Goal: Task Accomplishment & Management: Complete application form

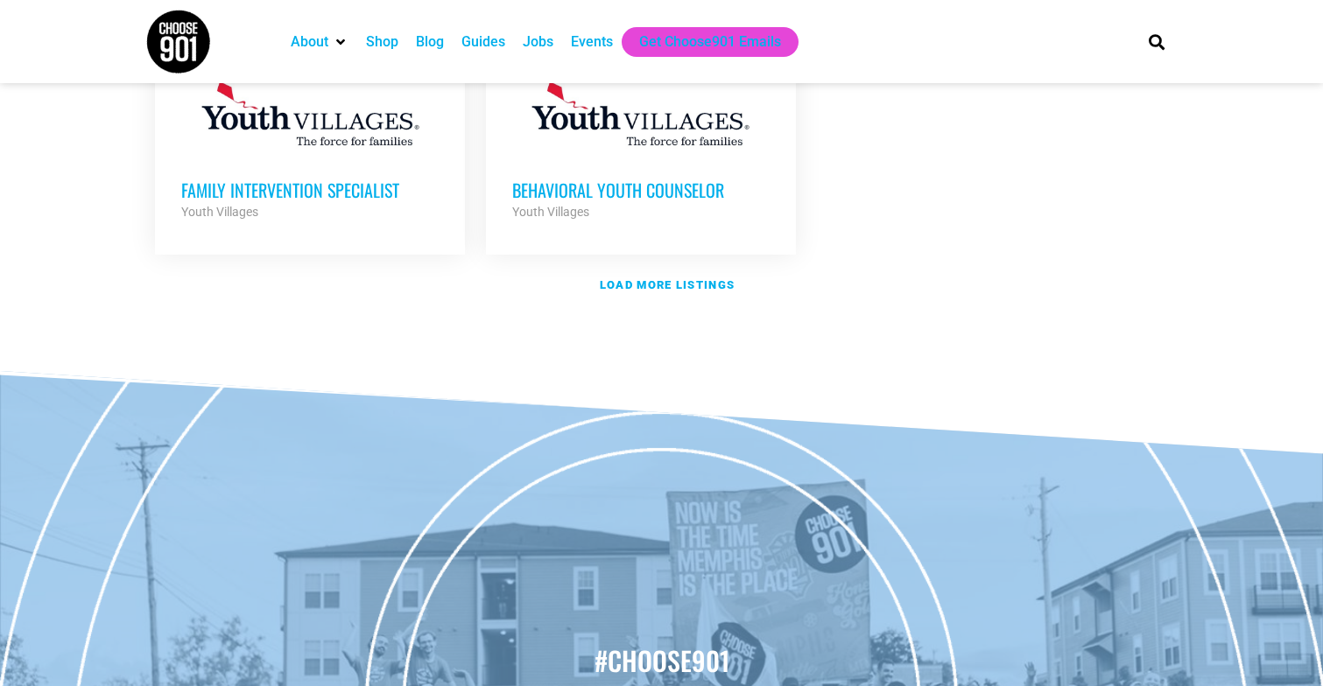
scroll to position [2329, 0]
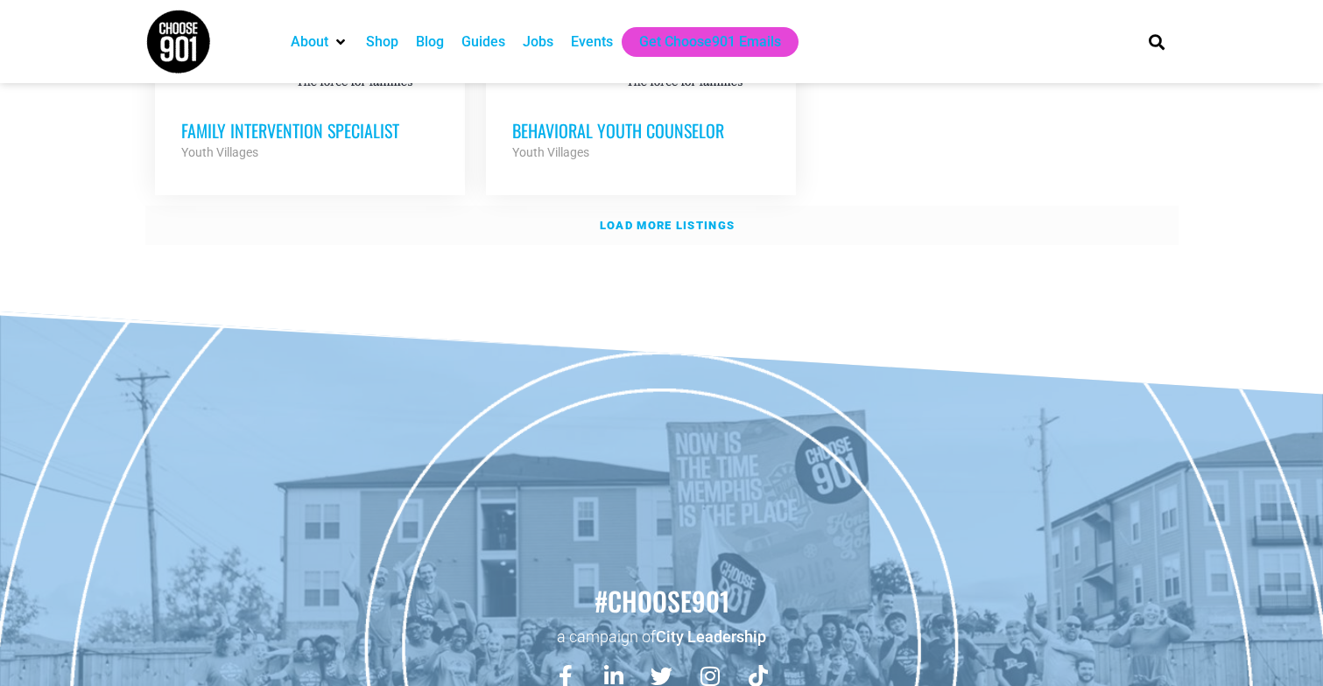
click at [613, 219] on strong "Load more listings" at bounding box center [667, 225] width 135 height 13
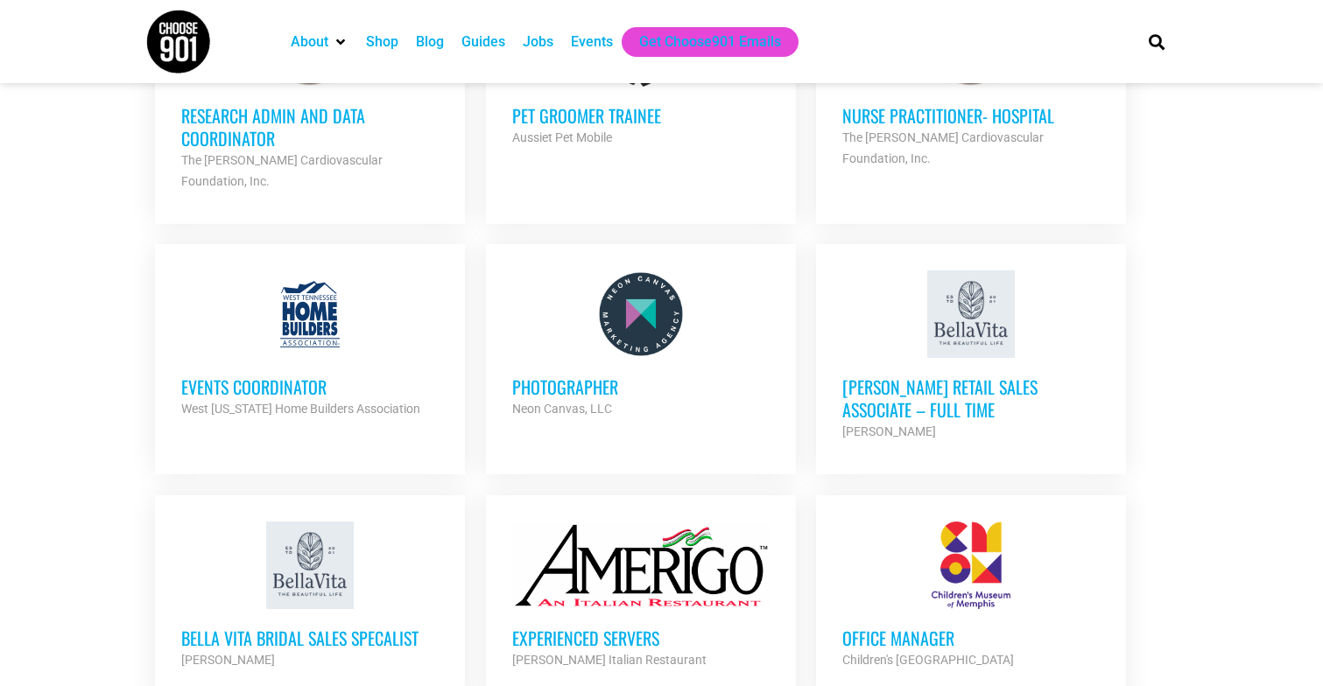
scroll to position [2848, 0]
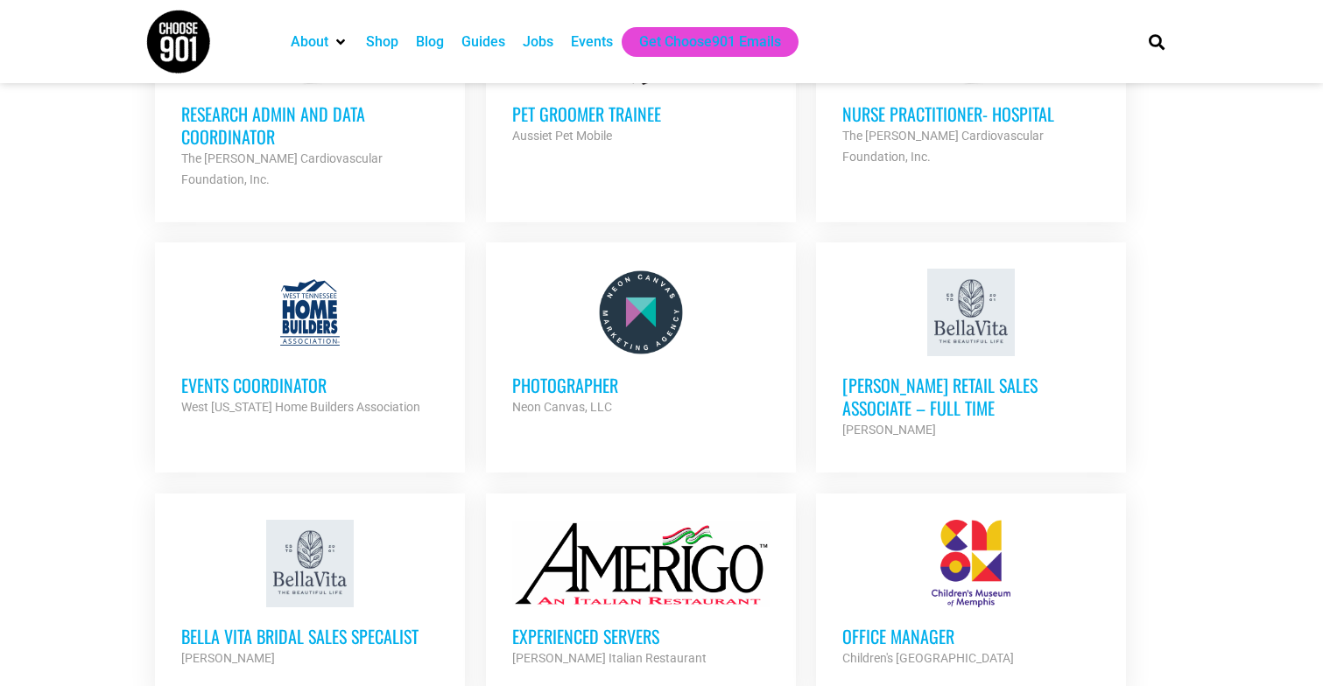
click at [645, 269] on div at bounding box center [640, 313] width 257 height 88
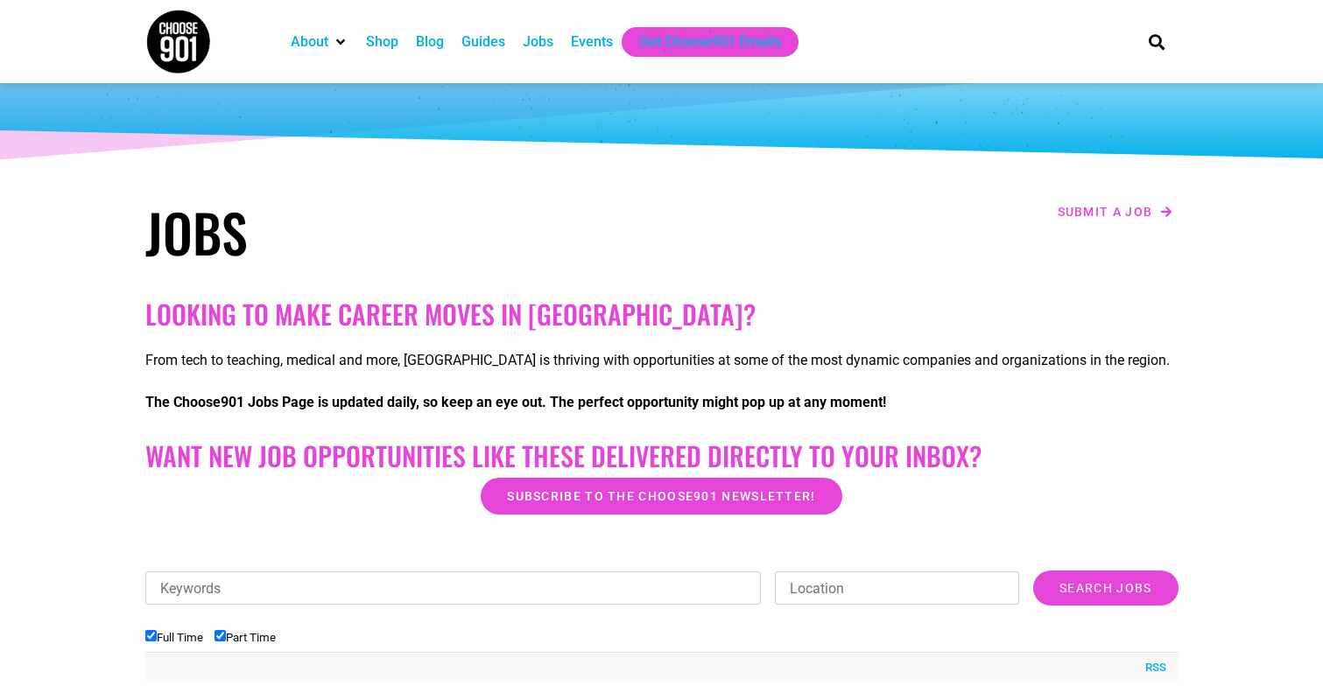
scroll to position [97, 0]
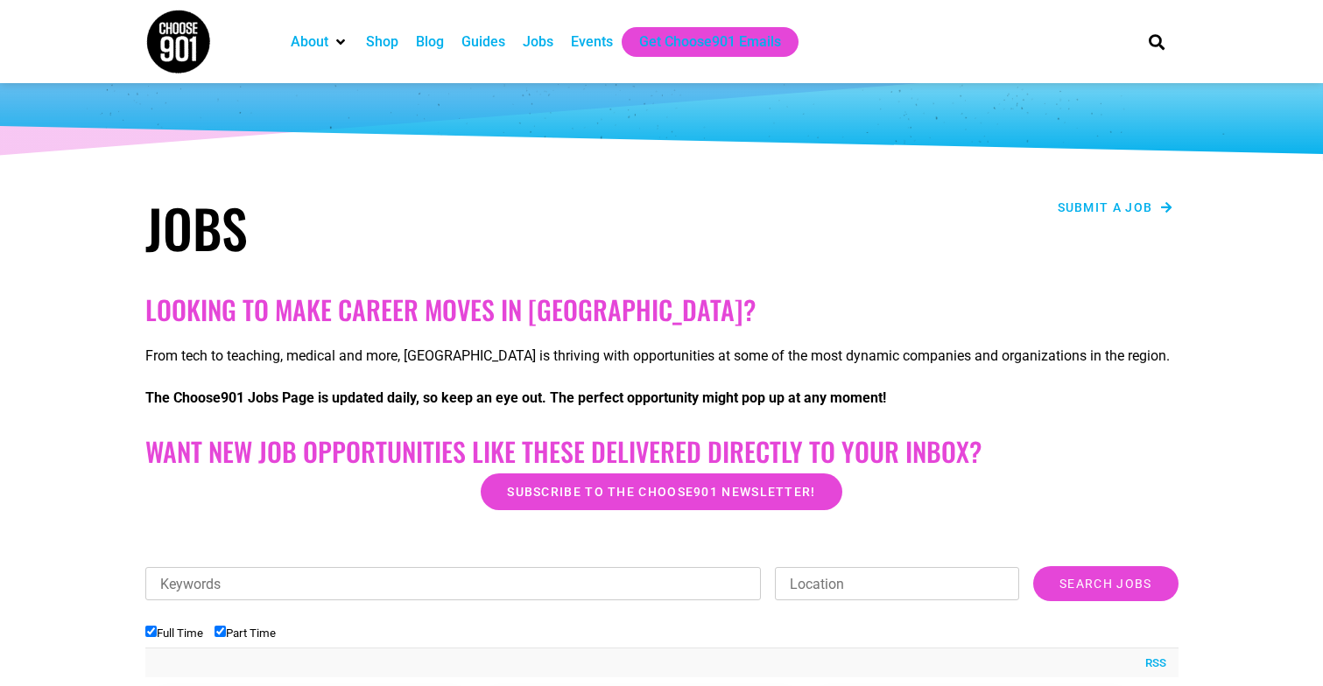
click at [1095, 201] on span "Submit a job" at bounding box center [1104, 207] width 95 height 12
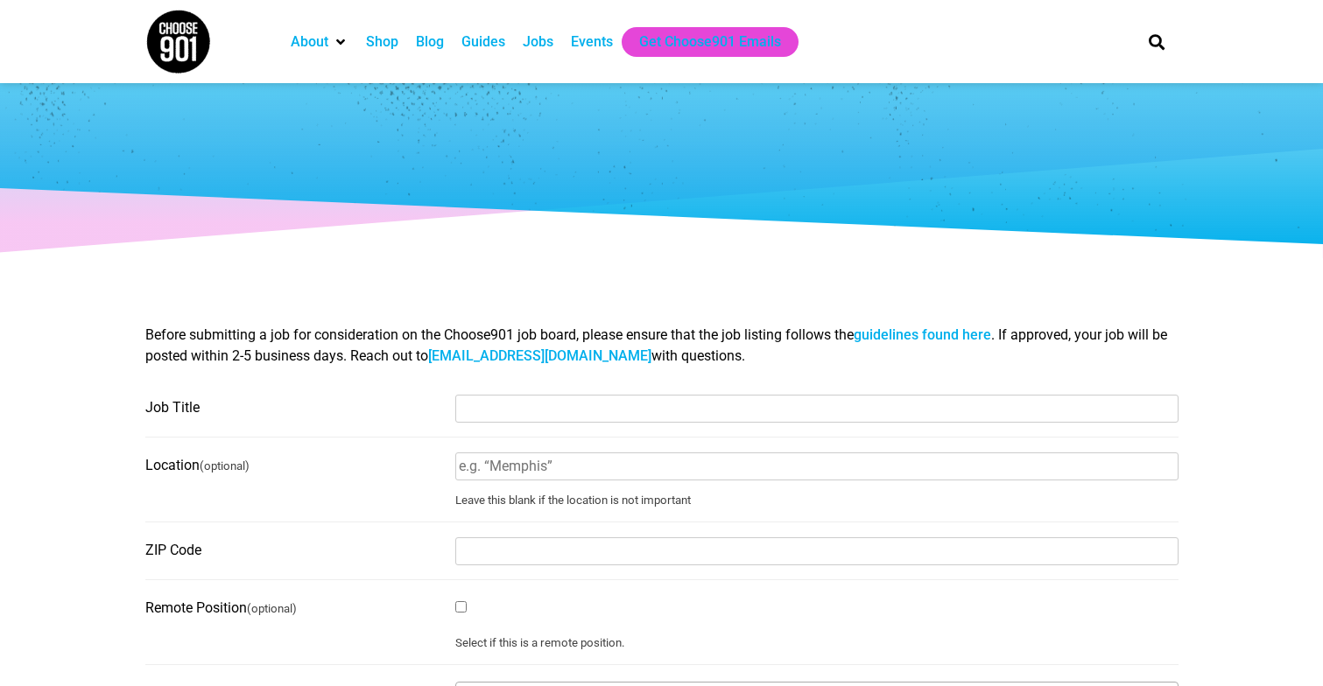
select select
click at [561, 413] on input "Job Title" at bounding box center [816, 409] width 723 height 28
type input "SEO Strategist"
click at [542, 474] on input "Location (optional)" at bounding box center [816, 467] width 723 height 28
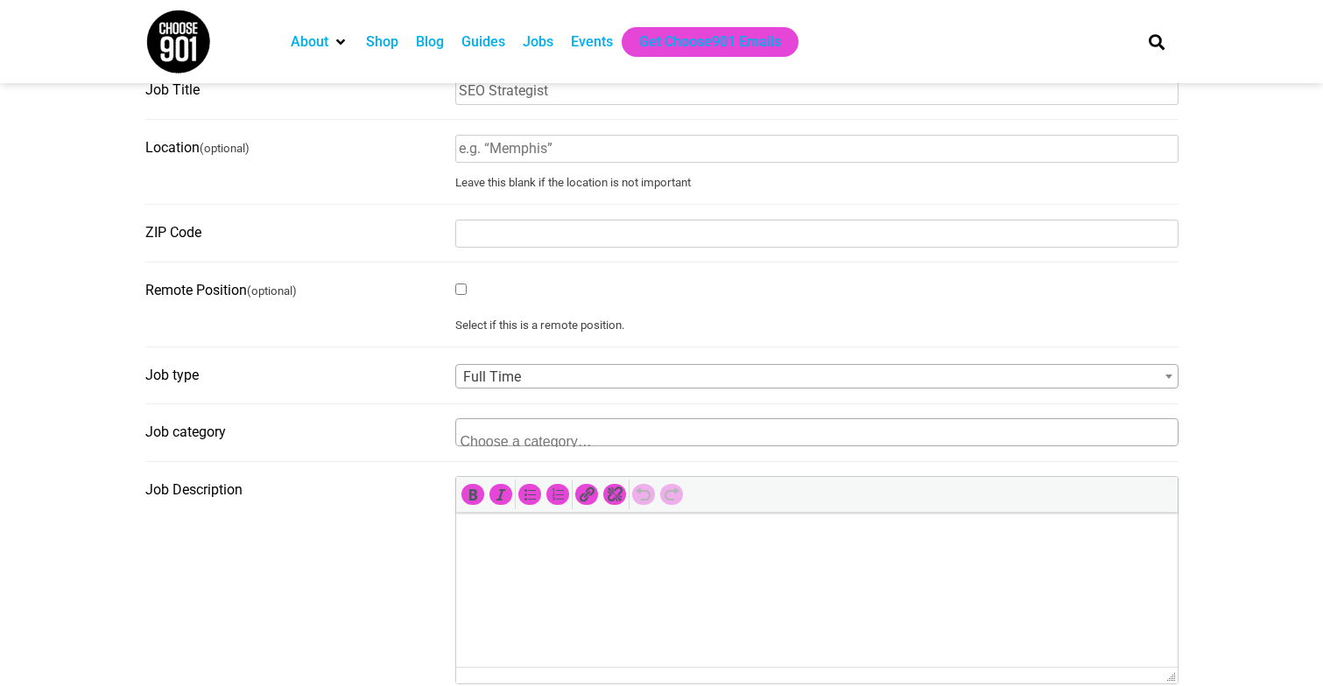
scroll to position [323, 0]
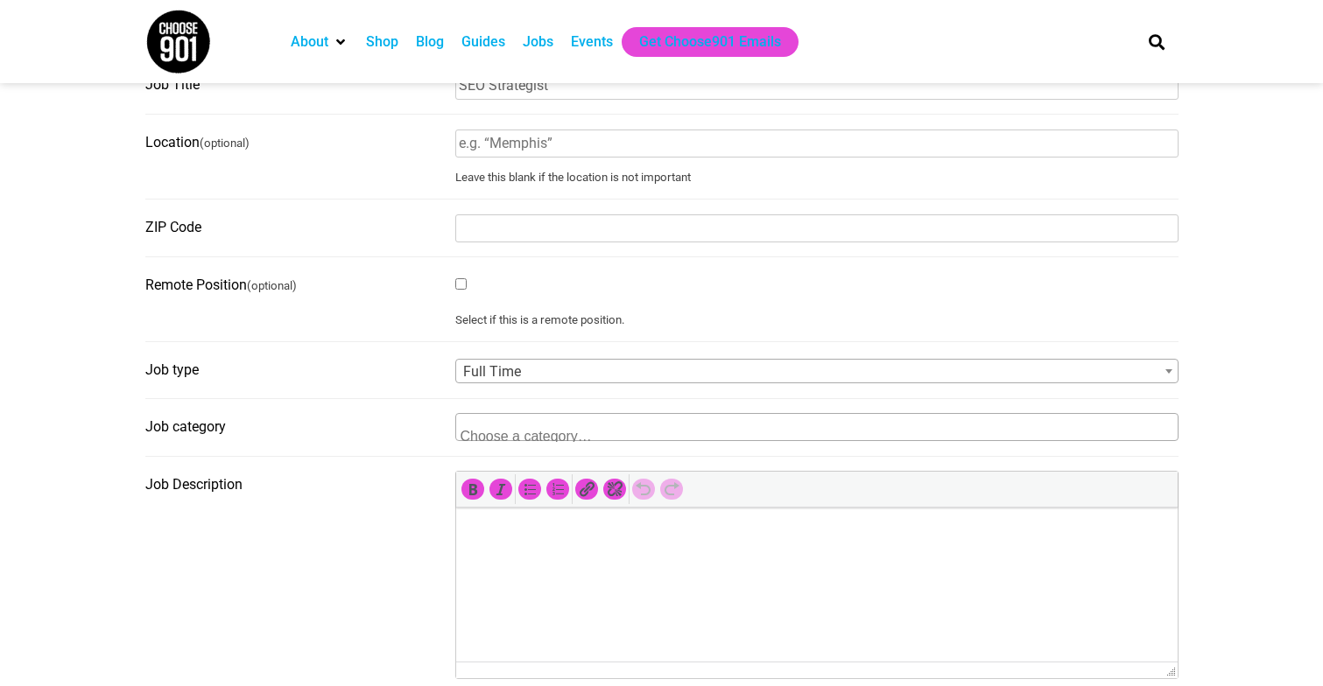
click at [457, 290] on input "Remote Position (optional)" at bounding box center [460, 283] width 11 height 11
checkbox input "true"
click at [528, 437] on textarea "Search" at bounding box center [545, 434] width 170 height 16
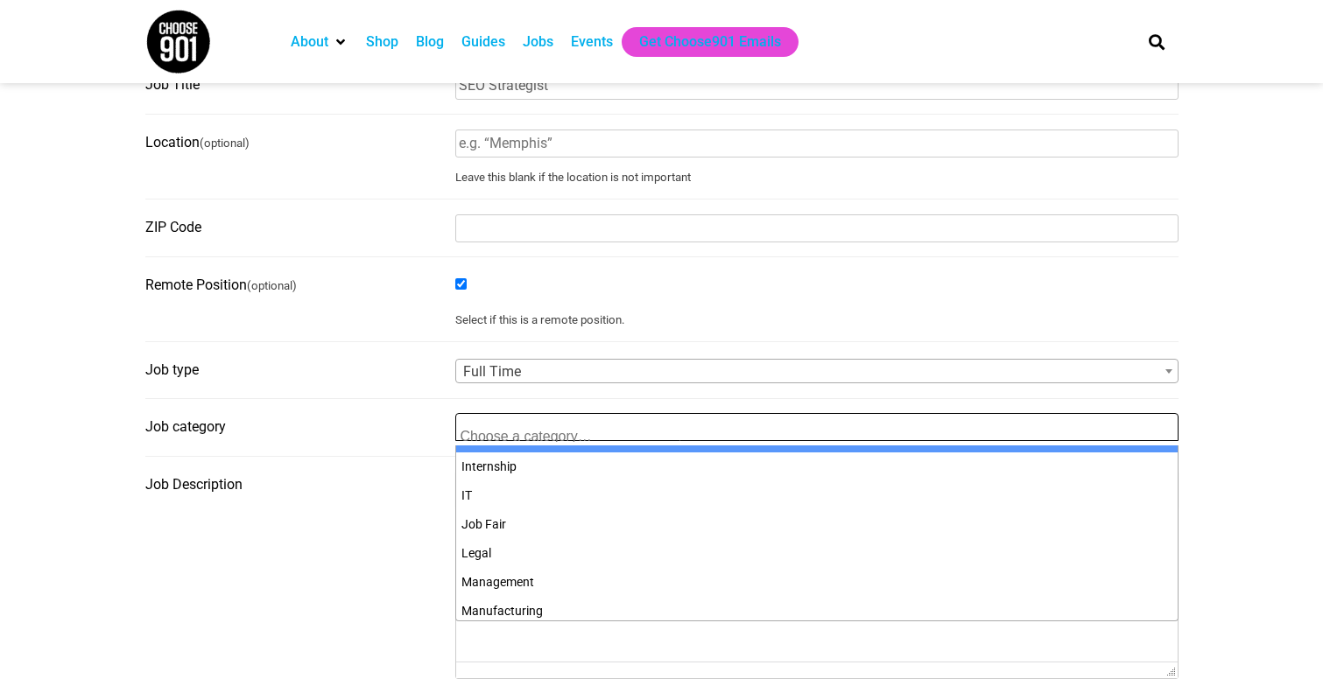
scroll to position [464, 0]
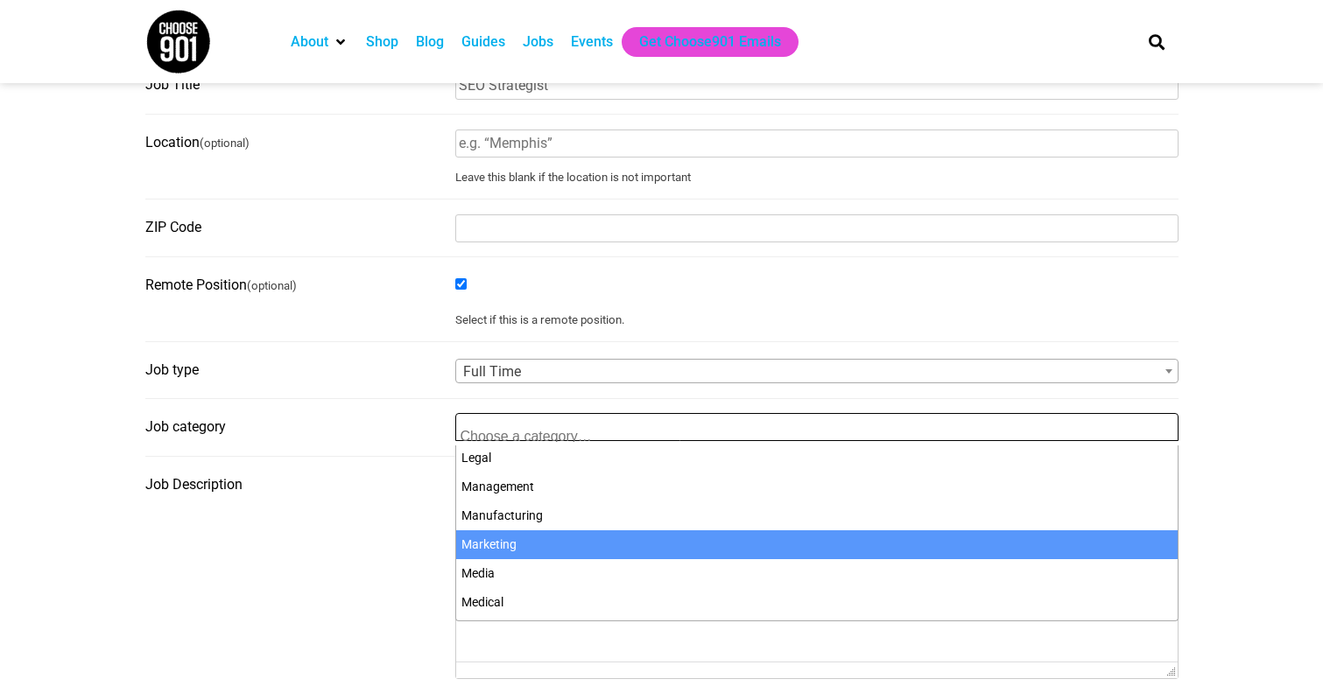
select select "110"
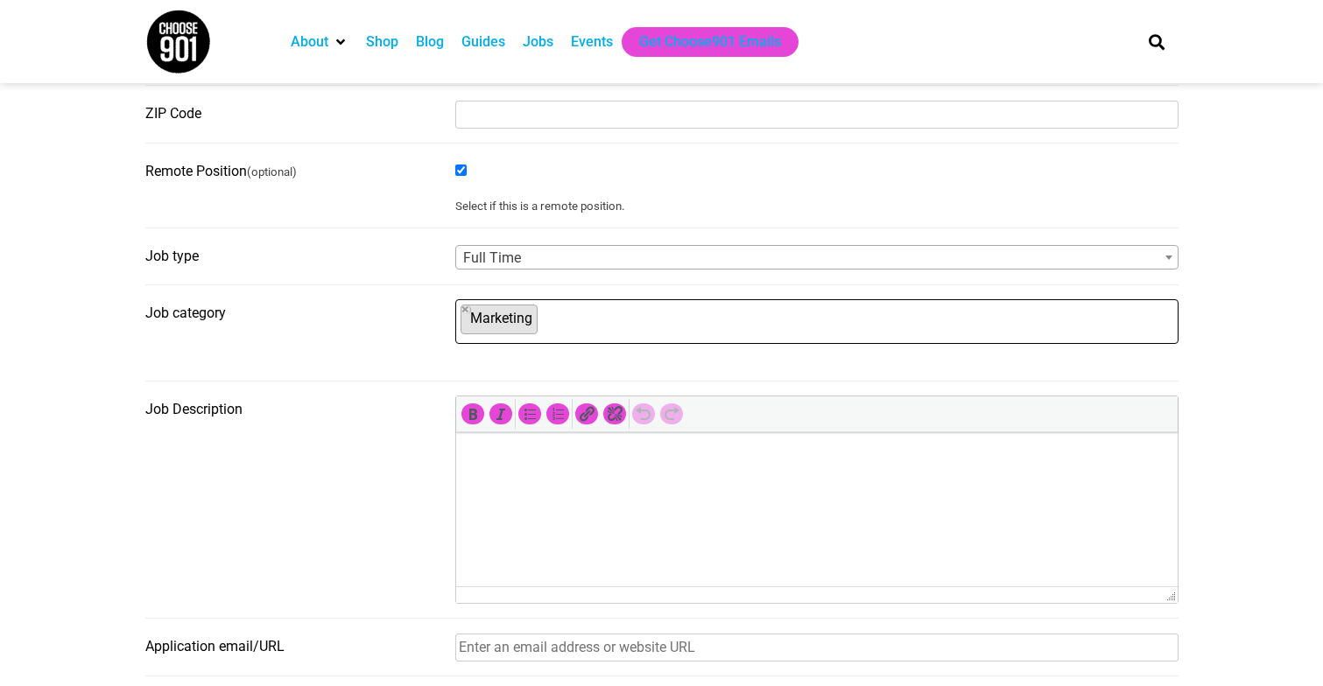
scroll to position [523, 0]
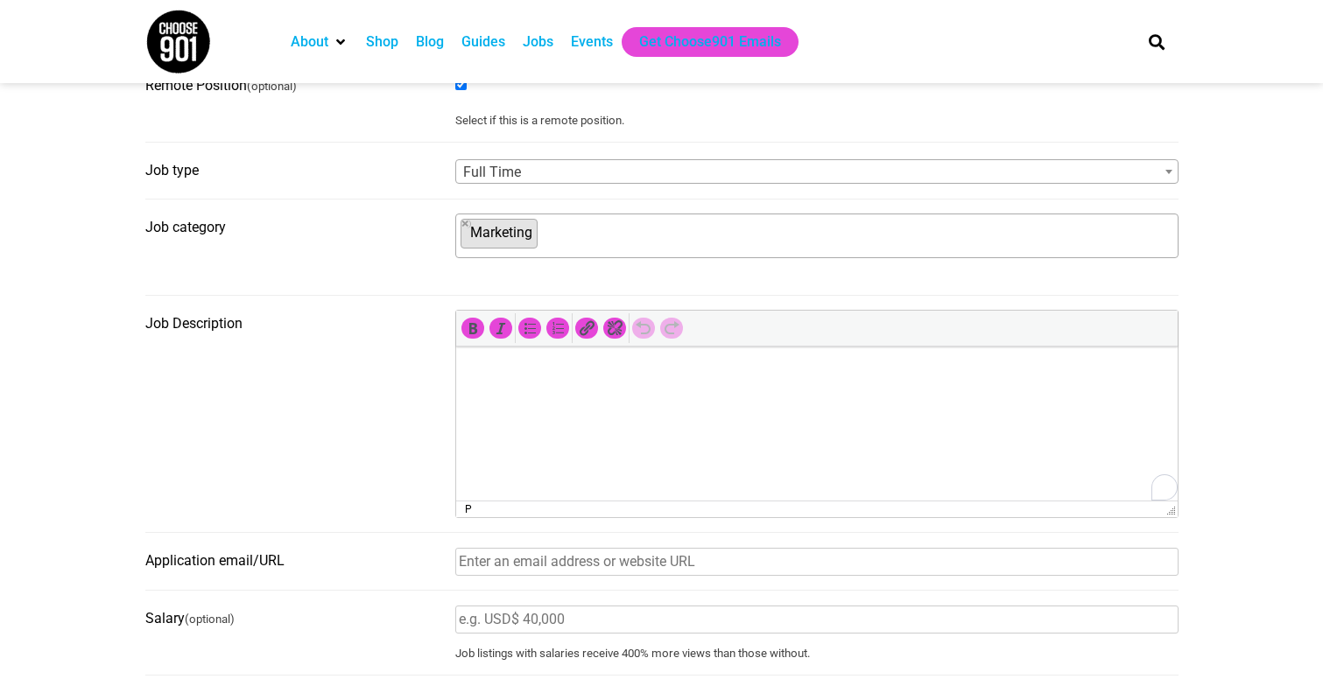
click at [598, 391] on html at bounding box center [815, 371] width 721 height 49
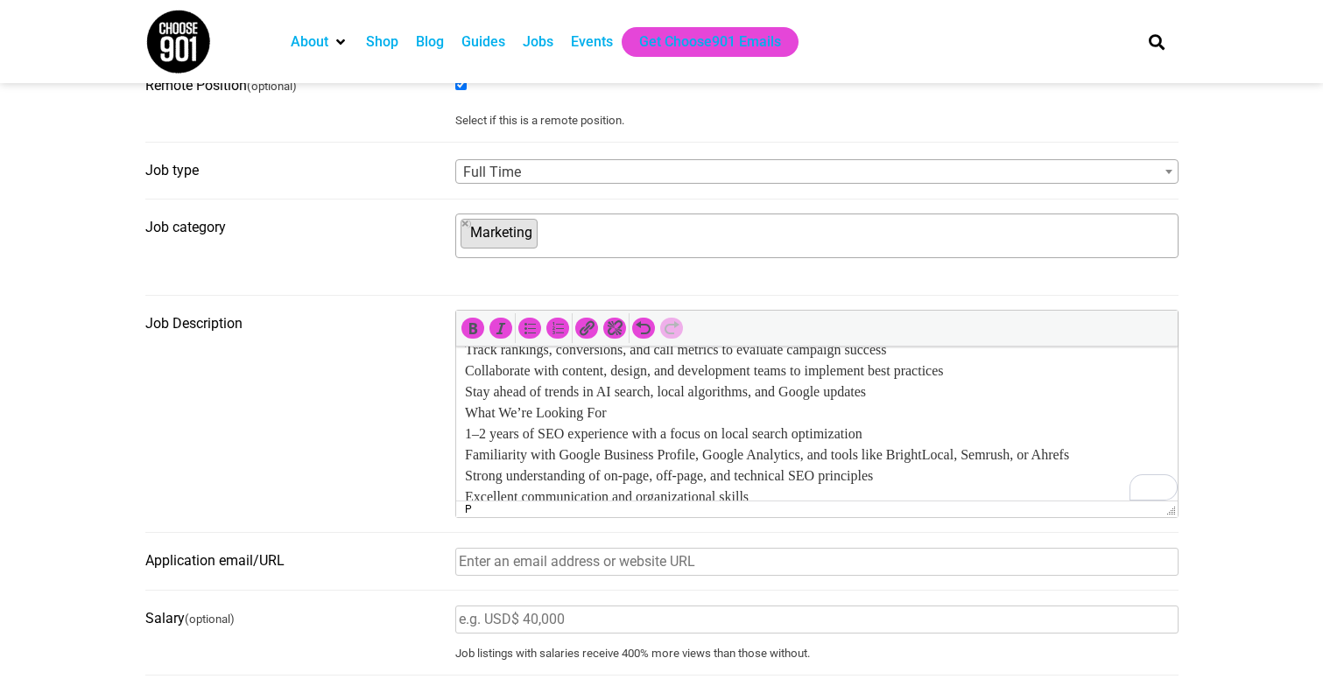
scroll to position [0, 0]
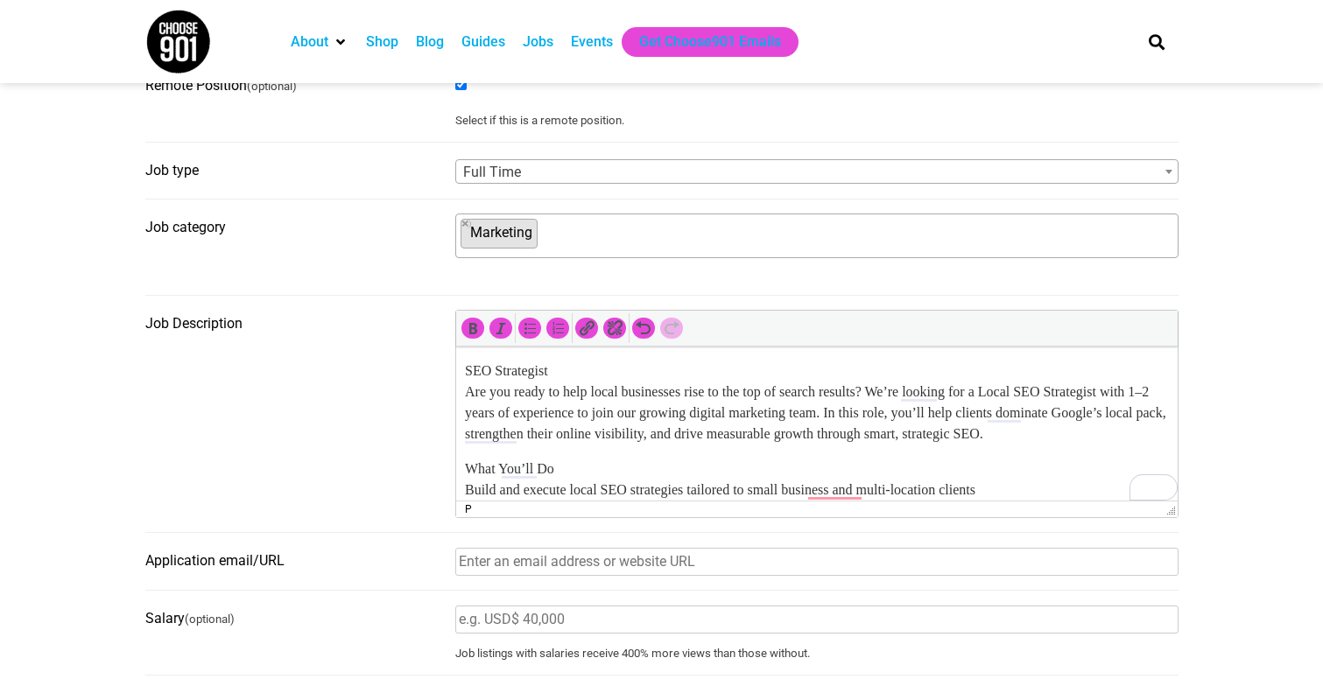
click at [518, 362] on p "SEO Strategist Are you ready to help local businesses rise to the top of search…" at bounding box center [816, 403] width 704 height 84
drag, startPoint x: 566, startPoint y: 369, endPoint x: 910, endPoint y: 718, distance: 489.6
click at [455, 369] on html "SEO Strategist Are you ready to help local businesses rise to the top of search…" at bounding box center [815, 672] width 721 height 651
drag, startPoint x: 583, startPoint y: 462, endPoint x: 441, endPoint y: 462, distance: 141.8
click at [455, 462] on html "SEO Strategist Are you ready to help local businesses rise to the top of search…" at bounding box center [815, 672] width 721 height 651
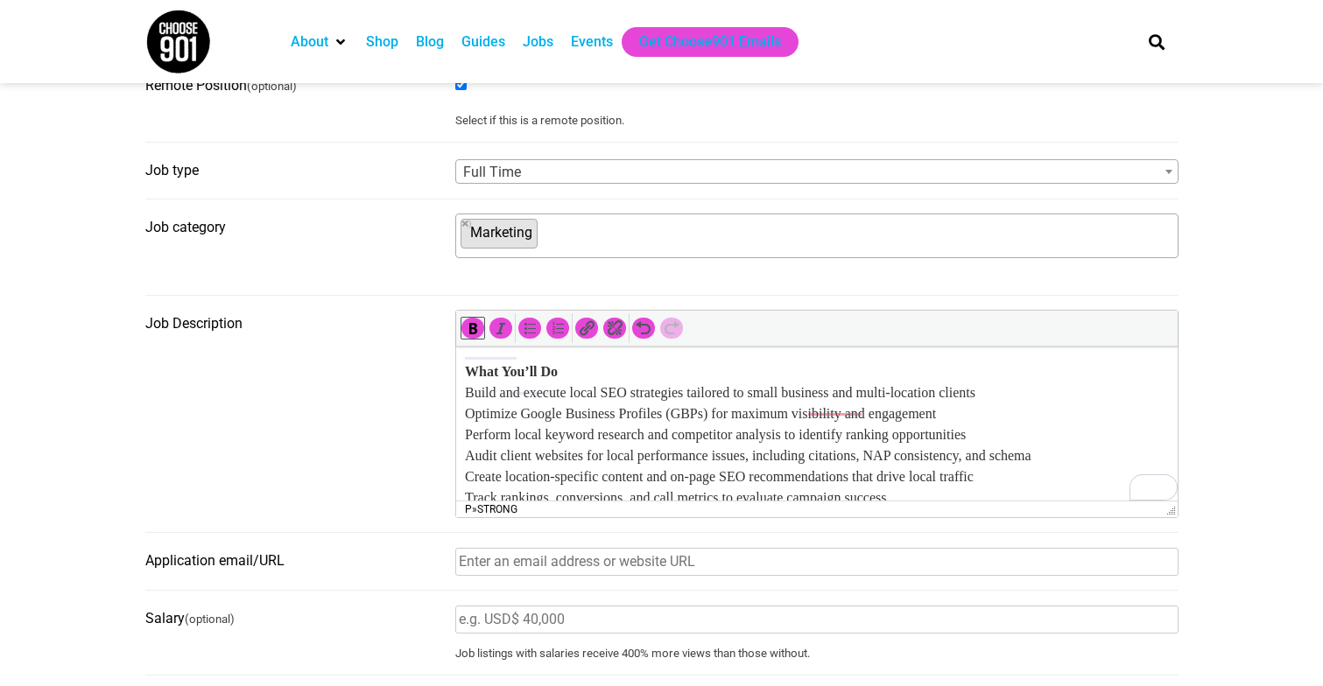
scroll to position [86, 0]
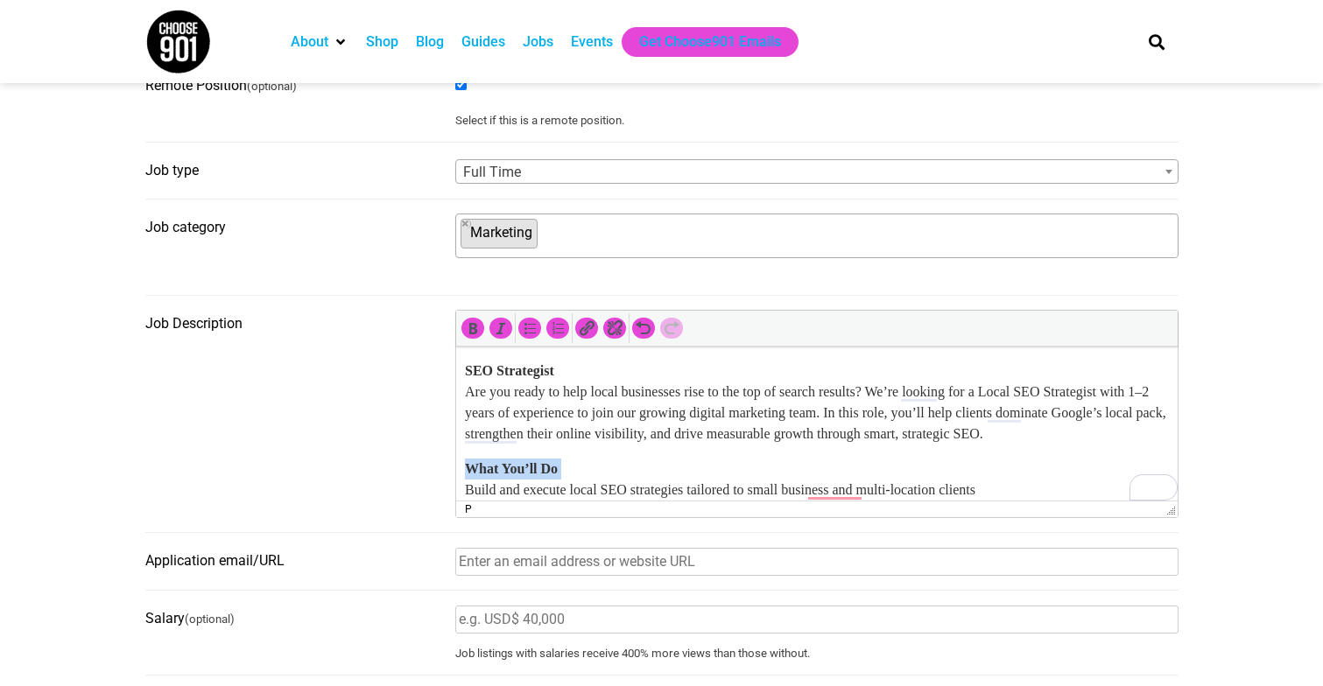
drag, startPoint x: 466, startPoint y: 418, endPoint x: 788, endPoint y: 460, distance: 324.9
click at [1009, 431] on p "SEO Strategist Are you ready to help local businesses rise to the top of search…" at bounding box center [816, 403] width 704 height 84
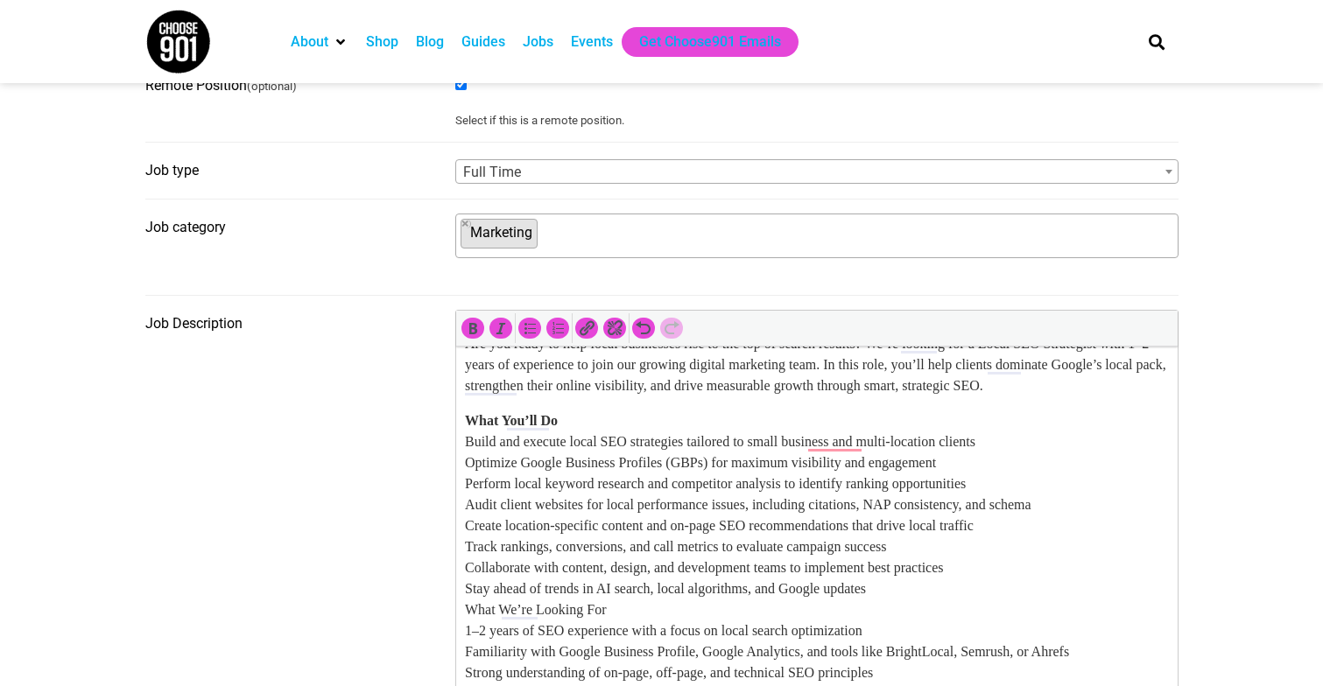
drag, startPoint x: 1169, startPoint y: 515, endPoint x: 1169, endPoint y: 749, distance: 234.6
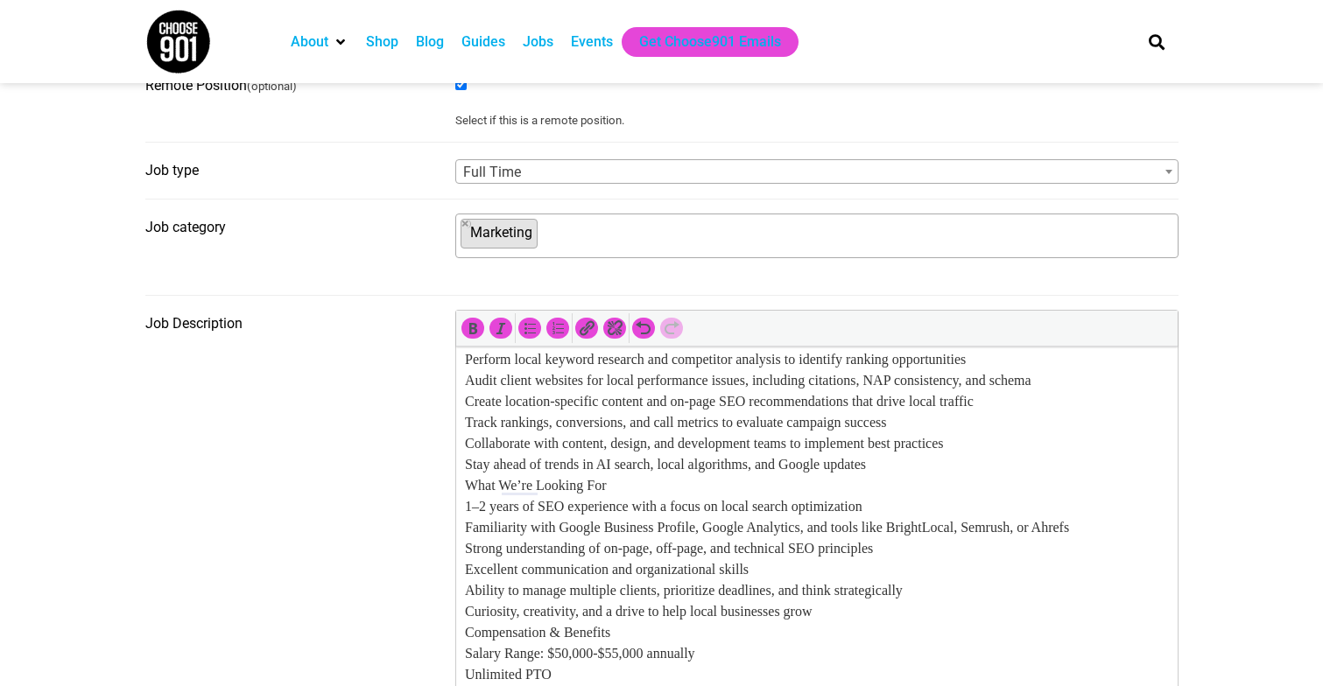
click at [860, 611] on p "What You’ll Do Build and execute local SEO strategies tailored to small busines…" at bounding box center [816, 548] width 704 height 525
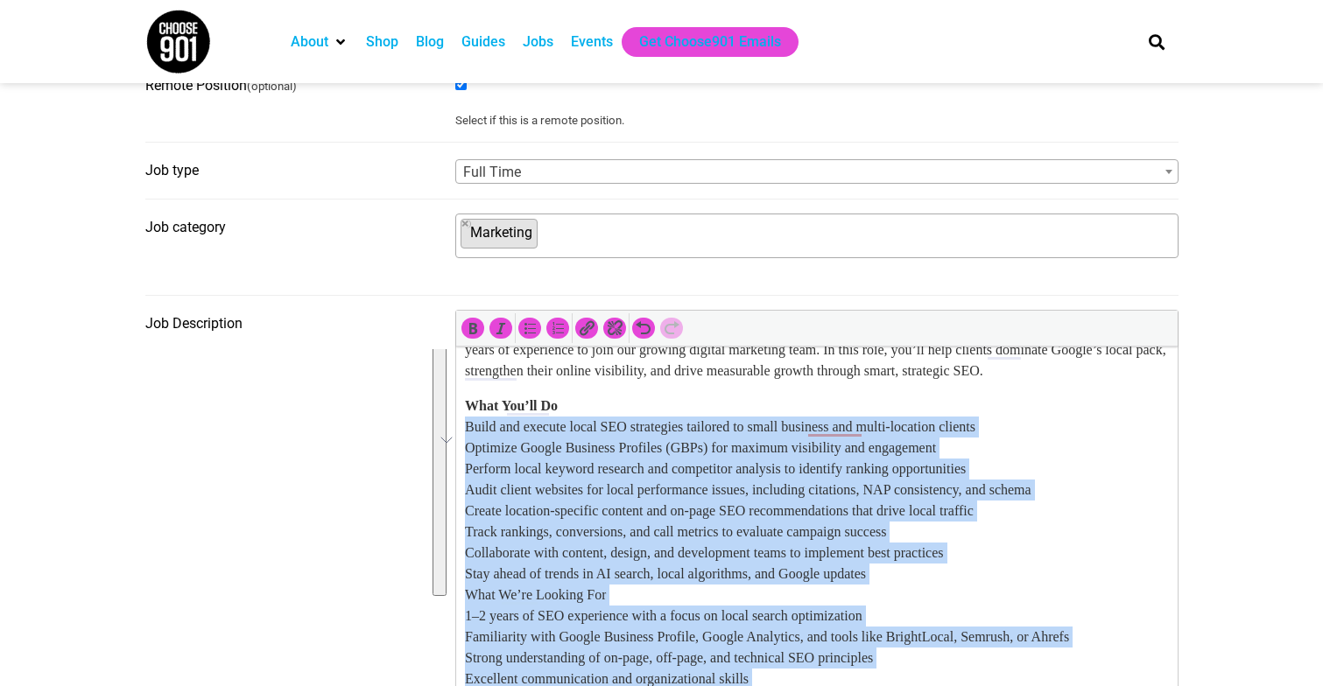
drag, startPoint x: 854, startPoint y: 615, endPoint x: 464, endPoint y: 432, distance: 431.2
click at [464, 432] on p "What You’ll Do Build and execute local SEO strategies tailored to small busines…" at bounding box center [816, 564] width 704 height 336
click at [523, 324] on icon "Bulleted list (⌃⌥U)" at bounding box center [530, 329] width 18 height 18
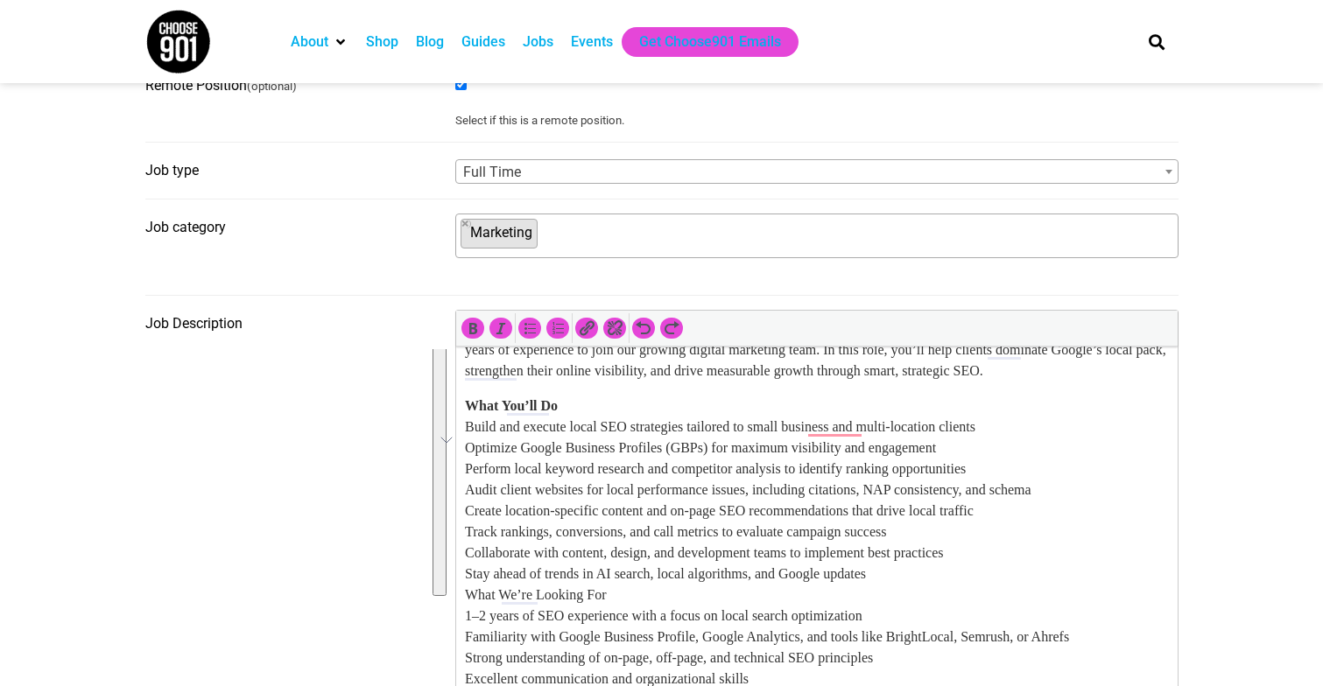
click at [467, 425] on p "What You’ll Do Build and execute local SEO strategies tailored to small busines…" at bounding box center [816, 564] width 704 height 336
click at [530, 337] on icon "Bulleted list (⌃⌥U)" at bounding box center [530, 329] width 18 height 18
click at [608, 412] on p "What You’ll Do Build and execute local SEO strategies tailored to small busines…" at bounding box center [816, 564] width 704 height 336
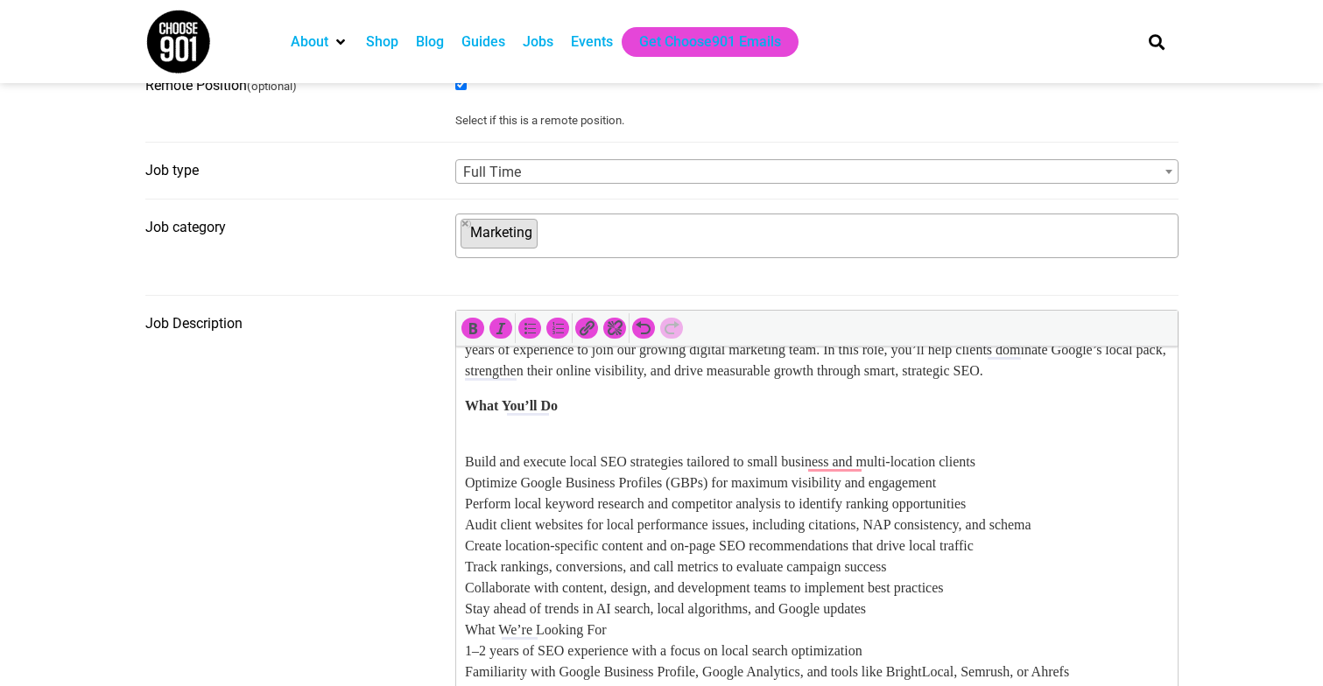
click at [464, 455] on p "Build and execute local SEO strategies tailored to small business and multi-loc…" at bounding box center [816, 599] width 704 height 336
click at [530, 337] on icon "Bulleted list (⌃⌥U)" at bounding box center [530, 329] width 18 height 18
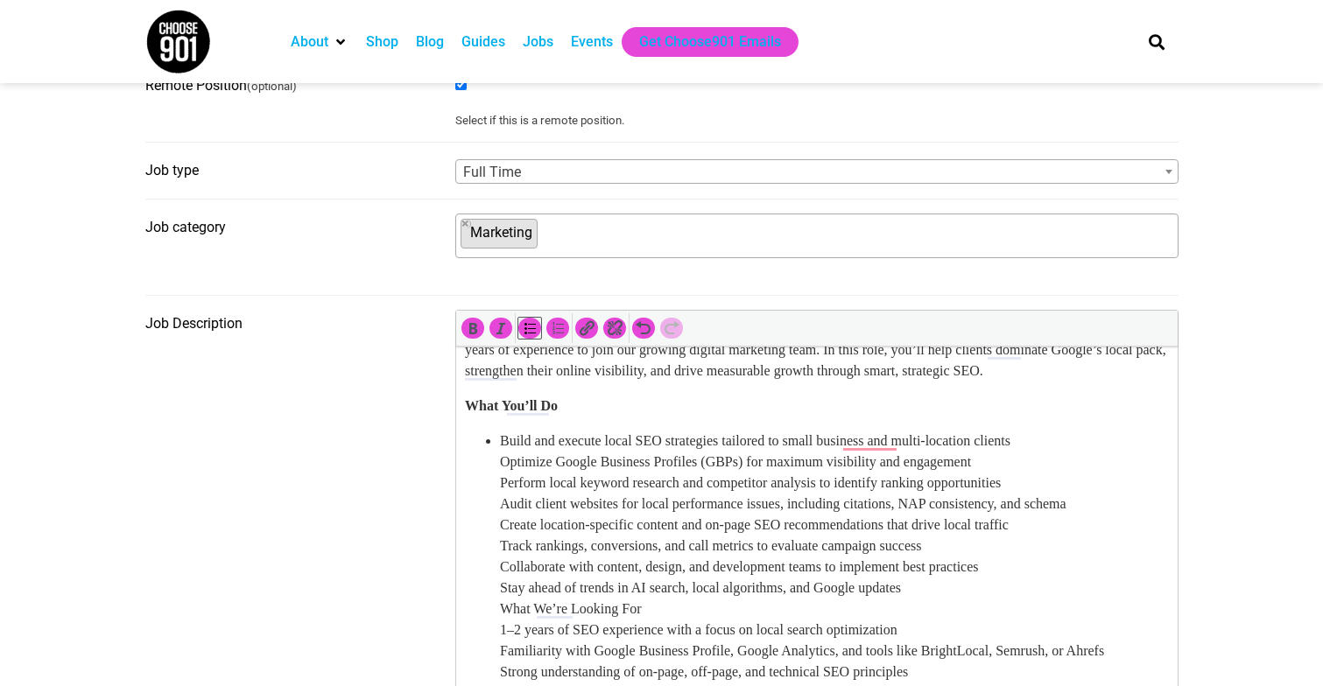
click at [491, 460] on ul "Build and execute local SEO strategies tailored to small business and multi-loc…" at bounding box center [816, 588] width 704 height 315
click at [498, 480] on ul "Build and execute local SEO strategies tailored to small business and multi-loc…" at bounding box center [816, 588] width 704 height 315
click at [500, 503] on li "Perform local keyword research and competitor analysis to identify ranking oppo…" at bounding box center [833, 609] width 669 height 273
click at [497, 530] on ul "Build and execute local SEO strategies tailored to small business and multi-loc…" at bounding box center [816, 588] width 704 height 315
click at [491, 557] on ul "Build and execute local SEO strategies tailored to small business and multi-loc…" at bounding box center [816, 588] width 704 height 315
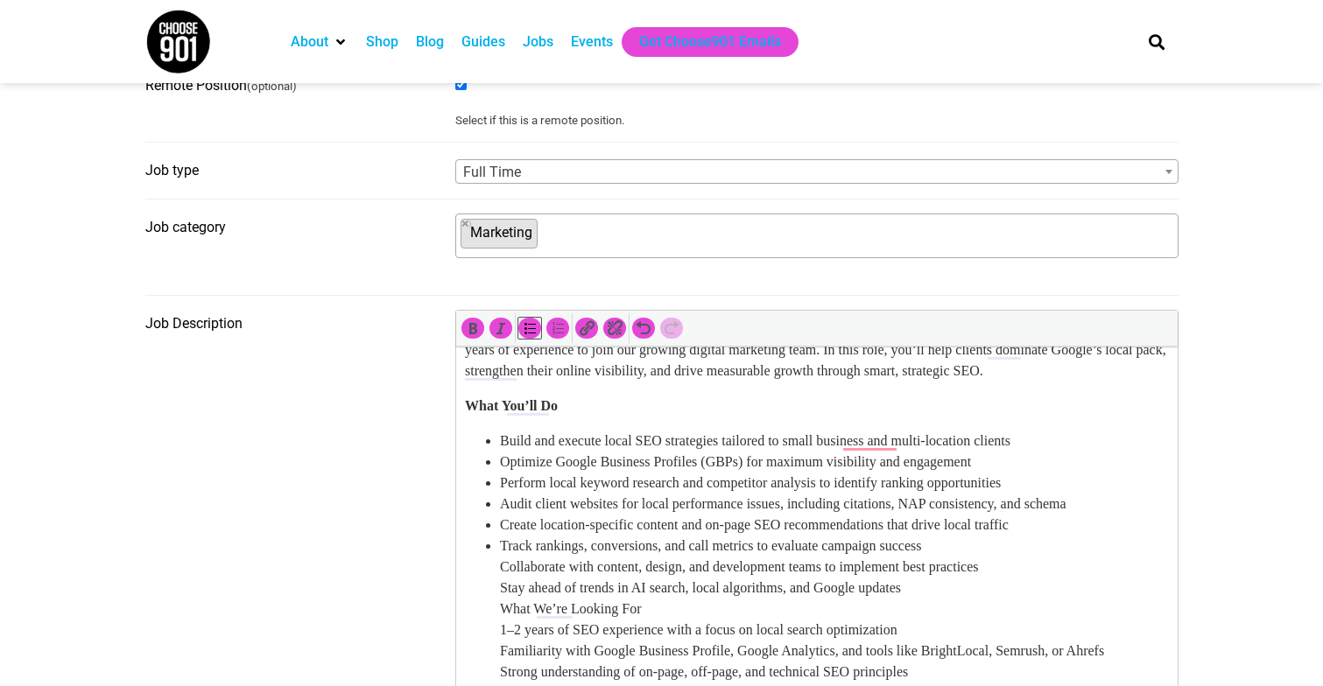
click at [495, 560] on ul "Build and execute local SEO strategies tailored to small business and multi-loc…" at bounding box center [816, 588] width 704 height 315
click at [501, 587] on li "Collaborate with content, design, and development teams to implement best pract…" at bounding box center [833, 651] width 669 height 189
click at [488, 608] on ul "Build and execute local SEO strategies tailored to small business and multi-loc…" at bounding box center [816, 588] width 704 height 315
click at [527, 336] on icon "Bulleted list (⌃⌥U)" at bounding box center [530, 329] width 18 height 18
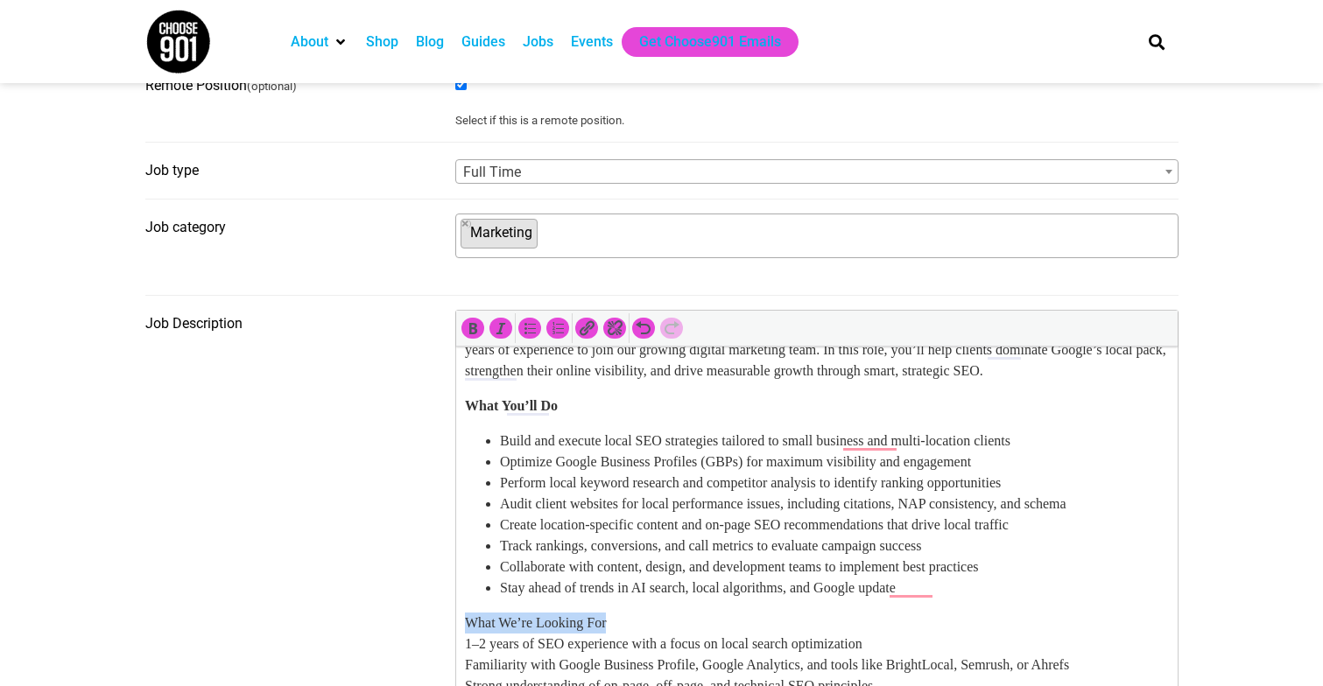
drag, startPoint x: 623, startPoint y: 621, endPoint x: 433, endPoint y: 621, distance: 190.0
click at [455, 621] on html "SEO Strategist Are you ready to help local businesses rise to the top of search…" at bounding box center [815, 641] width 721 height 714
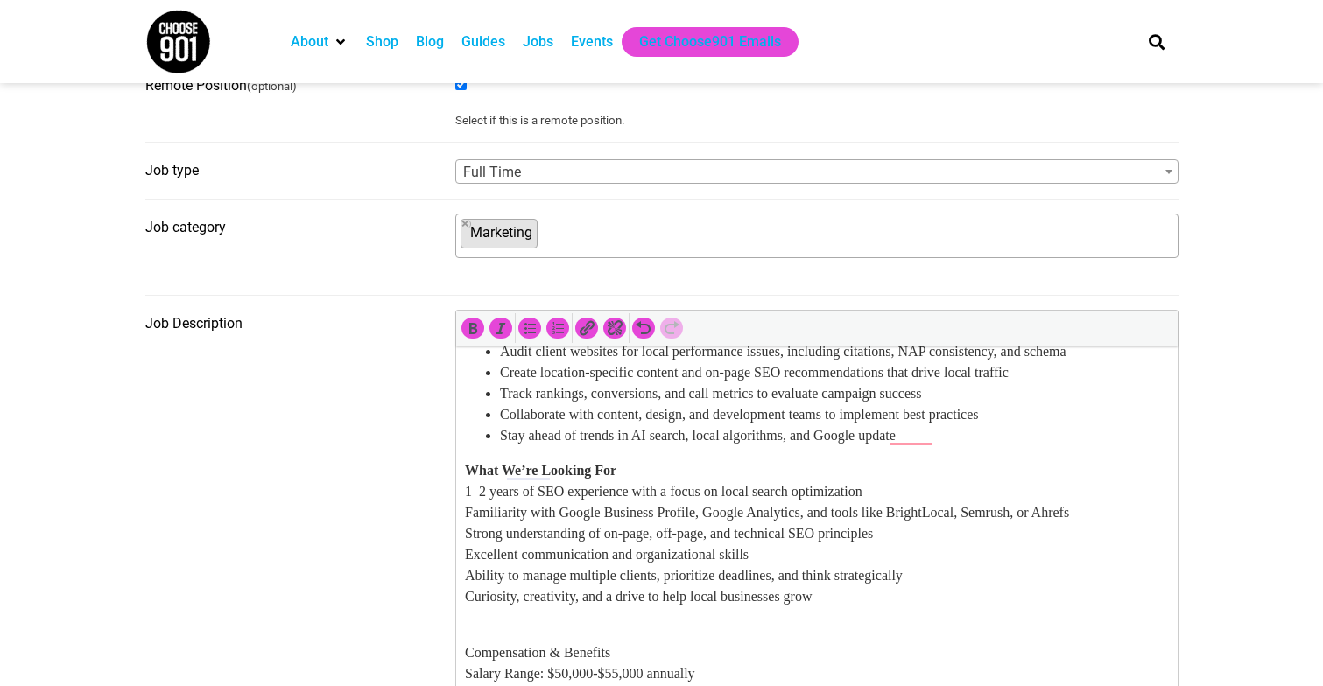
click at [460, 501] on html "SEO Strategist Are you ready to help local businesses rise to the top of search…" at bounding box center [815, 488] width 721 height 714
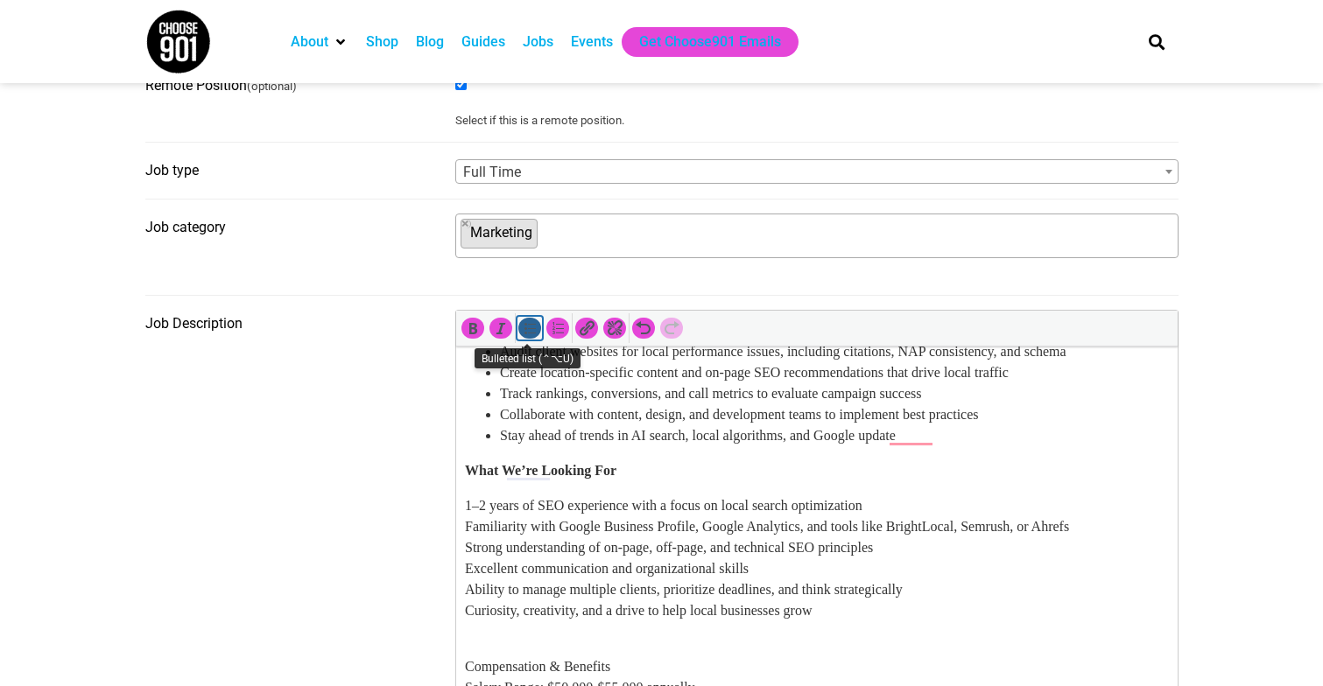
click at [537, 328] on icon "Bulleted list (⌃⌥U)" at bounding box center [530, 329] width 18 height 18
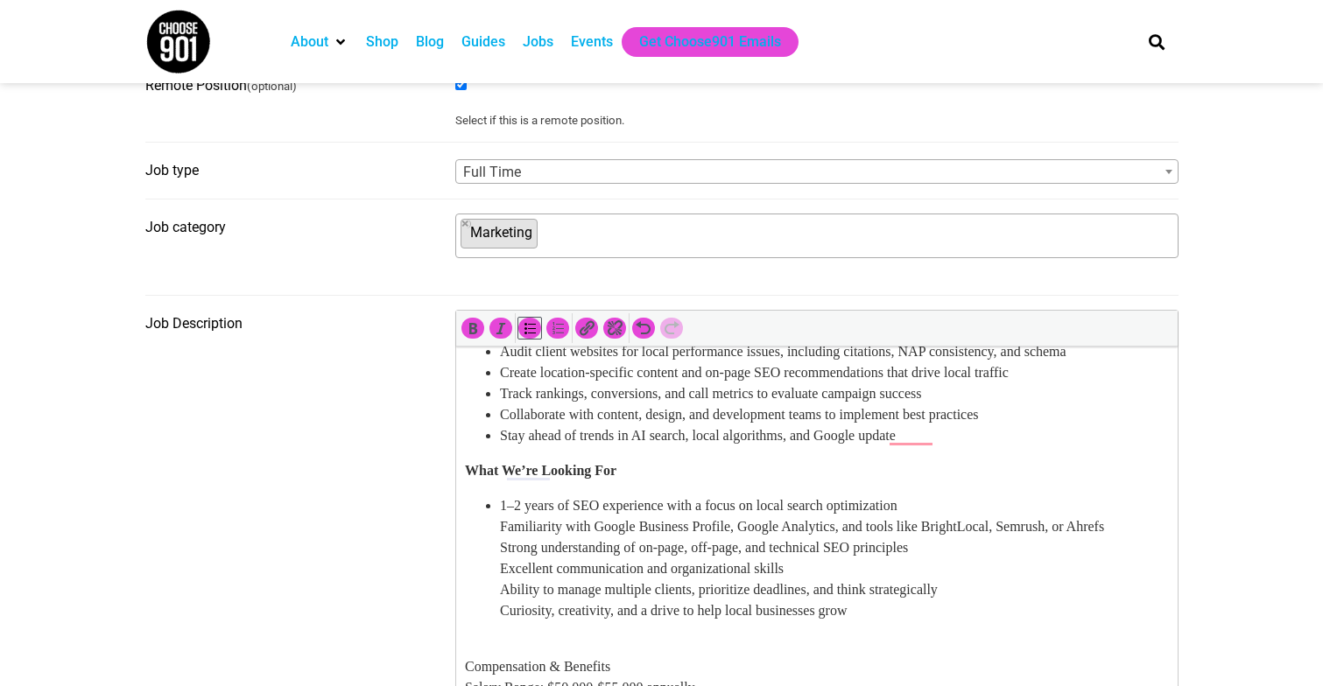
click at [497, 522] on ul "1–2 years of SEO experience with a focus on local search optimization Familiari…" at bounding box center [816, 558] width 704 height 126
click at [496, 541] on ul "1–2 years of SEO experience with a focus on local search optimization Familiari…" at bounding box center [816, 558] width 704 height 126
click at [495, 565] on ul "1–2 years of SEO experience with a focus on local search optimization Familiari…" at bounding box center [816, 558] width 704 height 126
click at [495, 593] on ul "1–2 years of SEO experience with a focus on local search optimization Familiari…" at bounding box center [816, 558] width 704 height 126
click at [494, 606] on ul "1–2 years of SEO experience with a focus on local search optimization Familiari…" at bounding box center [816, 558] width 704 height 126
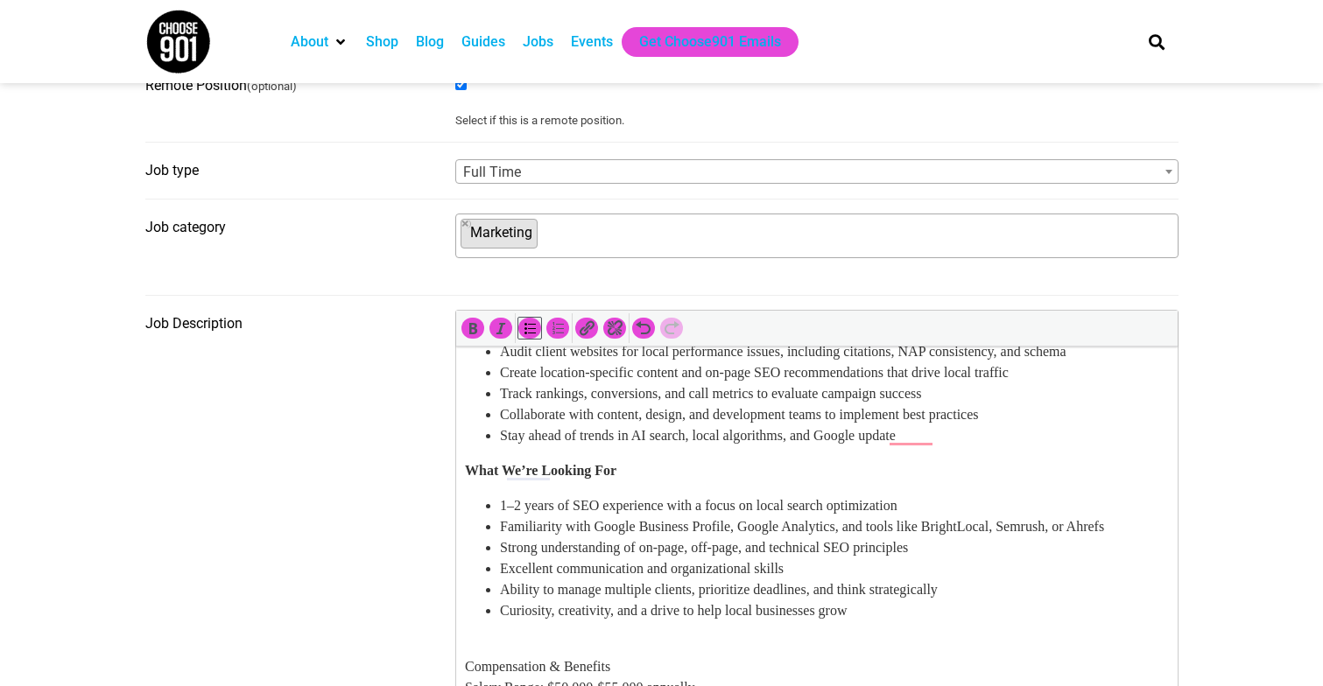
click at [719, 444] on li "Stay ahead of trends in AI search, local algorithms, and Google update" at bounding box center [833, 435] width 669 height 21
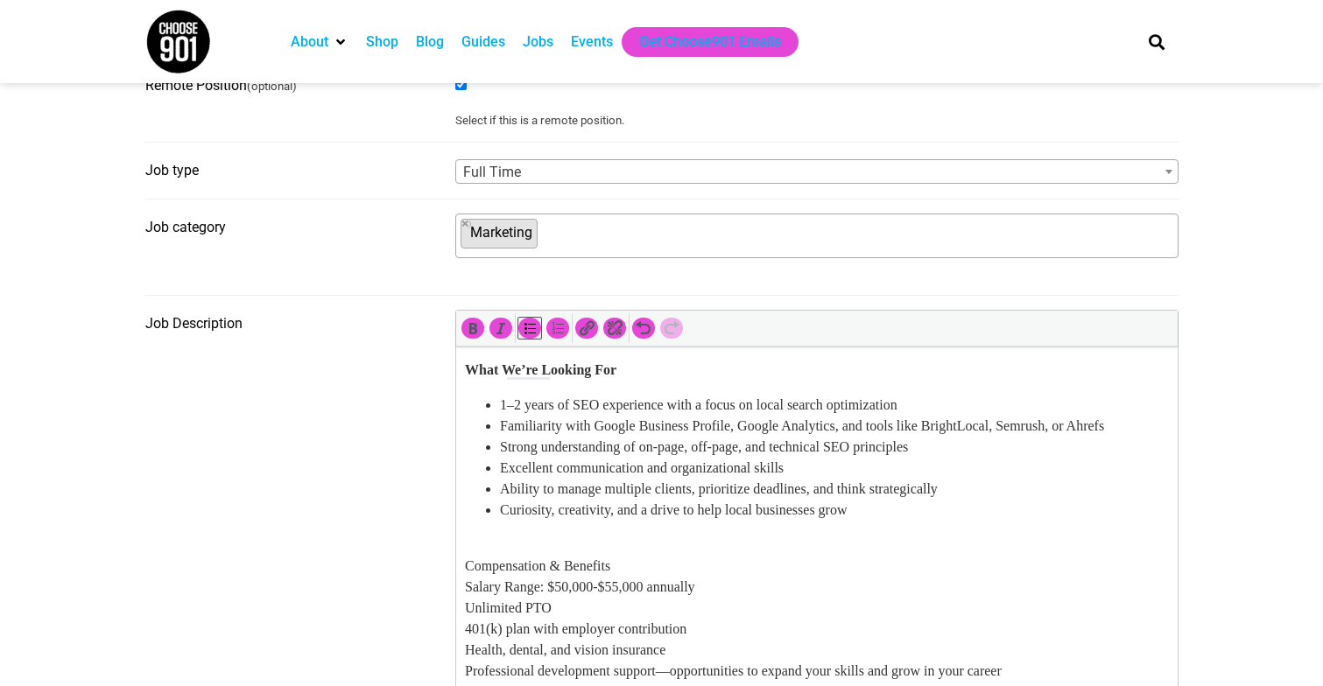
scroll to position [316, 0]
drag, startPoint x: 632, startPoint y: 565, endPoint x: 453, endPoint y: 565, distance: 179.4
click at [455, 565] on html "SEO Strategist Are you ready to help local businesses rise to the top of search…" at bounding box center [815, 395] width 721 height 728
click at [485, 531] on body "SEO Strategist Are you ready to help local businesses rise to the top of search…" at bounding box center [816, 395] width 704 height 700
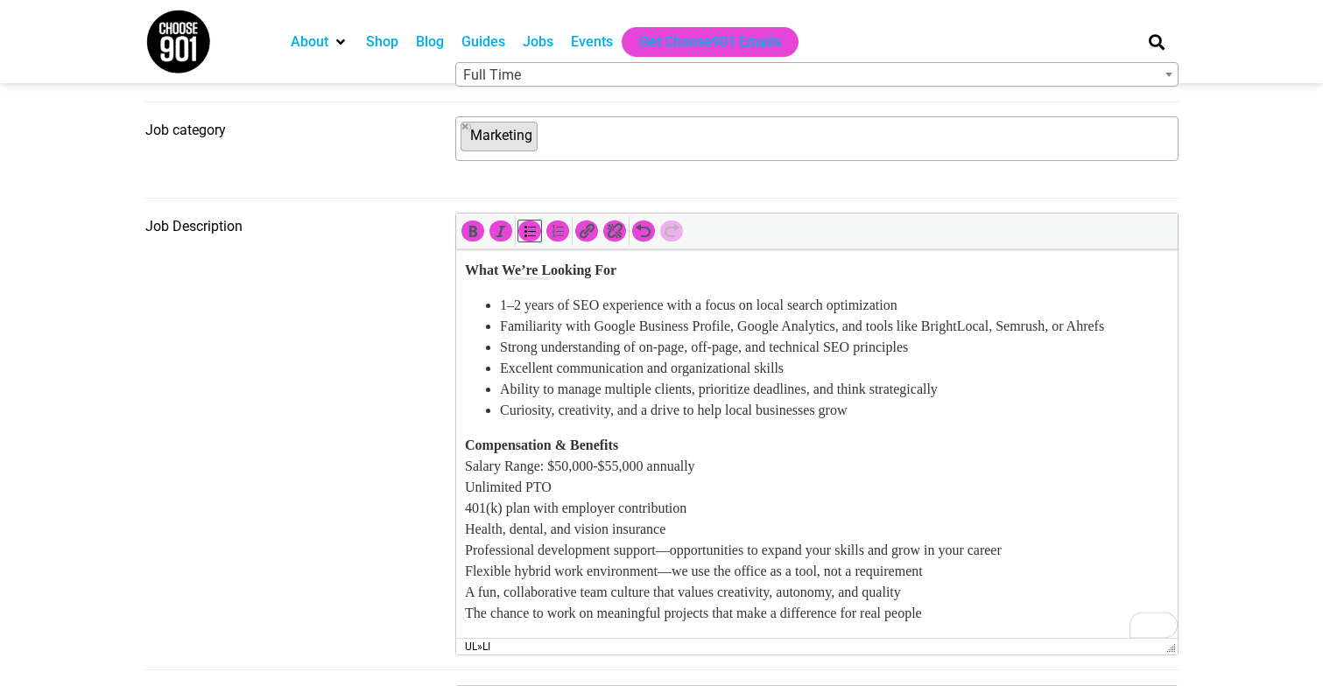
scroll to position [636, 0]
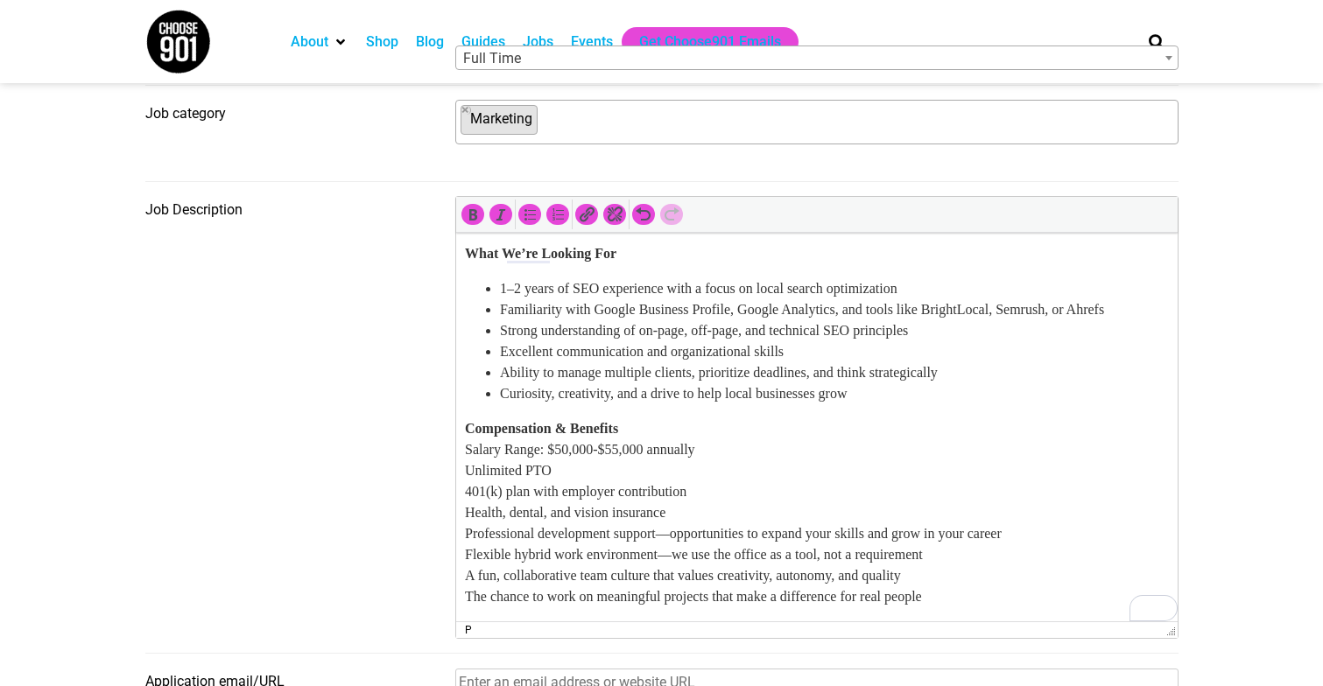
click at [458, 456] on html "SEO Strategist Are you ready to help local businesses rise to the top of search…" at bounding box center [815, 267] width 721 height 707
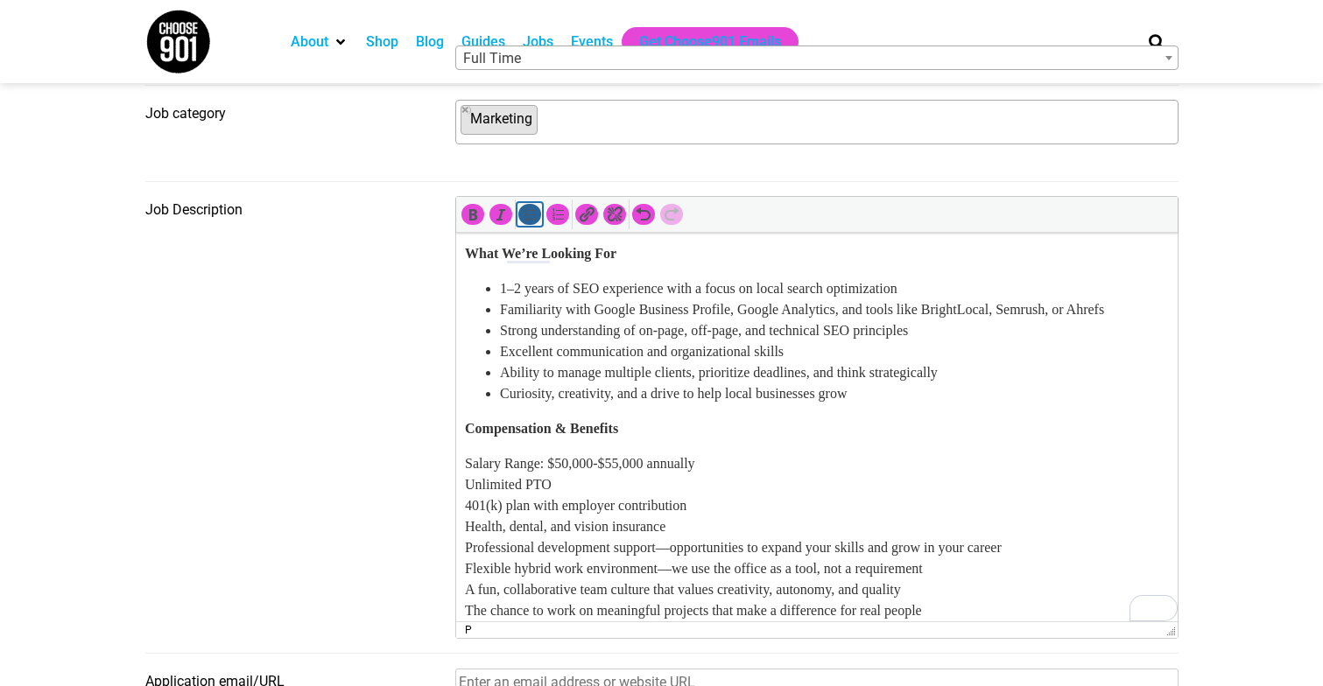
click at [531, 221] on icon "Bulleted list (⌃⌥U)" at bounding box center [530, 215] width 18 height 18
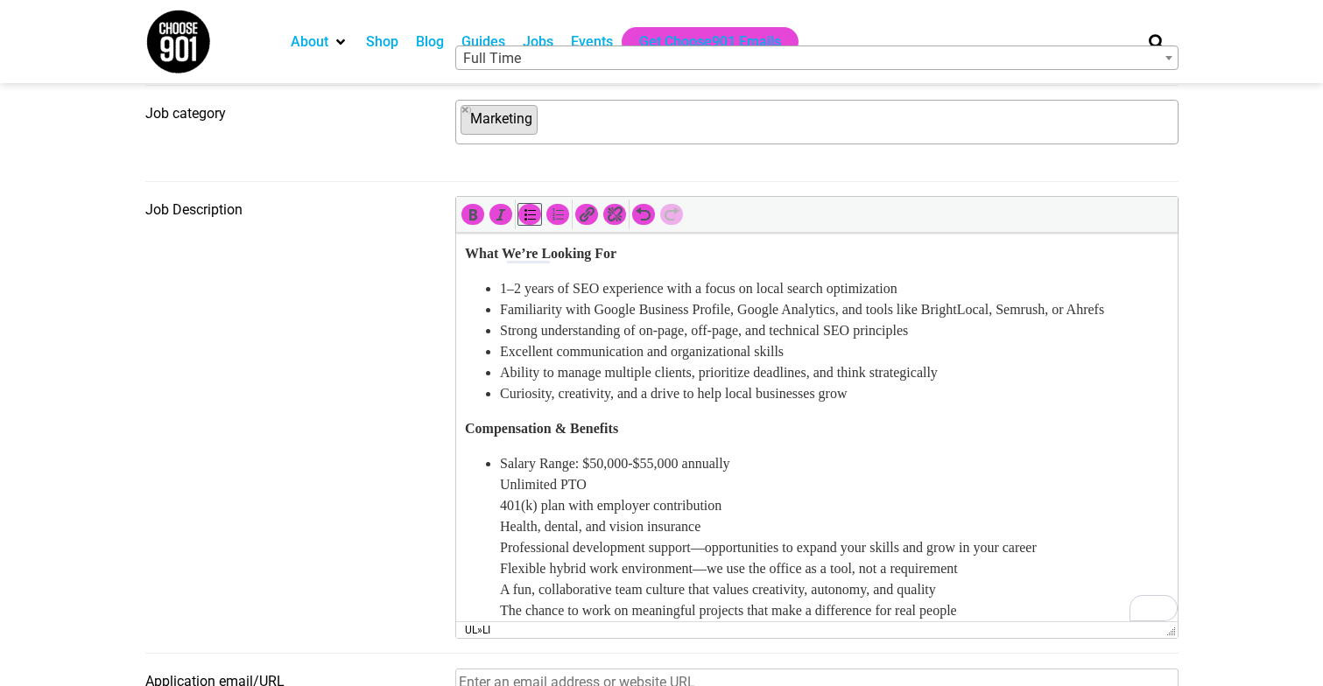
click at [495, 485] on ul "Salary Range: $50,000-$55,000 annually Unlimited PTO 401(k) plan with employer …" at bounding box center [816, 537] width 704 height 168
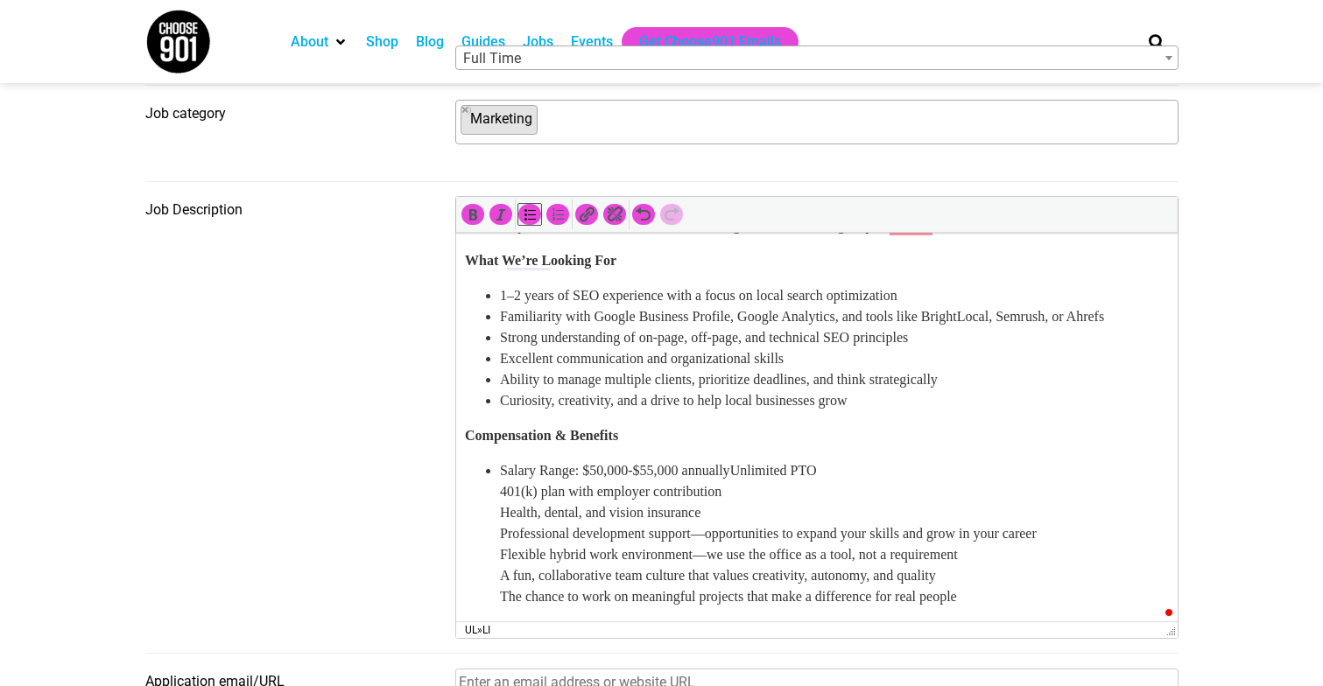
scroll to position [319, 0]
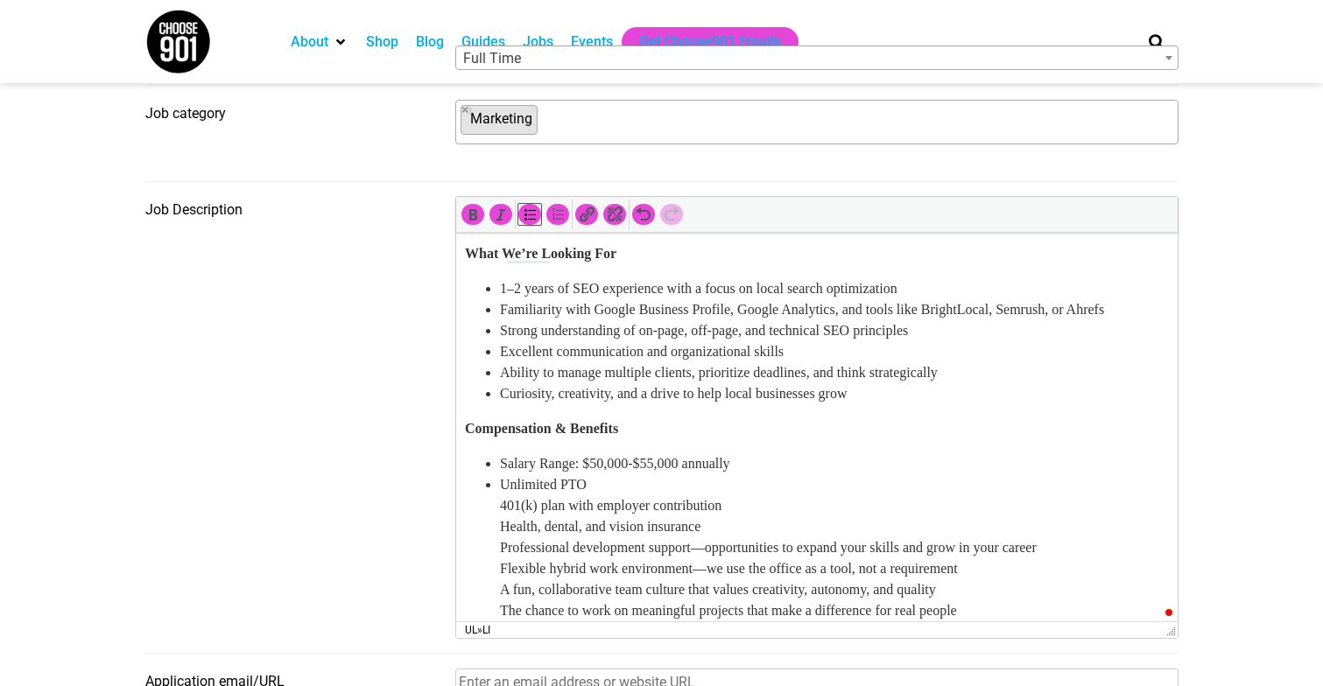
click at [486, 515] on ul "Salary Range: $50,000-$55,000 annually Unlimited PTO 401(k) plan with employer …" at bounding box center [816, 537] width 704 height 168
click at [488, 530] on ul "Salary Range: $50,000-$55,000 annually Unlimited PTO 401(k) plan with employer …" at bounding box center [816, 537] width 704 height 168
click at [495, 558] on ul "Salary Range: $50,000-$55,000 annually Unlimited PTO 401(k) plan with employer …" at bounding box center [816, 537] width 704 height 168
click at [494, 541] on ul "Salary Range: $50,000-$55,000 annually Unlimited PTO 401(k) plan with employer …" at bounding box center [816, 537] width 704 height 168
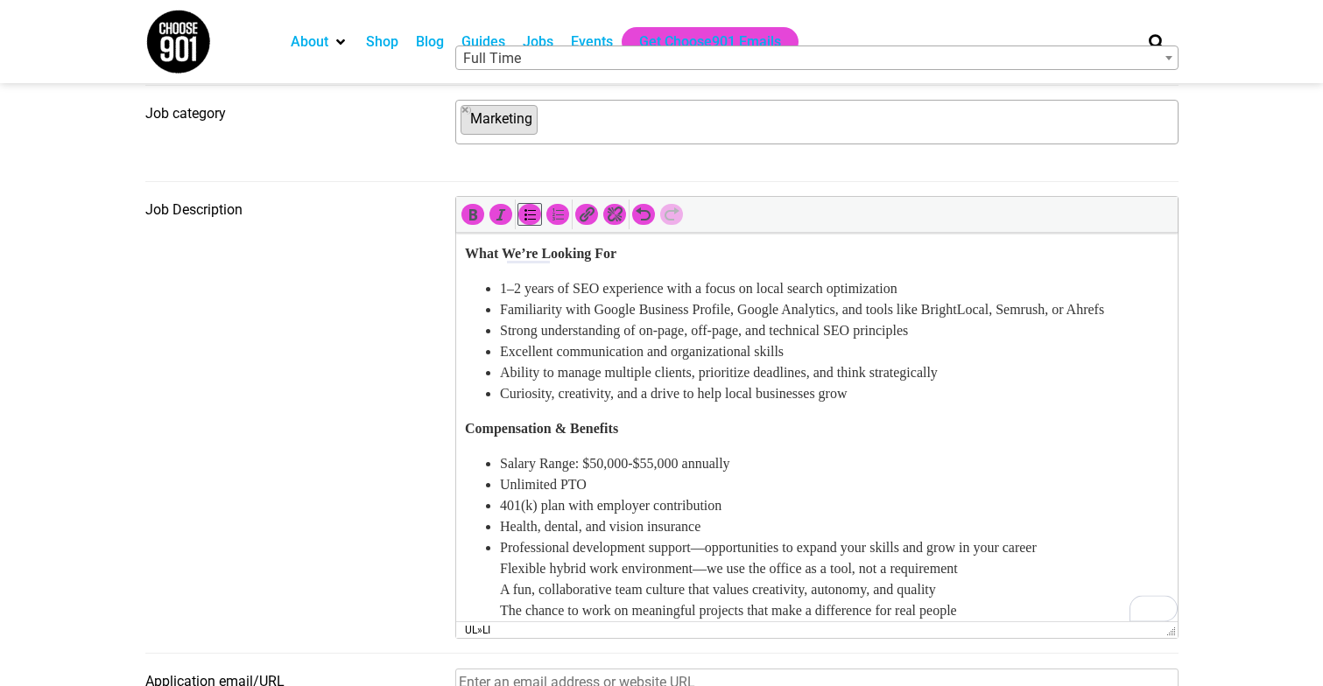
click at [494, 573] on ul "Salary Range: $50,000-$55,000 annually Unlimited PTO 401(k) plan with employer …" at bounding box center [816, 537] width 704 height 168
click at [488, 587] on ul "Salary Range: $50,000-$55,000 annually Unlimited PTO 401(k) plan with employer …" at bounding box center [816, 537] width 704 height 168
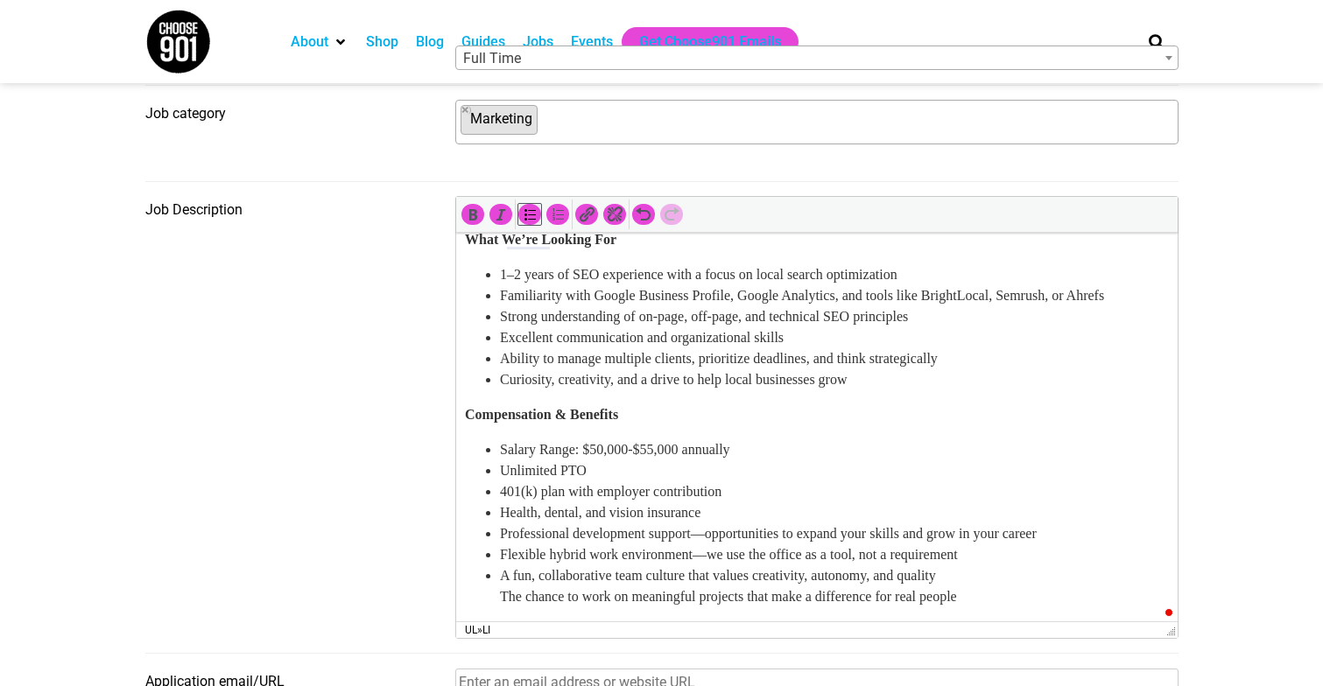
click at [480, 601] on ul "Salary Range: $50,000-$55,000 annually Unlimited PTO 401(k) plan with employer …" at bounding box center [816, 523] width 704 height 168
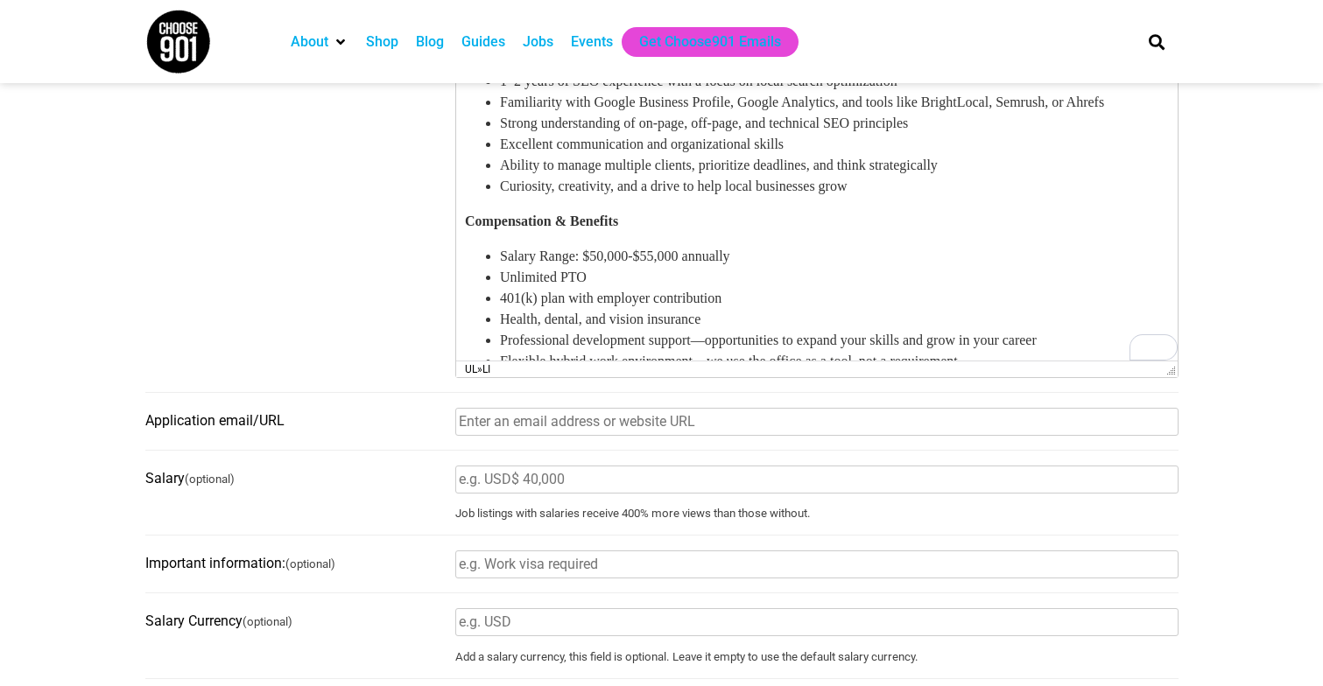
click at [543, 424] on input "Application email/URL" at bounding box center [816, 422] width 723 height 28
click at [590, 426] on input "Application email/URL" at bounding box center [816, 422] width 723 height 28
type input "emily@neoncanvas.com"
type input "Memphis"
type input "38117"
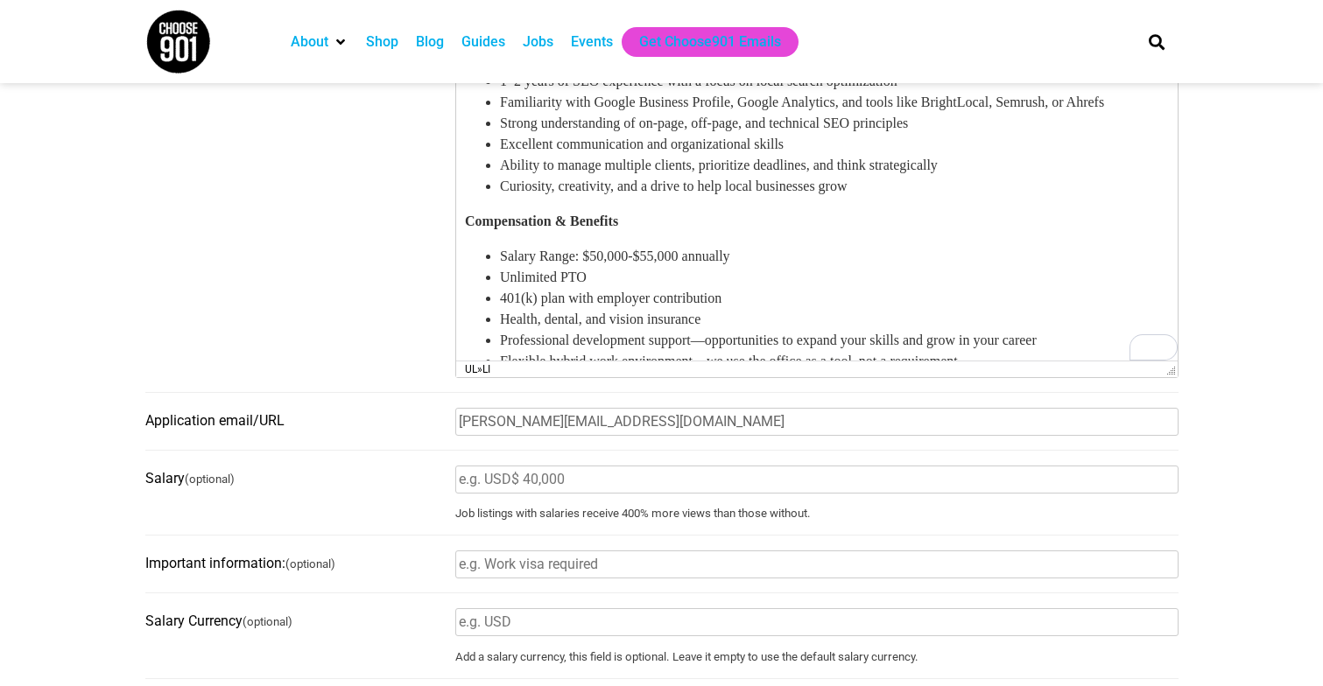
type input "ZüpMed"
click at [352, 470] on label "Salary (optional)" at bounding box center [294, 479] width 299 height 29
click at [455, 470] on input "Salary (optional)" at bounding box center [816, 480] width 723 height 28
click at [467, 477] on input "50,000-$55,000" at bounding box center [816, 480] width 723 height 28
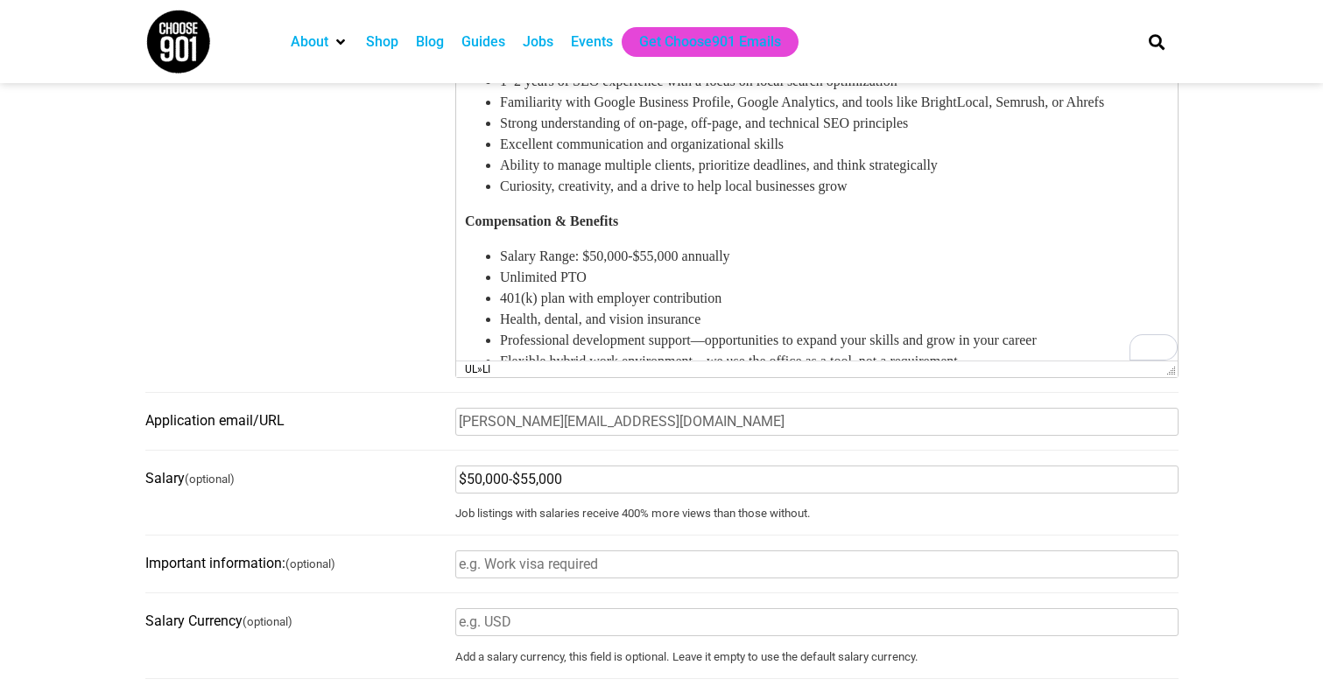
type input "$50,000-$55,000"
click at [328, 510] on fieldset "Salary (optional) $50,000-$55,000 Job listings with salaries receive 400% more …" at bounding box center [661, 501] width 1033 height 72
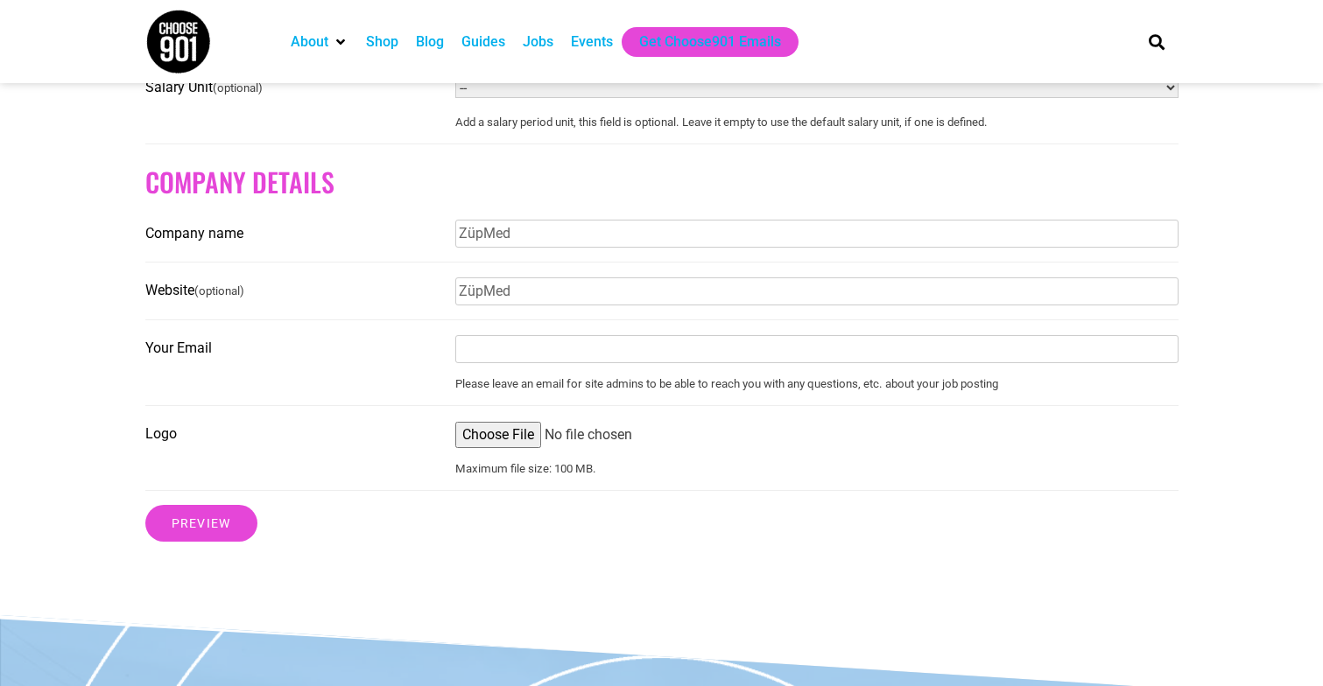
scroll to position [1518, 0]
drag, startPoint x: 529, startPoint y: 241, endPoint x: 440, endPoint y: 240, distance: 88.4
click at [441, 240] on fieldset "Company name ZüpMed" at bounding box center [661, 241] width 1033 height 44
type input "Neon Canvas"
click at [544, 292] on input "ZüpMed" at bounding box center [816, 291] width 723 height 28
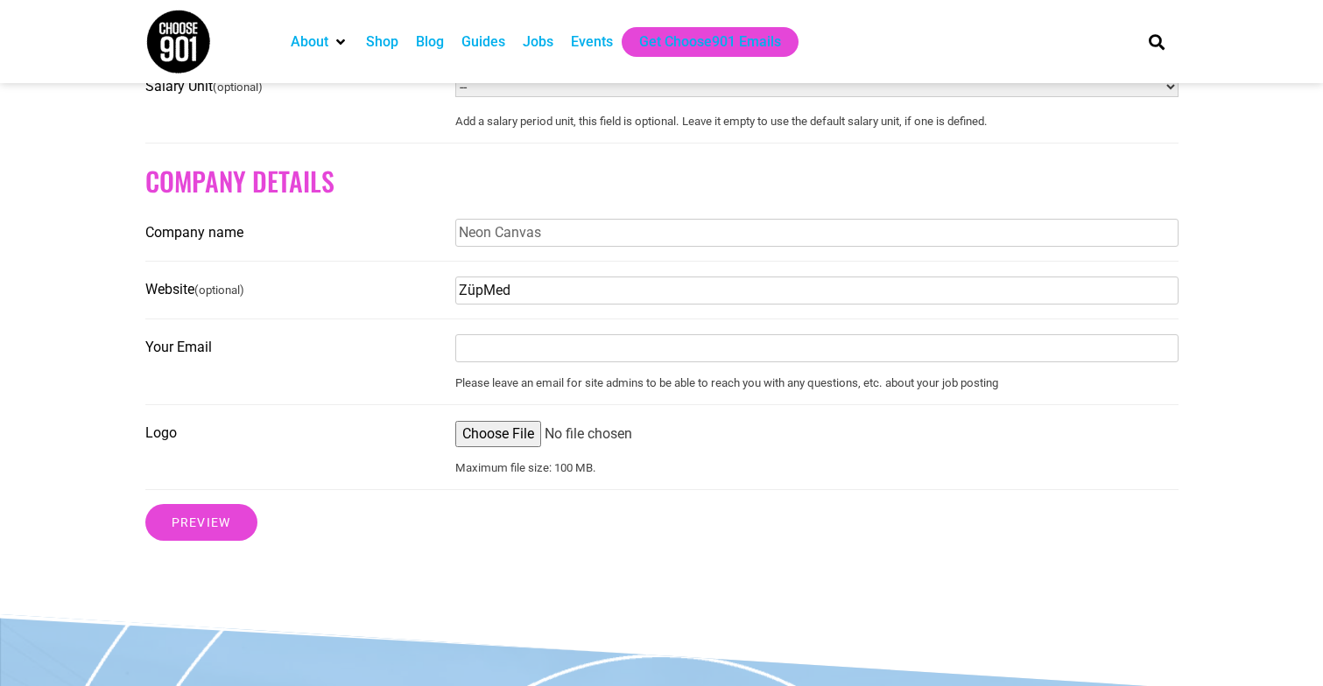
drag, startPoint x: 568, startPoint y: 301, endPoint x: 453, endPoint y: 301, distance: 115.5
click at [453, 301] on fieldset "Website (optional) ZüpMed" at bounding box center [661, 298] width 1033 height 44
type input "n"
type input "neoncanvas.com"
click at [511, 362] on input "Your Email" at bounding box center [816, 348] width 723 height 28
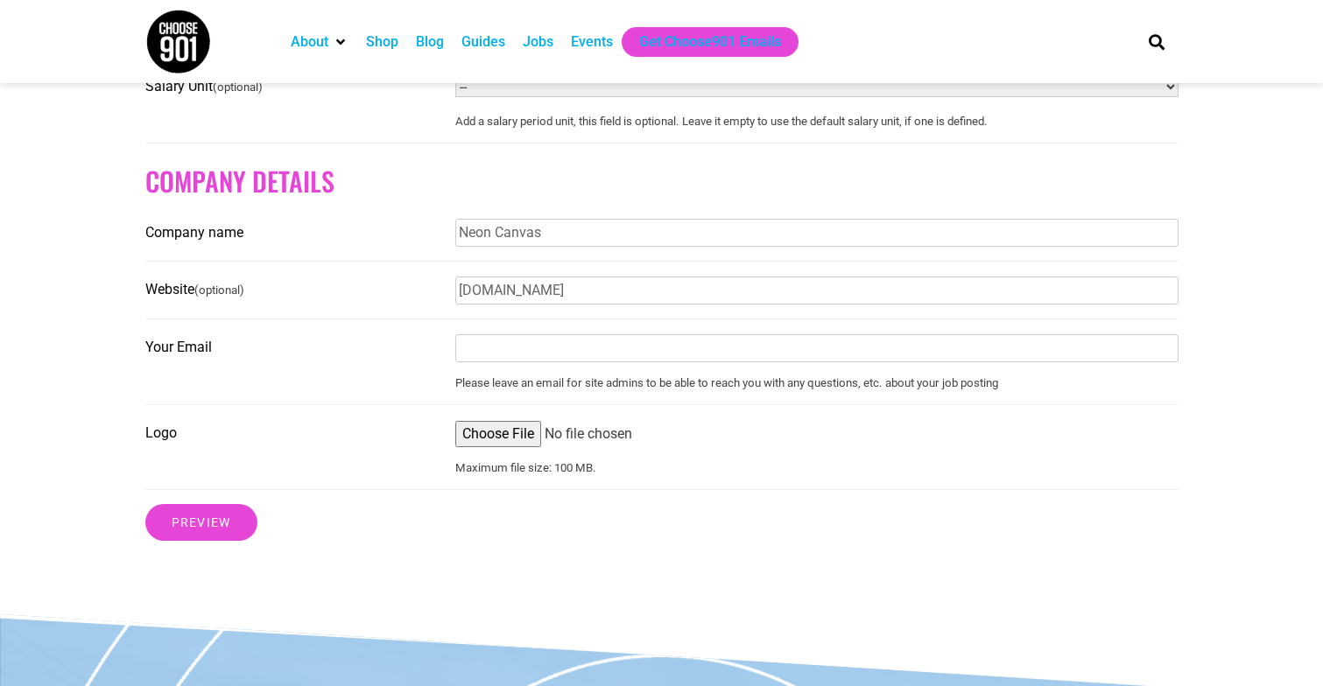
type input "emily@neoncanvas.com"
click at [360, 404] on fieldset "Your Email emily@neoncanvas.com Please leave an email for site admins to be abl…" at bounding box center [661, 370] width 1033 height 72
click at [502, 446] on input "Logo" at bounding box center [816, 434] width 723 height 26
click at [512, 435] on input "Logo" at bounding box center [816, 434] width 723 height 26
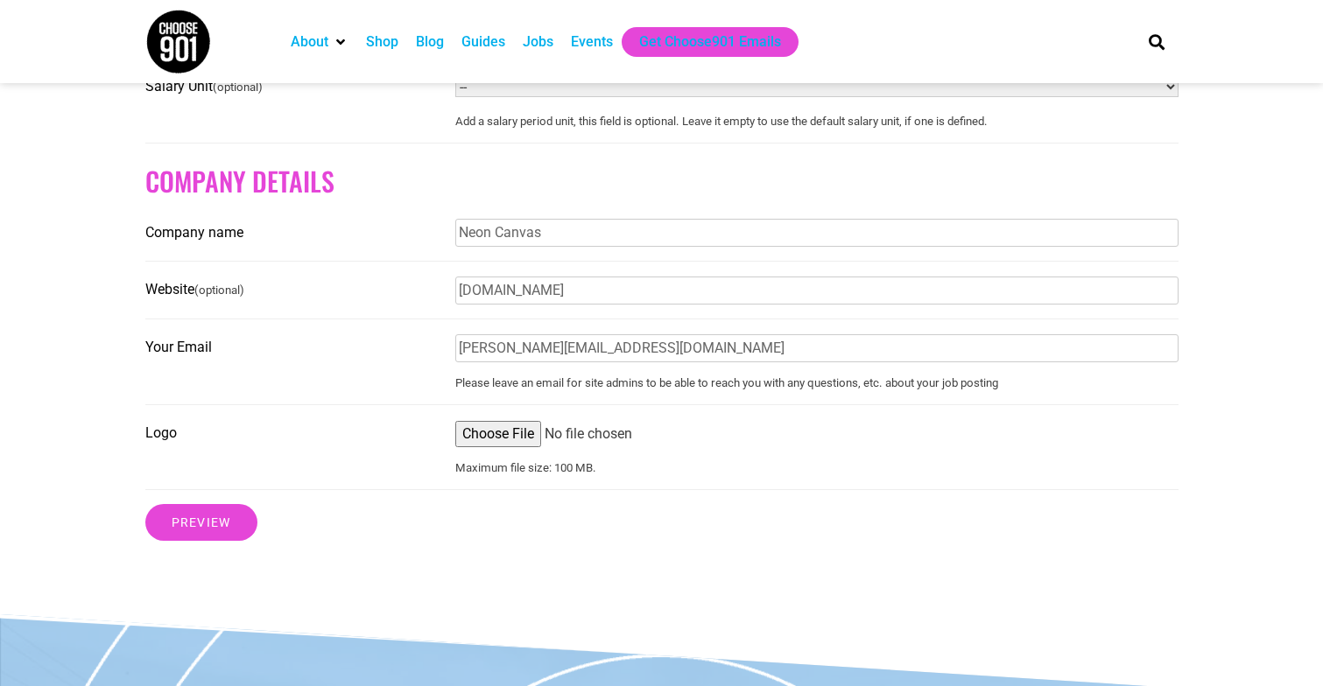
type input "C:\fakepath\Screen Shot 2025-10-08 at 6.06.17 PM.png"
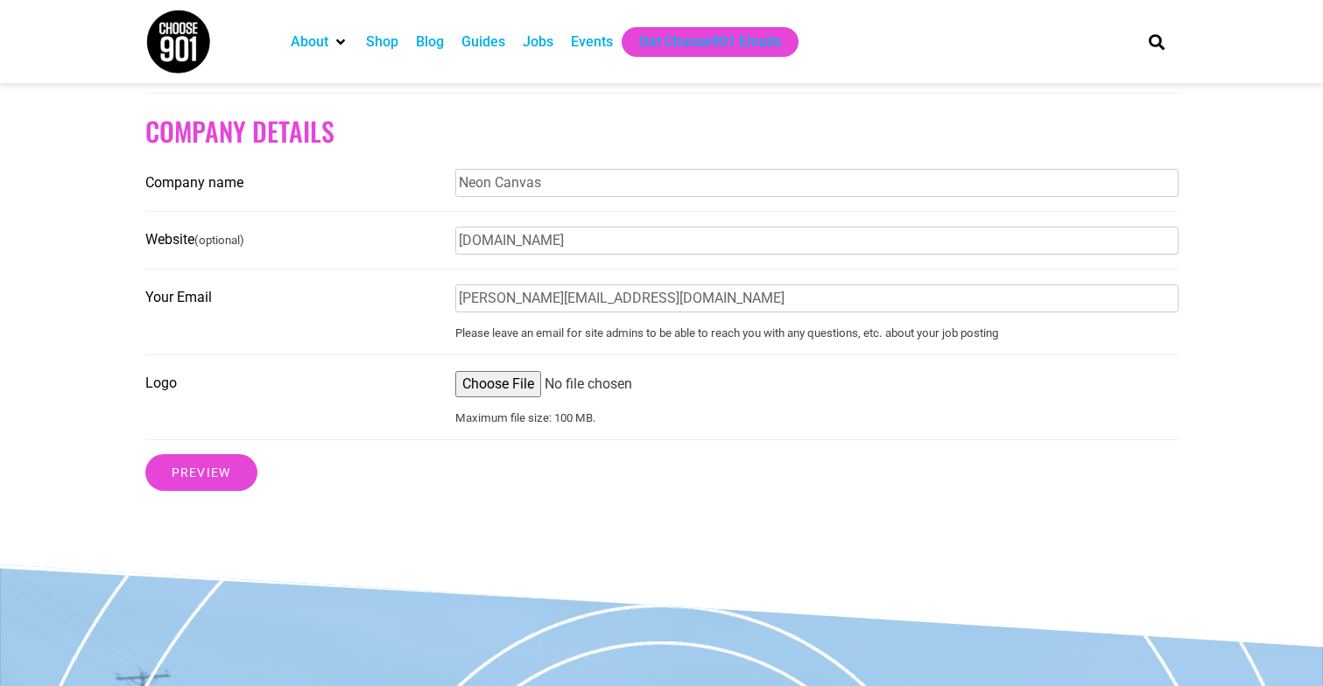
scroll to position [1577, 0]
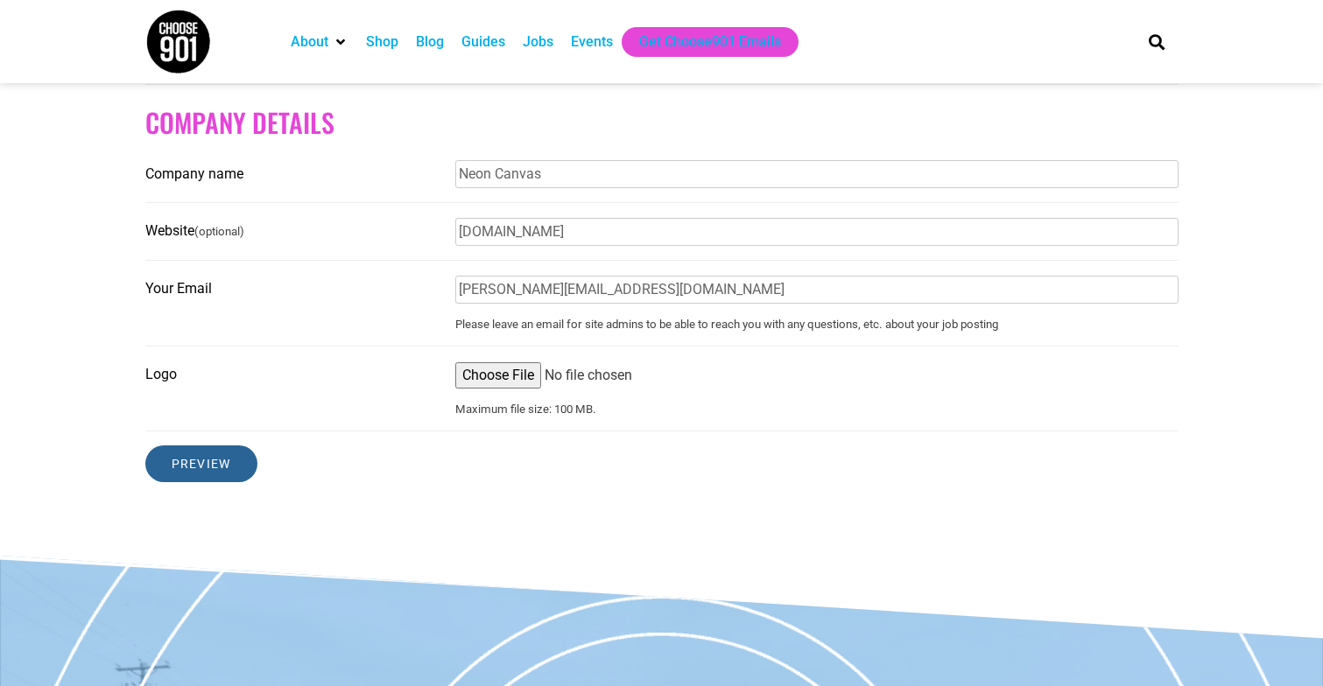
click at [224, 473] on input "Preview" at bounding box center [201, 464] width 112 height 37
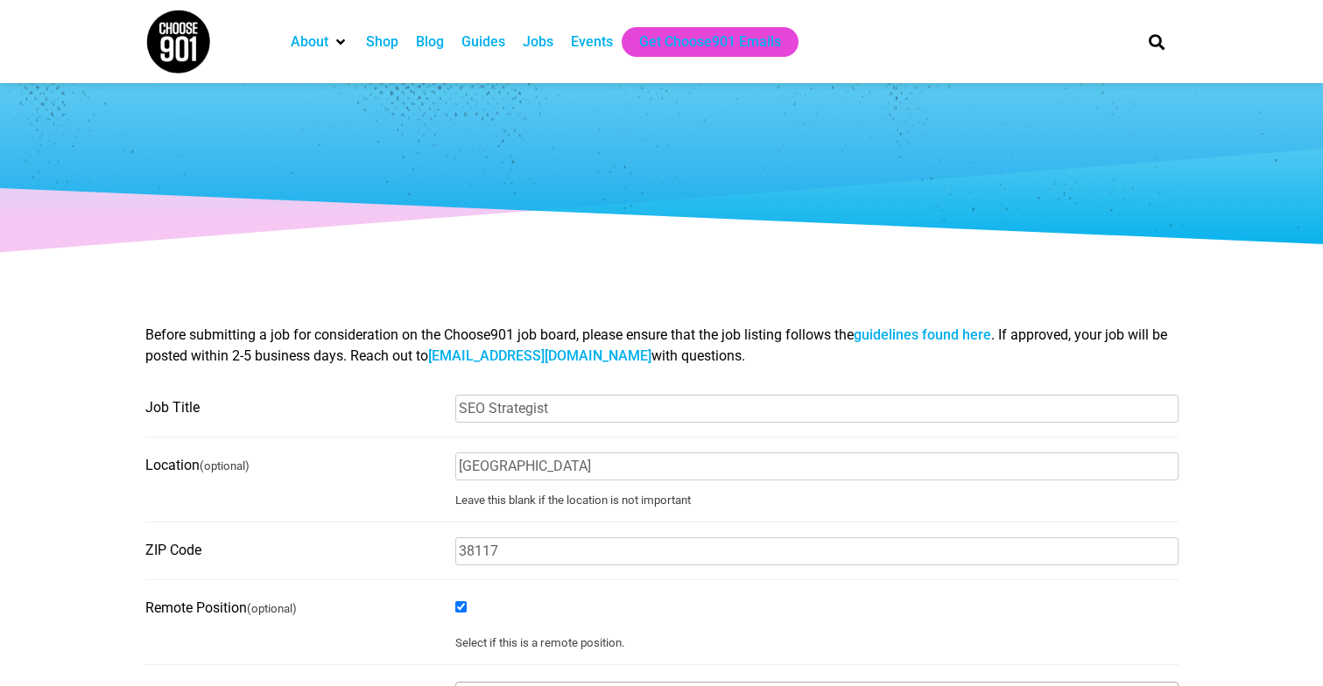
select select "110"
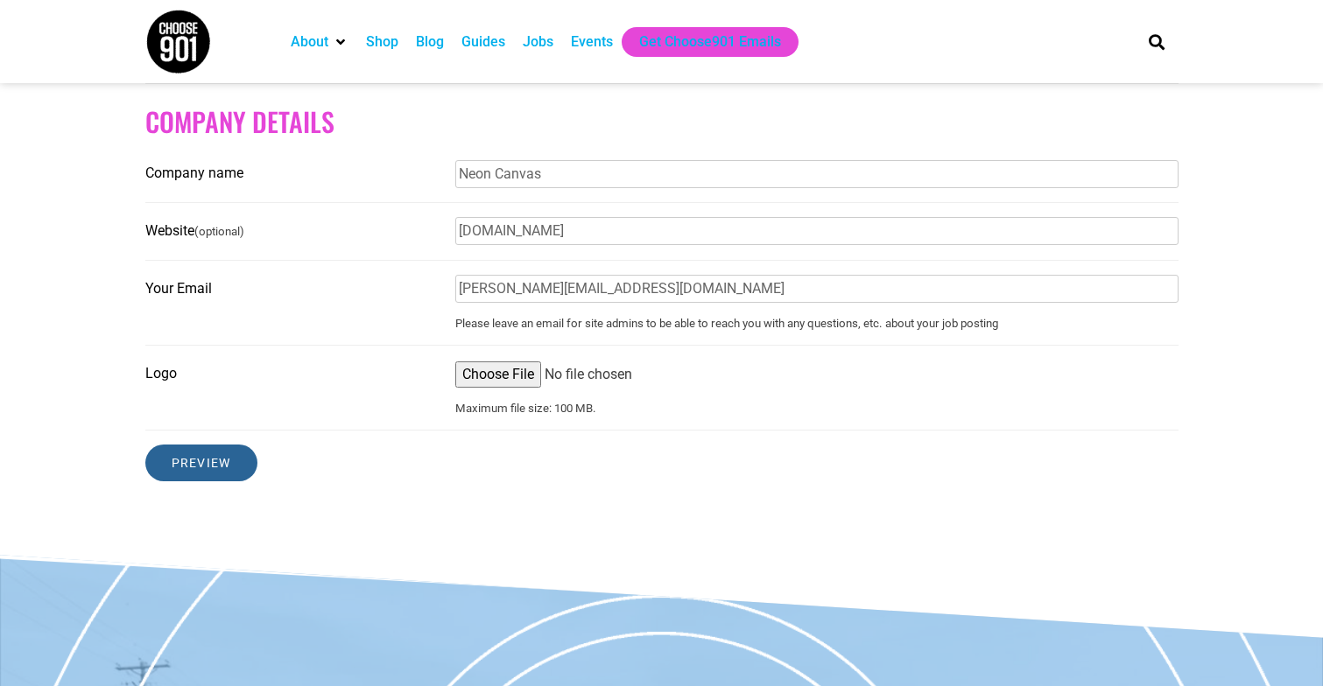
click at [215, 475] on input "Preview" at bounding box center [201, 463] width 112 height 37
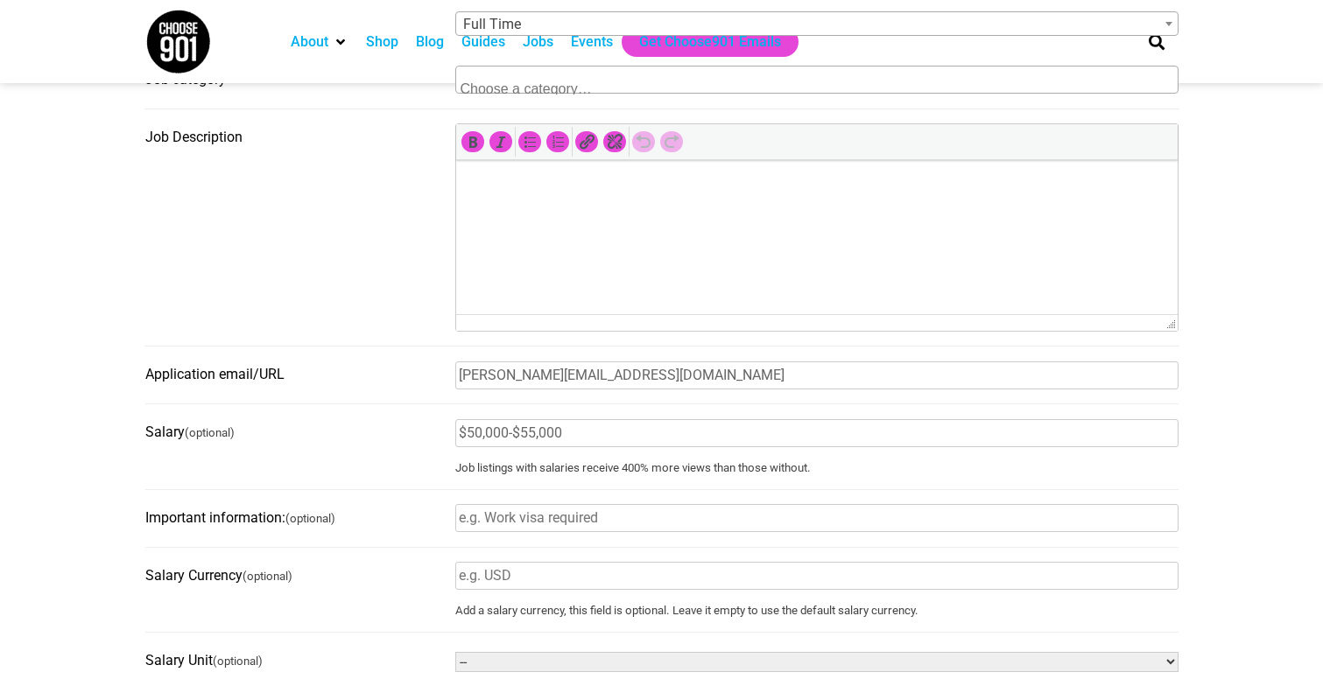
scroll to position [470, 0]
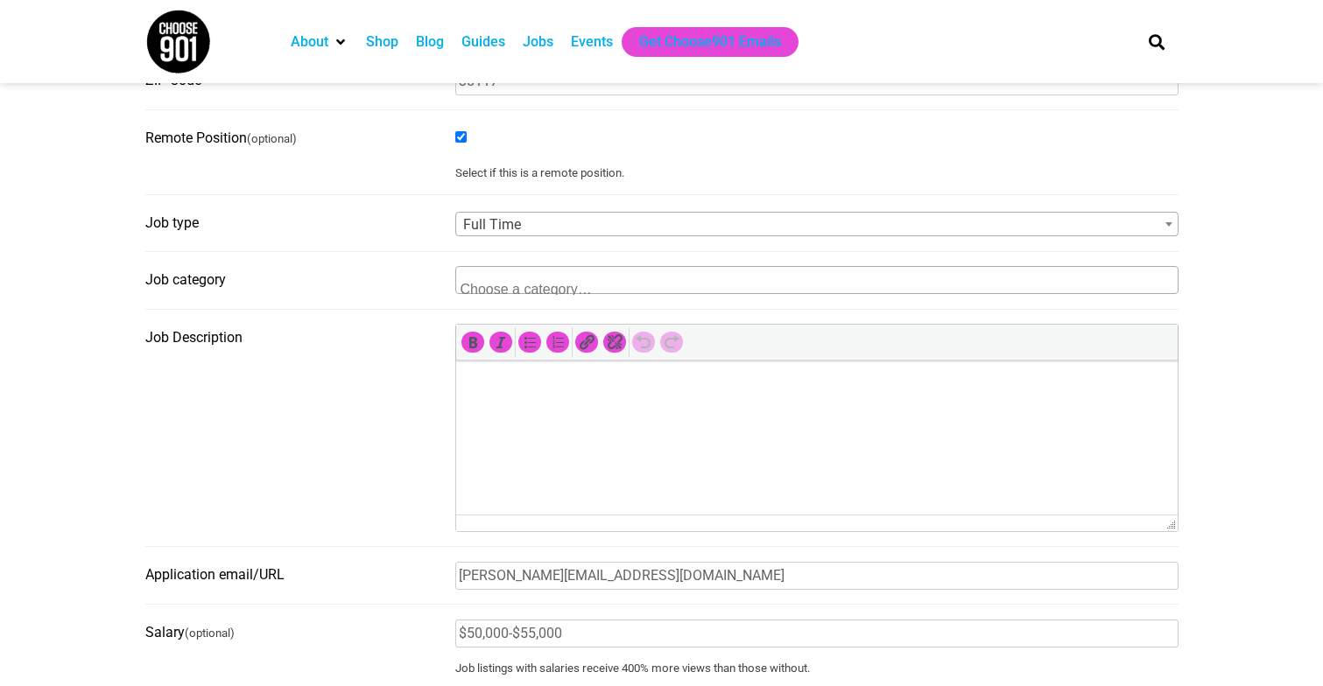
click at [571, 404] on html at bounding box center [815, 385] width 721 height 49
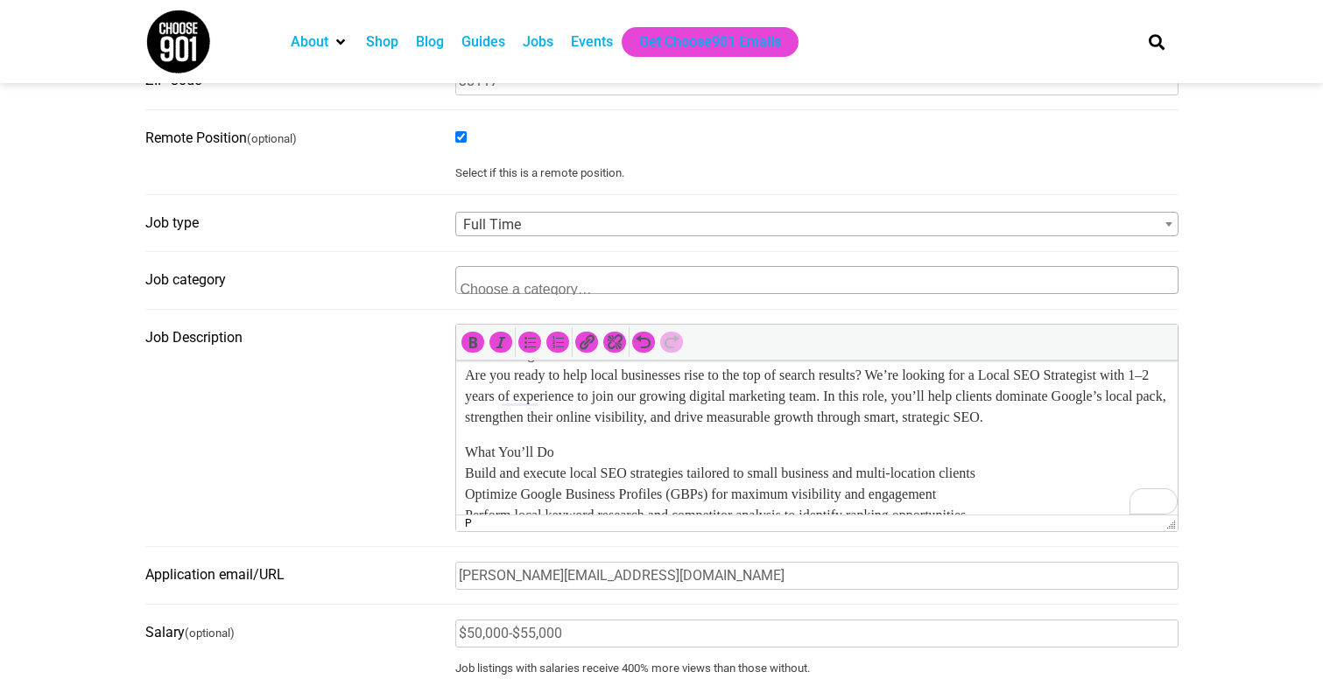
scroll to position [0, 0]
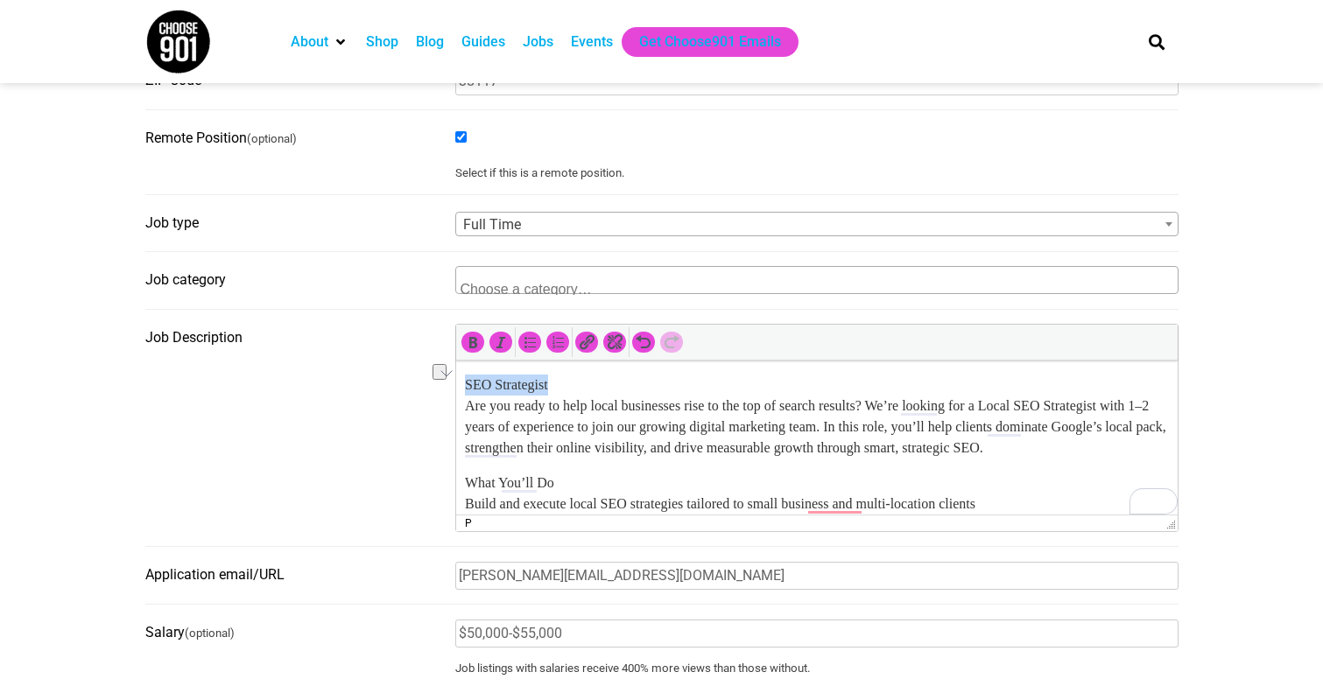
drag, startPoint x: 564, startPoint y: 384, endPoint x: 433, endPoint y: 384, distance: 130.4
click at [455, 384] on html "SEO Strategist Are you ready to help local businesses rise to the top of search…" at bounding box center [815, 686] width 721 height 651
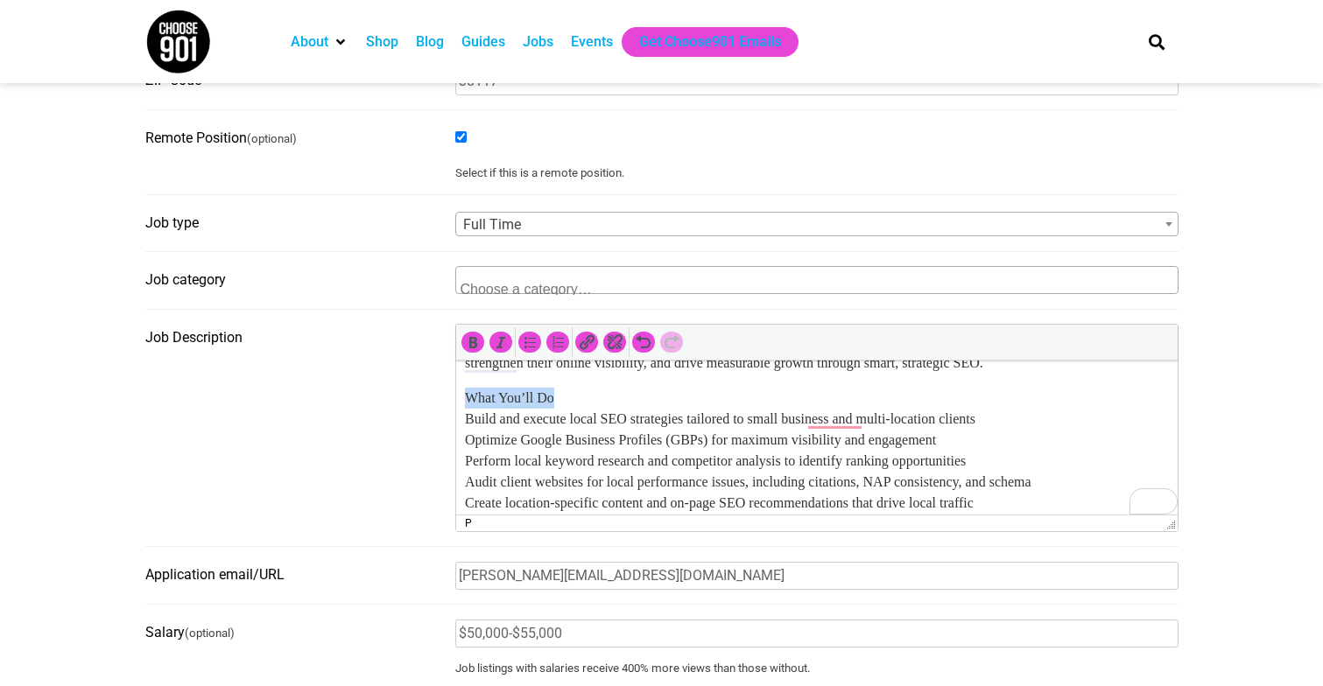
drag, startPoint x: 572, startPoint y: 392, endPoint x: 467, endPoint y: 392, distance: 105.0
click at [467, 392] on p "What You’ll Do Build and execute local SEO strategies tailored to small busines…" at bounding box center [816, 650] width 704 height 525
click at [467, 417] on p "What You’ll Do Build and execute local SEO strategies tailored to small busines…" at bounding box center [816, 650] width 704 height 525
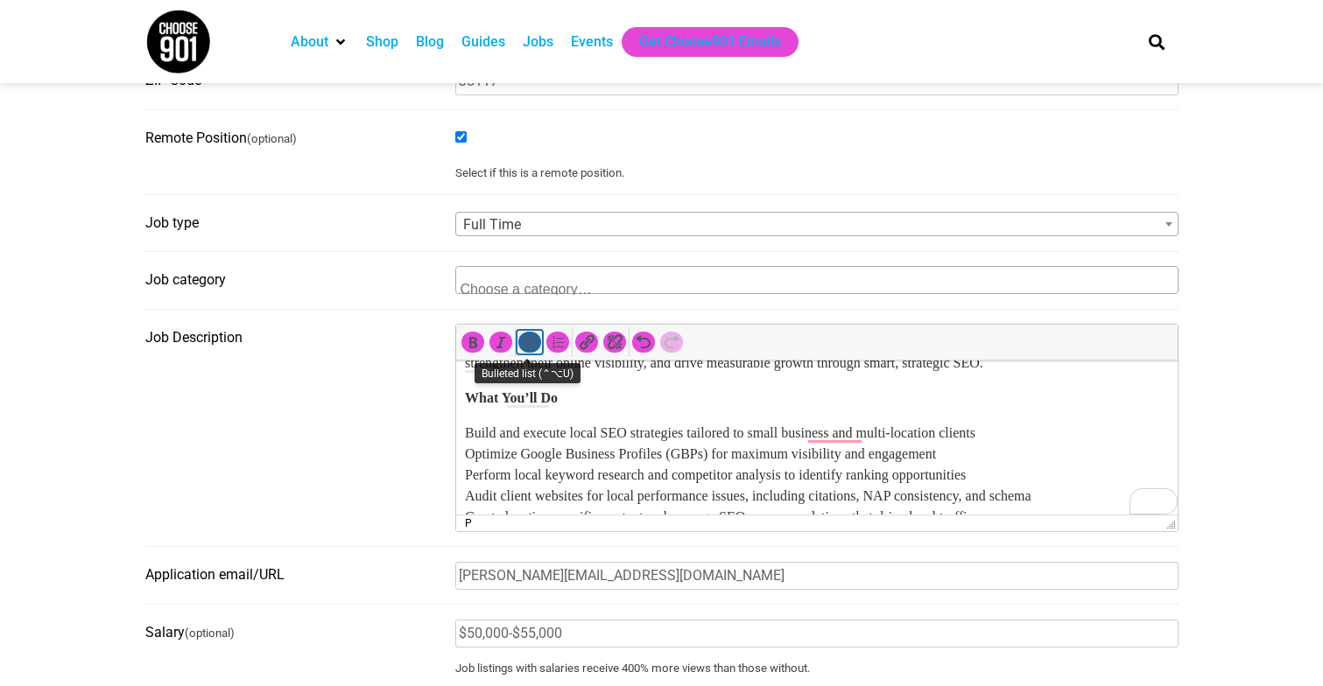
click at [526, 351] on icon "Bulleted list (⌃⌥U)" at bounding box center [530, 343] width 18 height 18
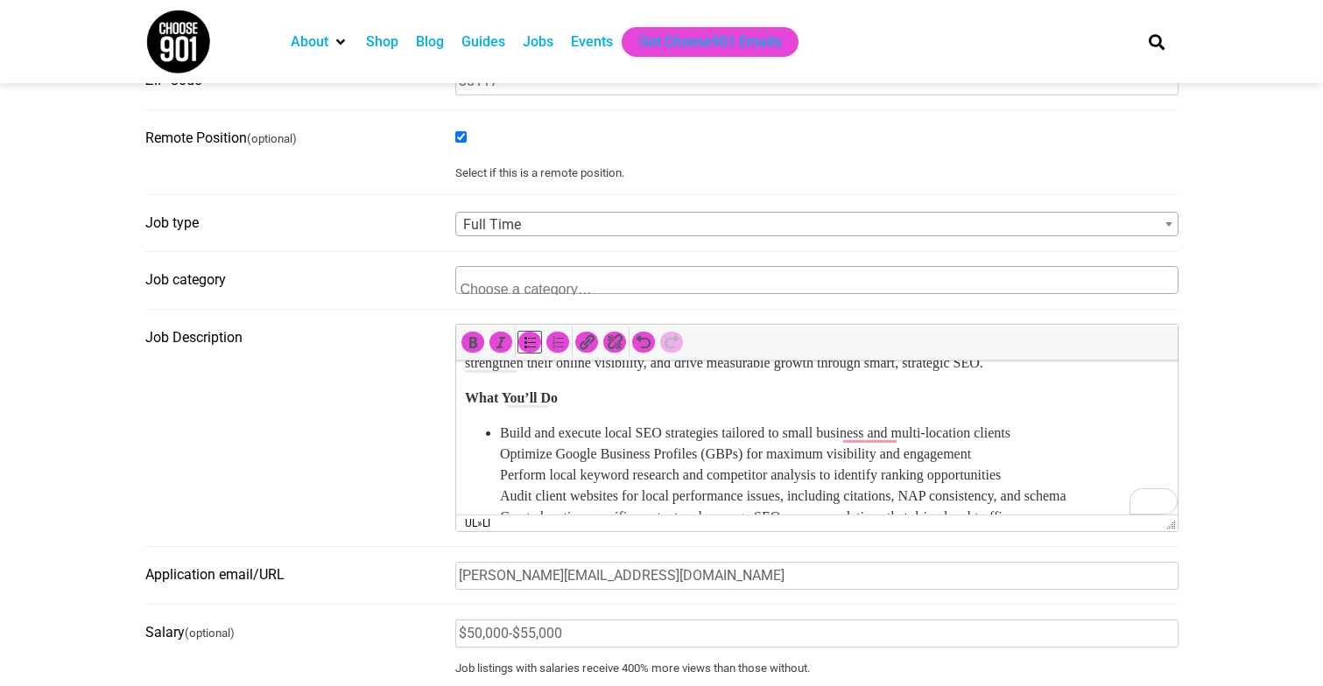
click at [499, 457] on li "Build and execute local SEO strategies tailored to small business and multi-loc…" at bounding box center [833, 675] width 669 height 504
click at [523, 351] on icon "Bulleted list (⌃⌥U)" at bounding box center [530, 343] width 18 height 18
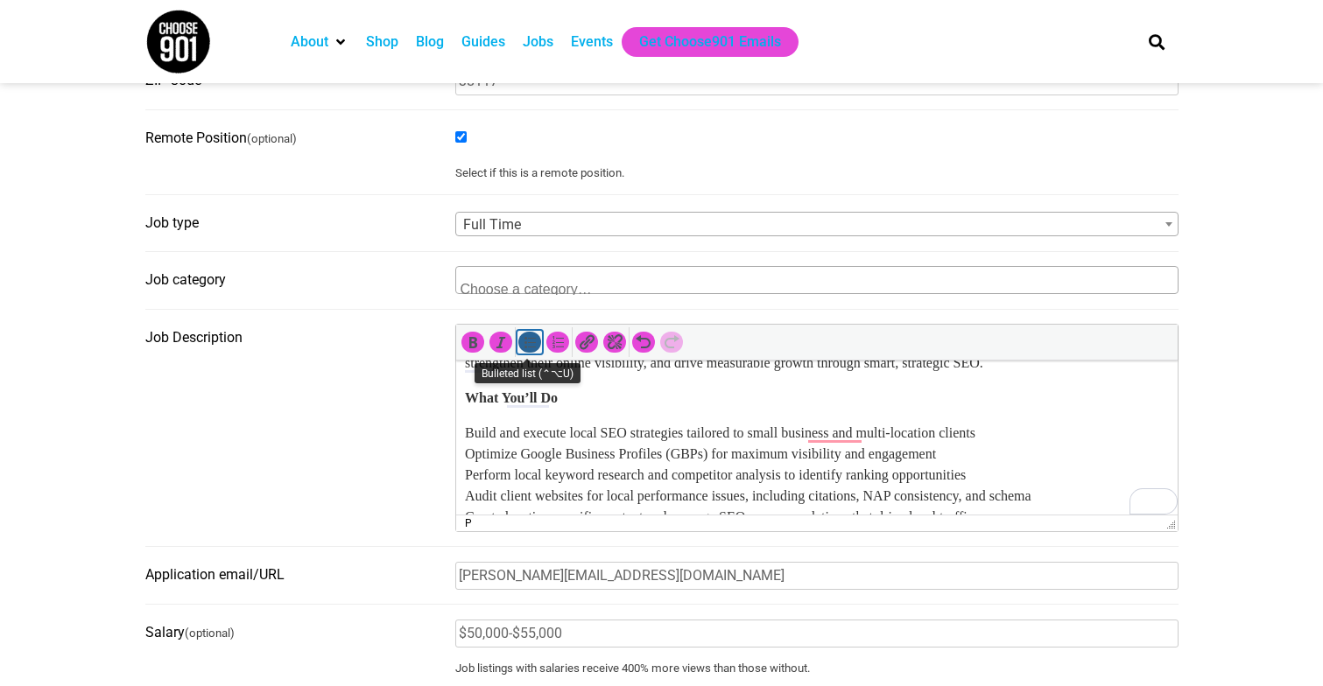
click at [530, 353] on button "Bulleted list (⌃⌥U)" at bounding box center [529, 342] width 23 height 21
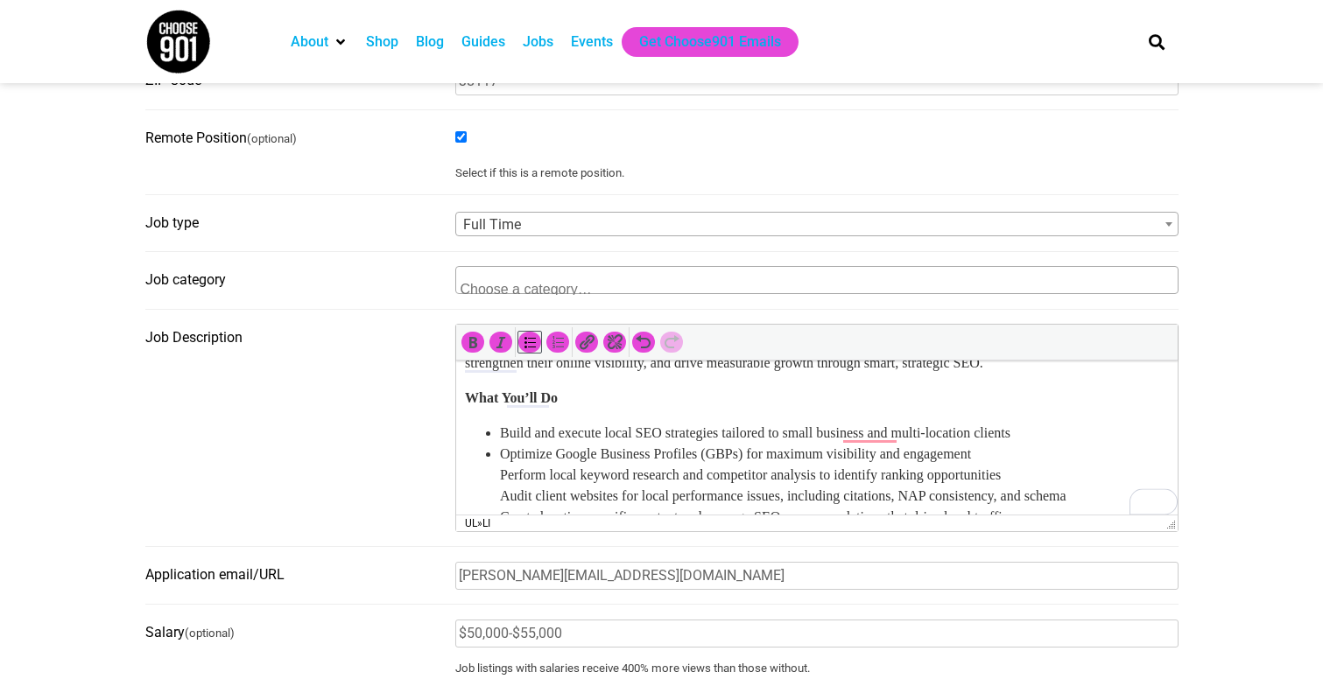
click at [496, 475] on ul "Build and execute local SEO strategies tailored to small business and multi-loc…" at bounding box center [816, 675] width 704 height 504
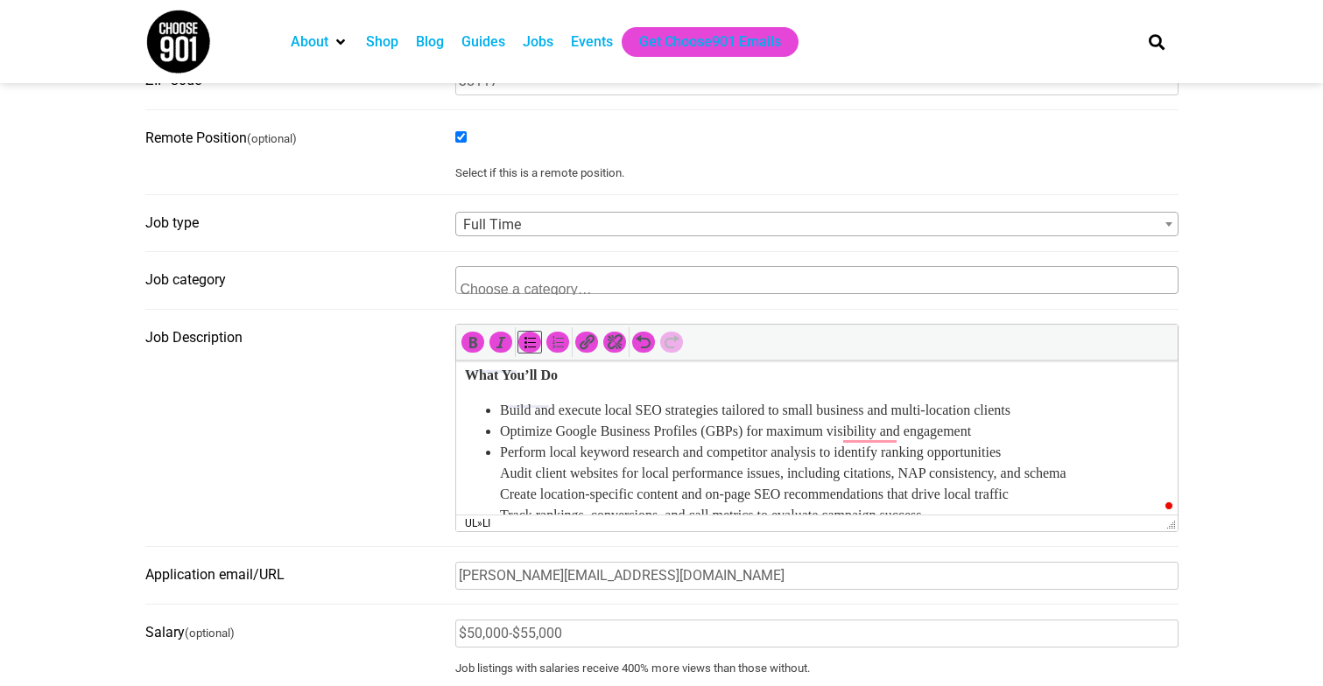
scroll to position [126, 0]
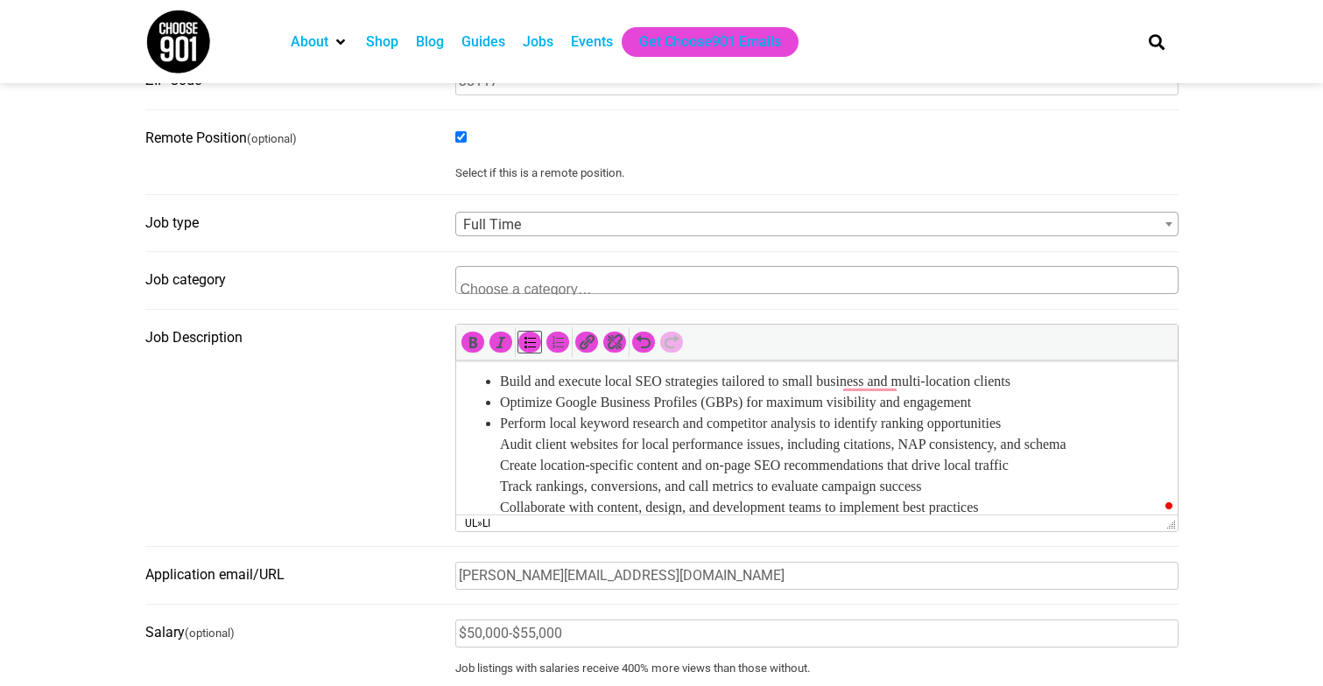
click at [493, 447] on ul "Build and execute local SEO strategies tailored to small business and multi-loc…" at bounding box center [816, 623] width 704 height 504
click at [497, 468] on ul "Build and execute local SEO strategies tailored to small business and multi-loc…" at bounding box center [816, 623] width 704 height 504
click at [495, 487] on ul "Build and execute local SEO strategies tailored to small business and multi-loc…" at bounding box center [816, 623] width 704 height 504
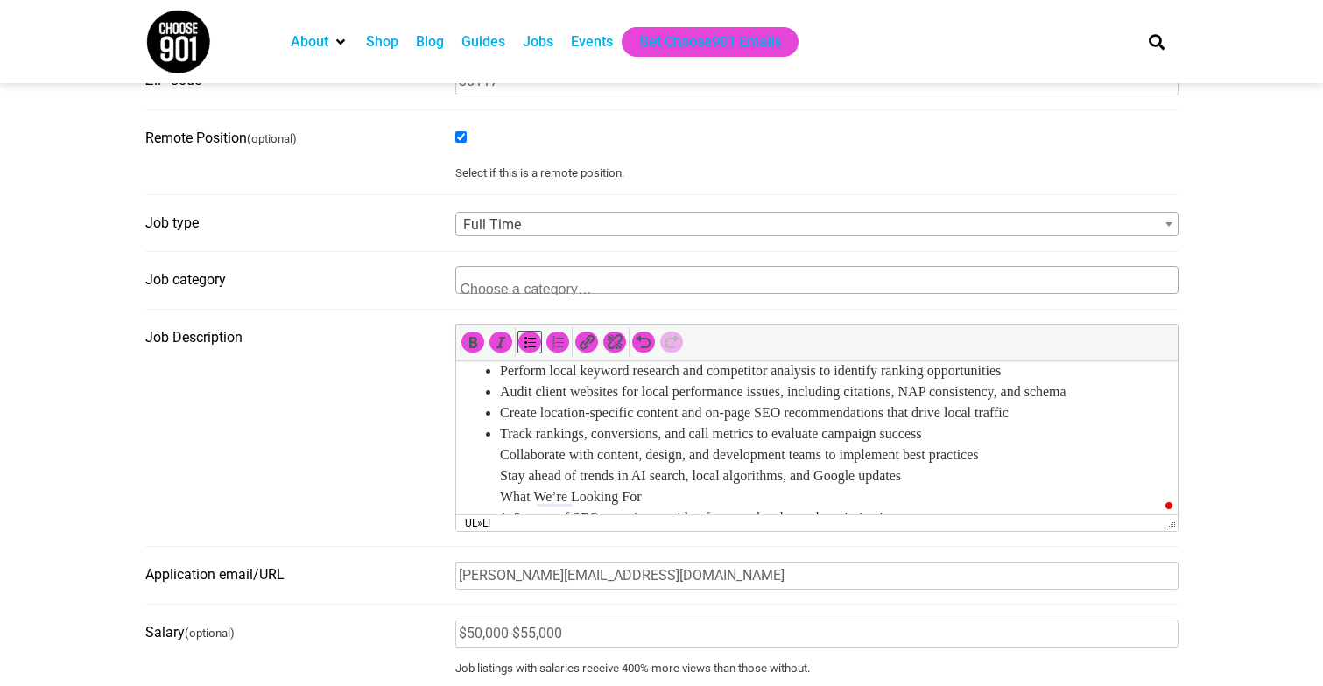
click at [493, 449] on ul "Build and execute local SEO strategies tailored to small business and multi-loc…" at bounding box center [816, 571] width 704 height 504
click at [493, 473] on ul "Build and execute local SEO strategies tailored to small business and multi-loc…" at bounding box center [816, 571] width 704 height 504
click at [492, 495] on ul "Build and execute local SEO strategies tailored to small business and multi-loc…" at bounding box center [816, 571] width 704 height 504
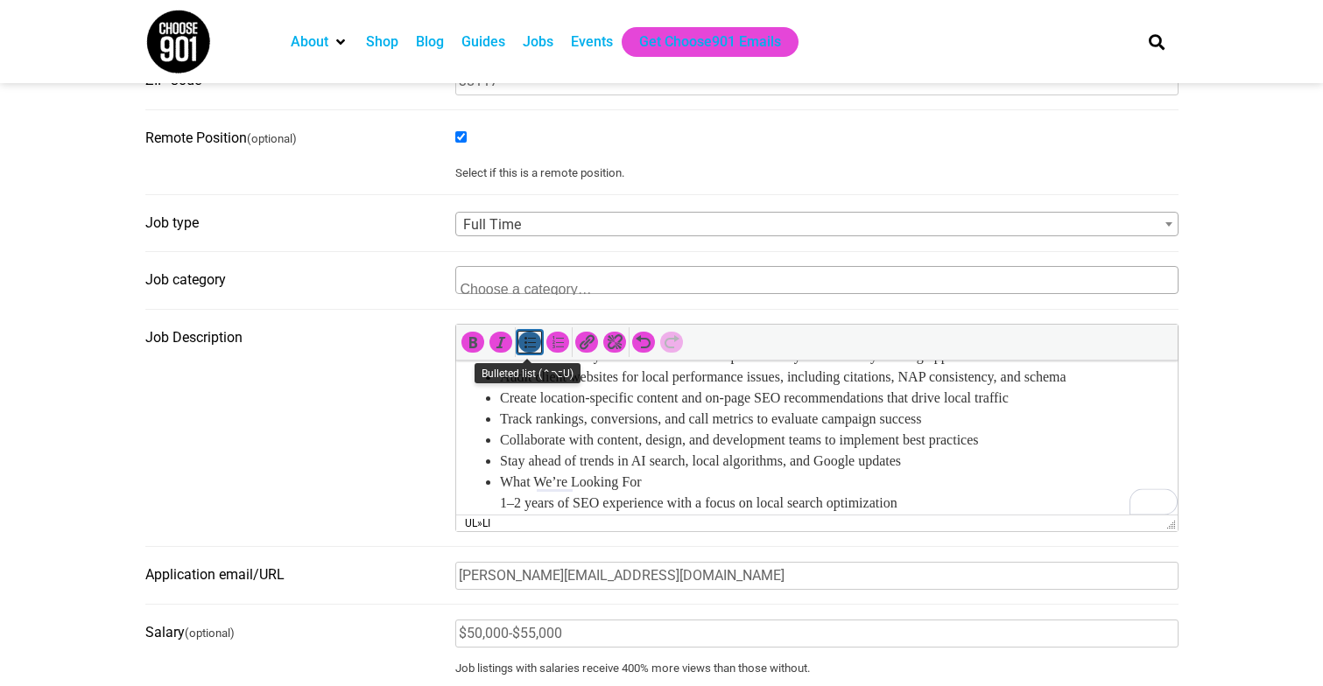
click at [531, 336] on button "Bulleted list (⌃⌥U)" at bounding box center [529, 342] width 23 height 21
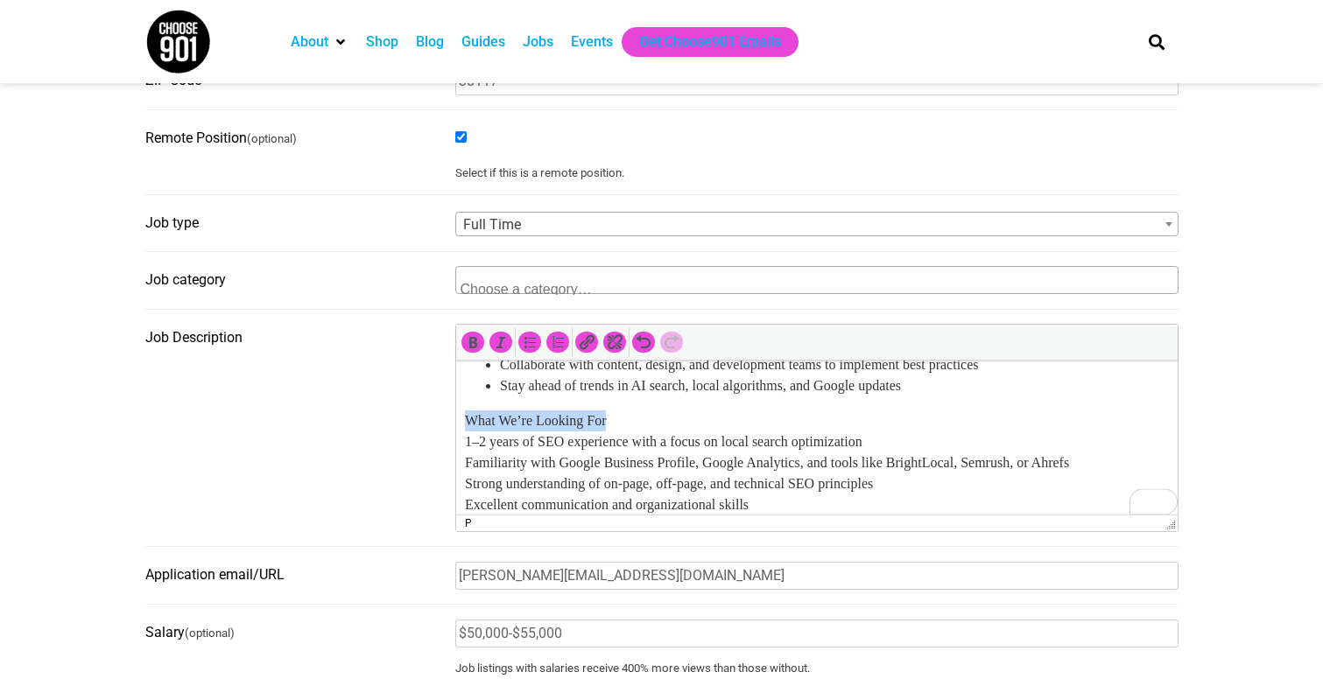
drag, startPoint x: 628, startPoint y: 423, endPoint x: 459, endPoint y: 423, distance: 168.9
click at [459, 423] on html "SEO Strategist Are you ready to help local businesses rise to the top of search…" at bounding box center [815, 420] width 721 height 679
click at [466, 441] on p "What We’re Looking For 1–2 years of SEO experience with a focus on local search…" at bounding box center [816, 579] width 704 height 336
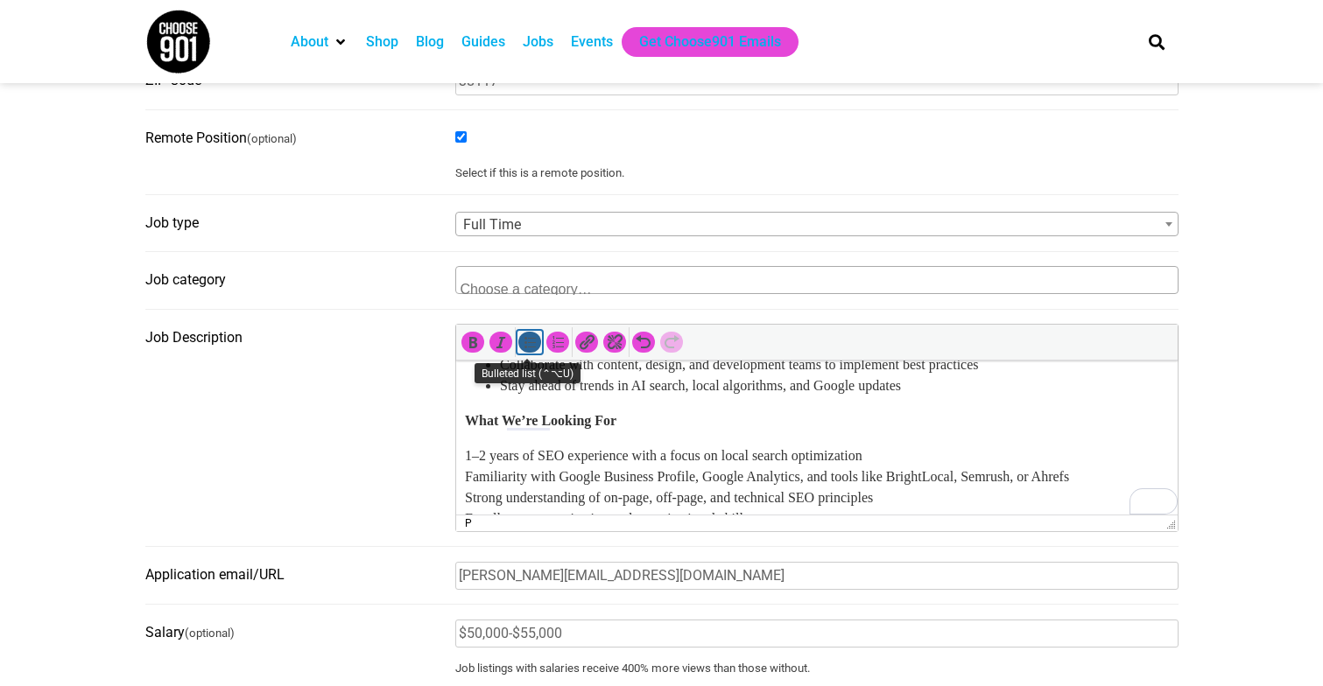
click at [531, 351] on icon "Bulleted list (⌃⌥U)" at bounding box center [530, 343] width 18 height 18
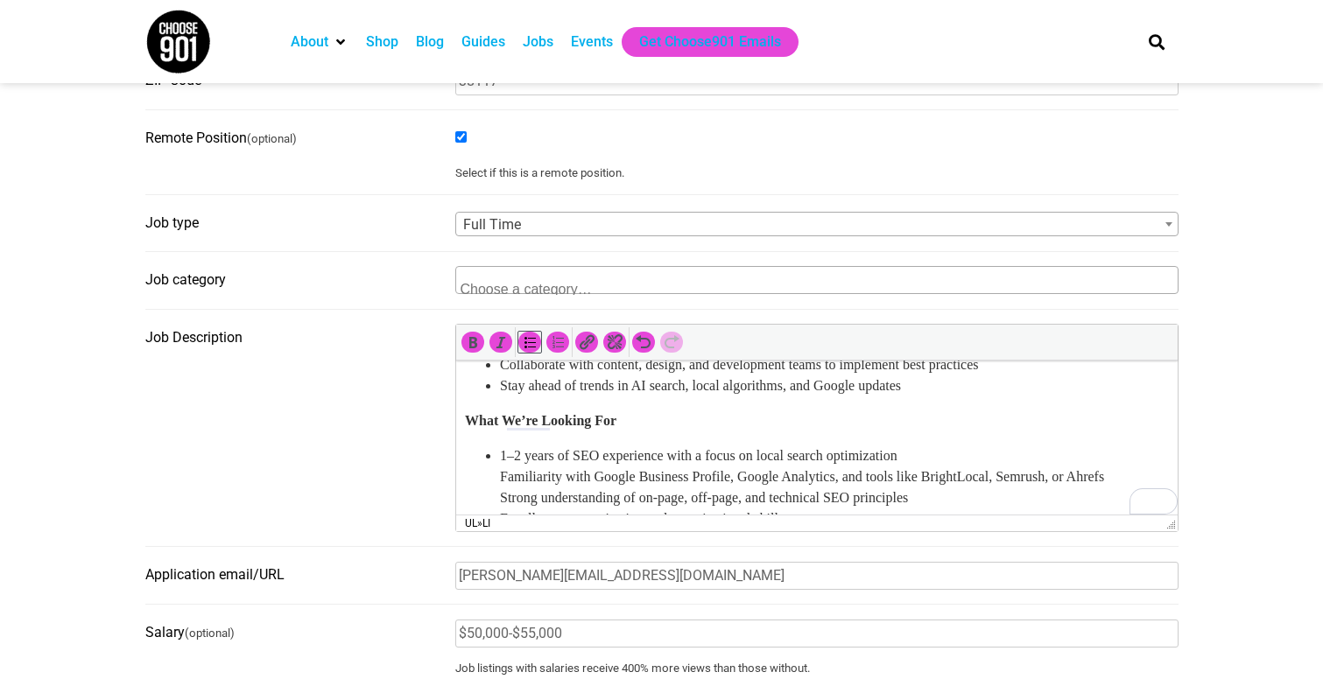
click at [489, 476] on ul "1–2 years of SEO experience with a focus on local search optimization Familiari…" at bounding box center [816, 603] width 704 height 315
click at [494, 493] on ul "1–2 years of SEO experience with a focus on local search optimization Familiari…" at bounding box center [816, 603] width 704 height 315
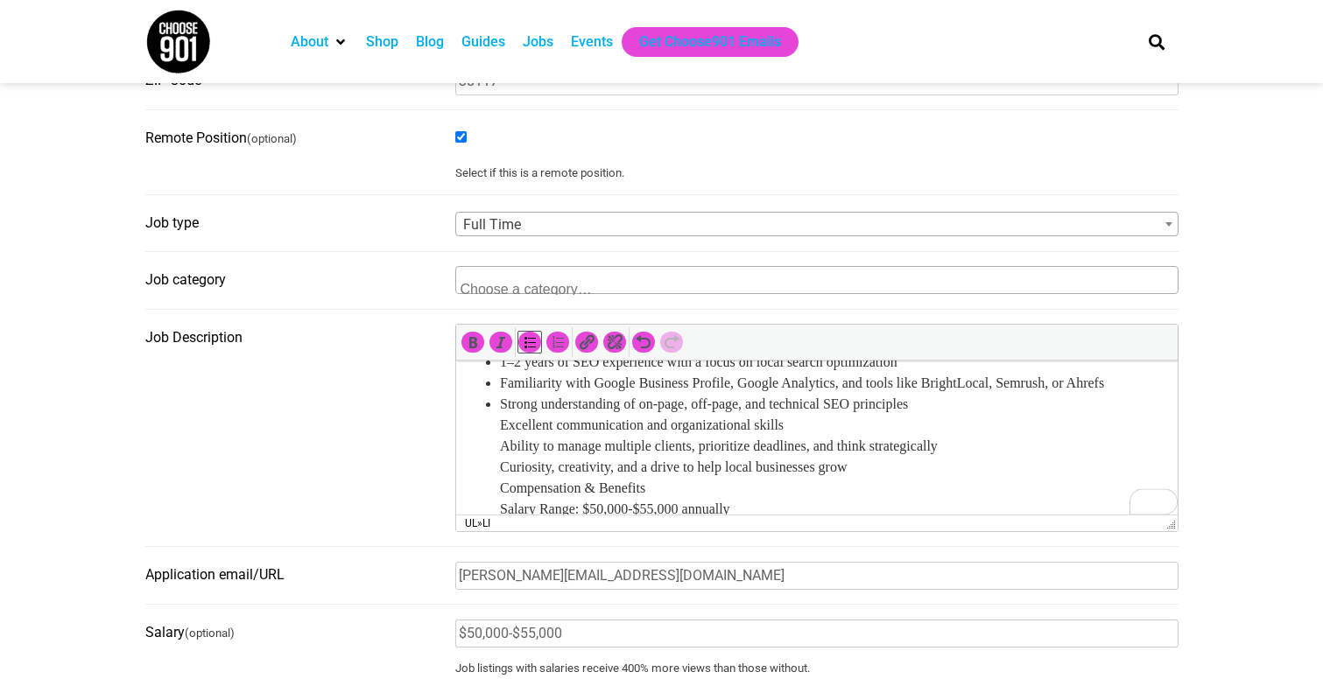
click at [492, 428] on ul "1–2 years of SEO experience with a focus on local search optimization Familiari…" at bounding box center [816, 509] width 704 height 315
click at [498, 448] on ul "1–2 years of SEO experience with a focus on local search optimization Familiari…" at bounding box center [816, 509] width 704 height 315
click at [488, 462] on ul "1–2 years of SEO experience with a focus on local search optimization Familiari…" at bounding box center [816, 509] width 704 height 315
click at [500, 485] on li "Curiosity, creativity, and a drive to help local businesses grow Compensation &…" at bounding box center [833, 562] width 669 height 210
click at [530, 334] on div at bounding box center [544, 342] width 56 height 26
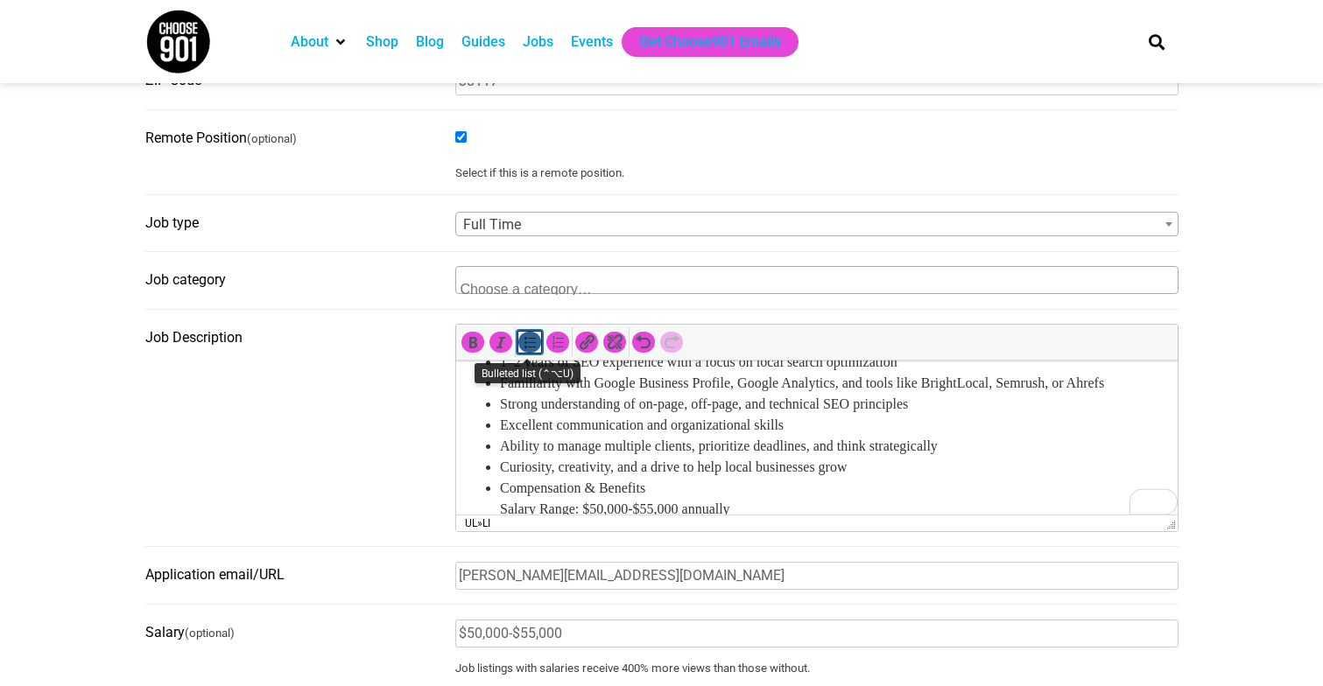
click at [530, 349] on icon "Bulleted list (⌃⌥U)" at bounding box center [530, 343] width 18 height 18
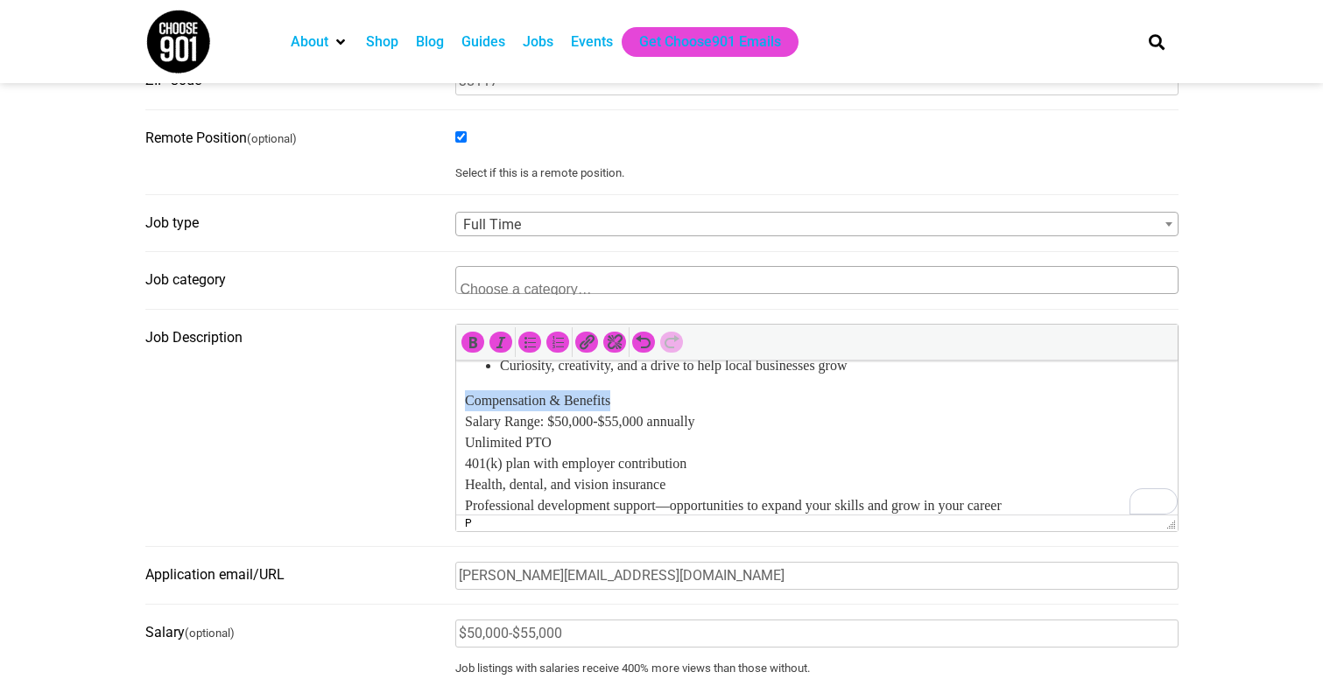
drag, startPoint x: 629, startPoint y: 397, endPoint x: 452, endPoint y: 397, distance: 176.8
click at [455, 397] on html "SEO Strategist Are you ready to help local businesses rise to the top of search…" at bounding box center [815, 239] width 721 height 707
click at [462, 417] on html "SEO Strategist Are you ready to help local businesses rise to the top of search…" at bounding box center [815, 239] width 721 height 707
click at [532, 338] on icon "Bulleted list (⌃⌥U)" at bounding box center [530, 343] width 18 height 18
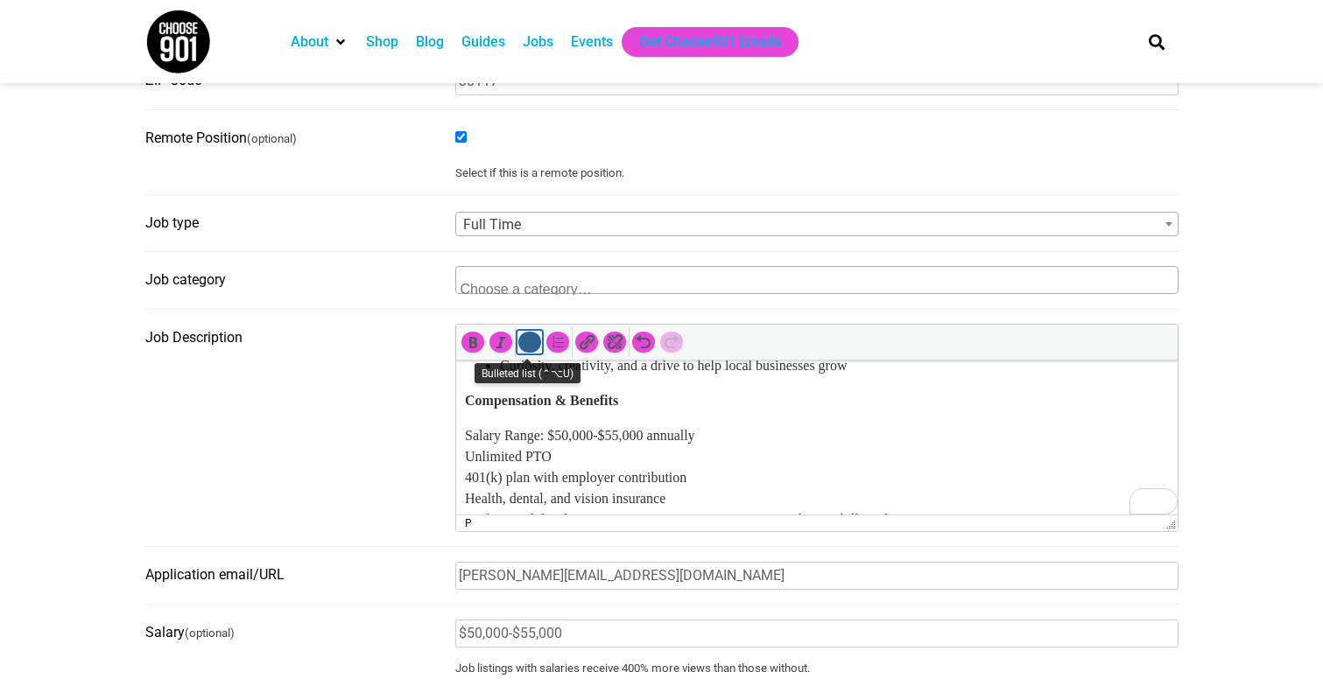
click at [537, 344] on icon "Bulleted list (⌃⌥U)" at bounding box center [530, 343] width 18 height 18
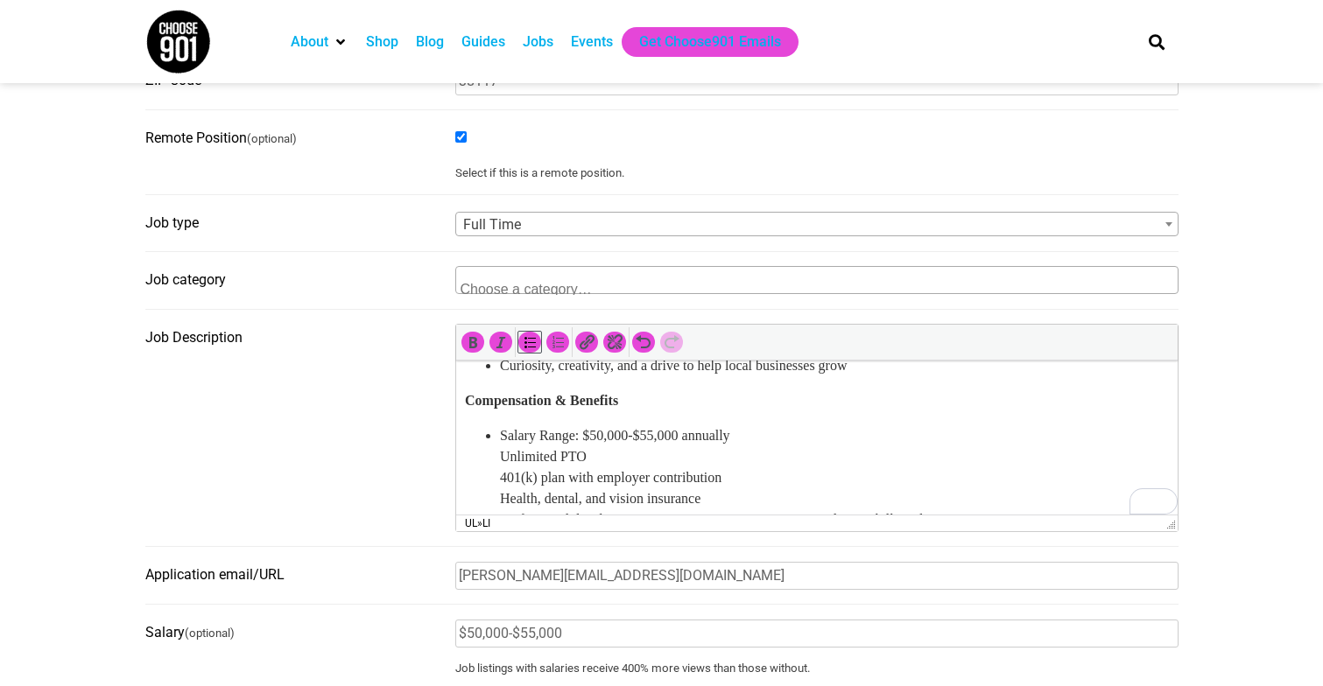
click at [496, 458] on ul "Salary Range: $50,000-$55,000 annually Unlimited PTO 401(k) plan with employer …" at bounding box center [816, 509] width 704 height 168
click at [481, 477] on ul "Salary Range: $50,000-$55,000 annually Unlimited PTO 401(k) plan with employer …" at bounding box center [816, 509] width 704 height 168
click at [489, 493] on ul "Salary Range: $50,000-$55,000 annually Unlimited PTO 401(k) plan with employer …" at bounding box center [816, 509] width 704 height 168
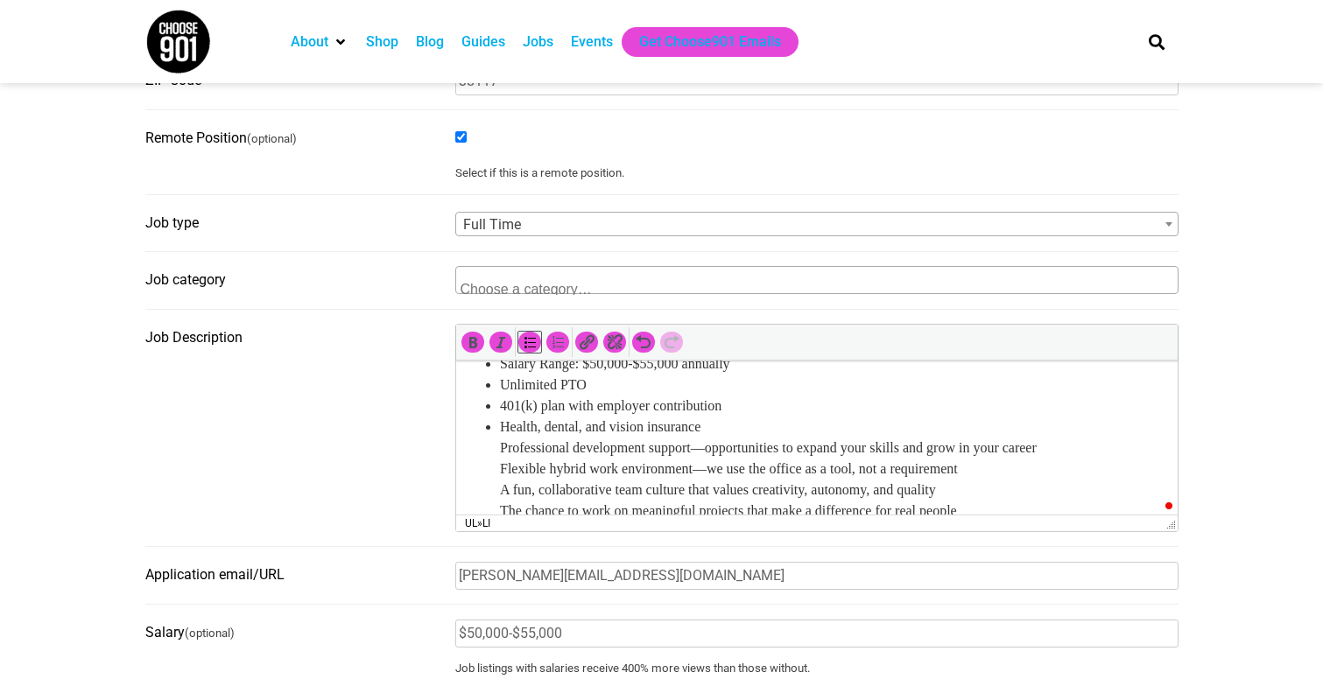
click at [499, 444] on li "Health, dental, and vision insurance Professional development support—opportuni…" at bounding box center [833, 469] width 669 height 105
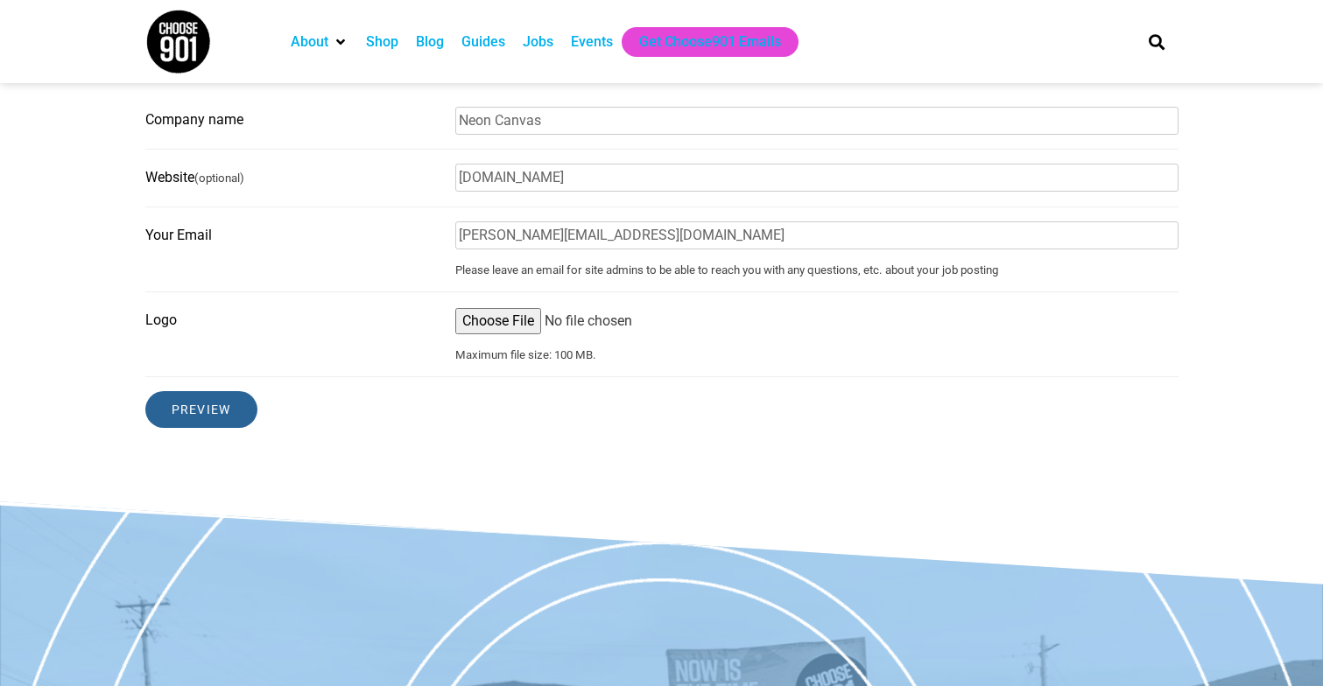
click at [241, 403] on input "Preview" at bounding box center [201, 409] width 112 height 37
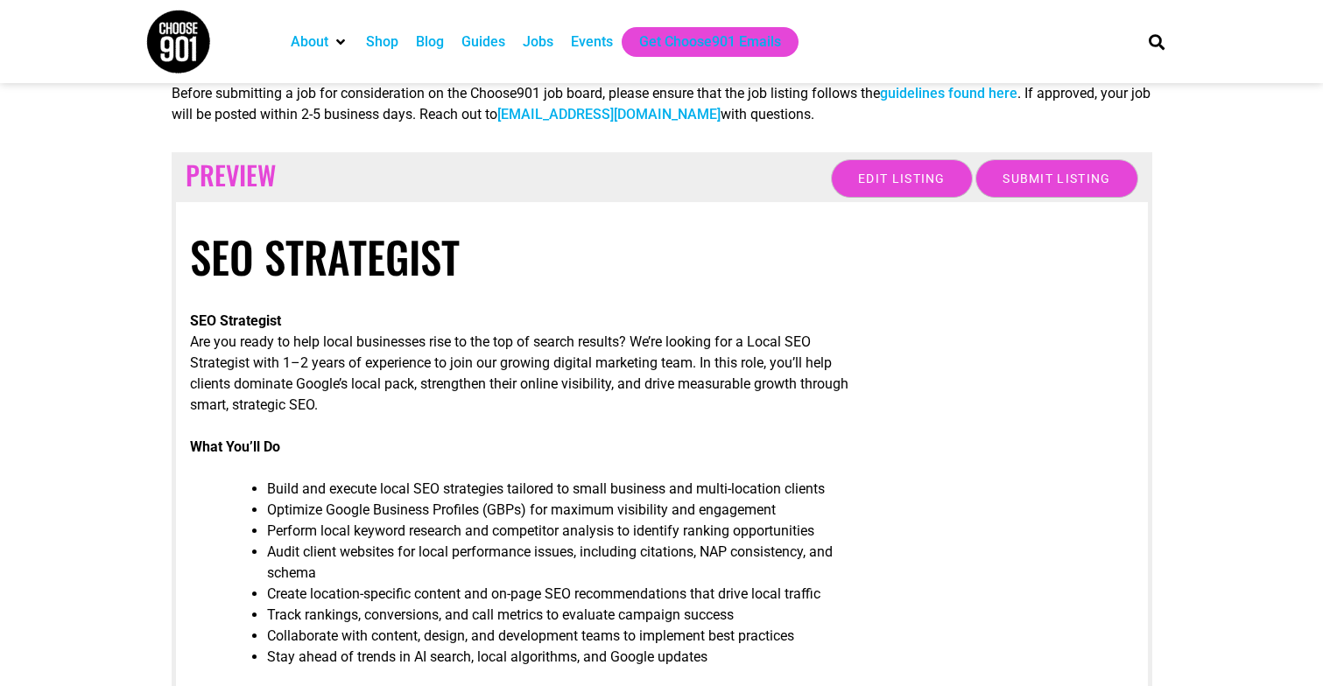
scroll to position [40, 0]
click at [1043, 189] on input "Submit Listing" at bounding box center [1056, 179] width 162 height 39
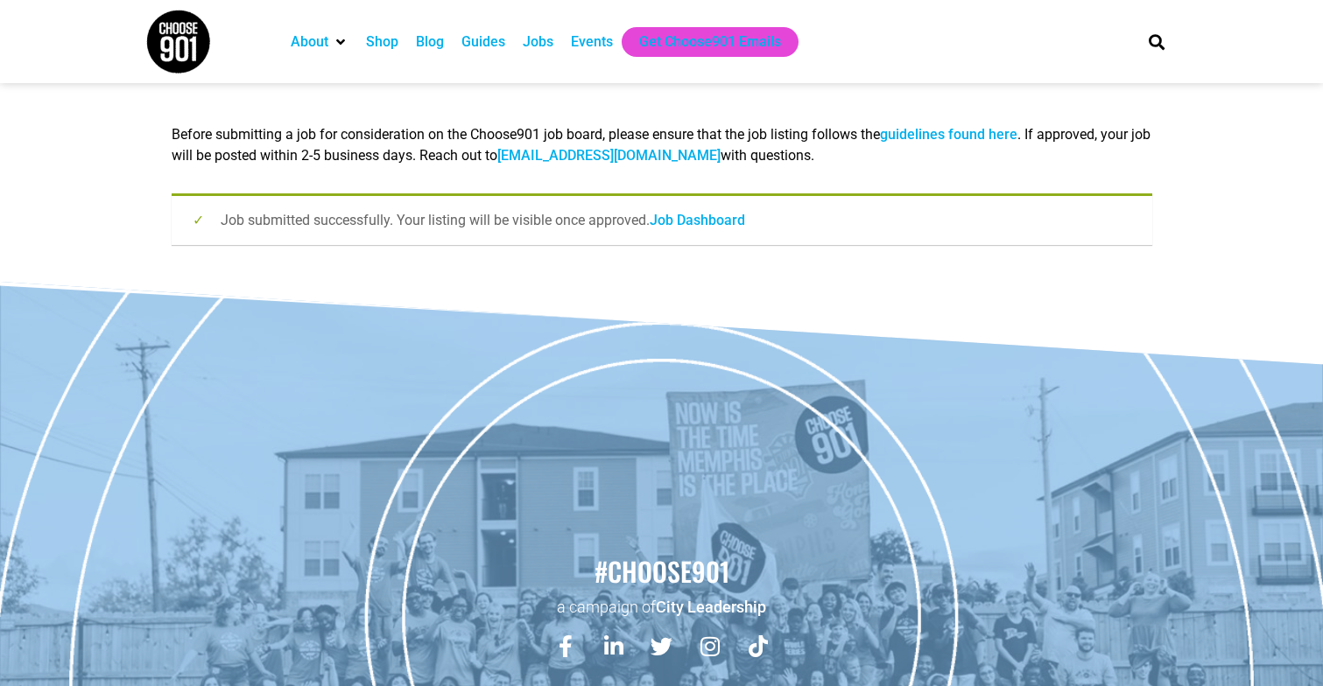
click at [703, 222] on link "Job Dashboard" at bounding box center [697, 220] width 95 height 17
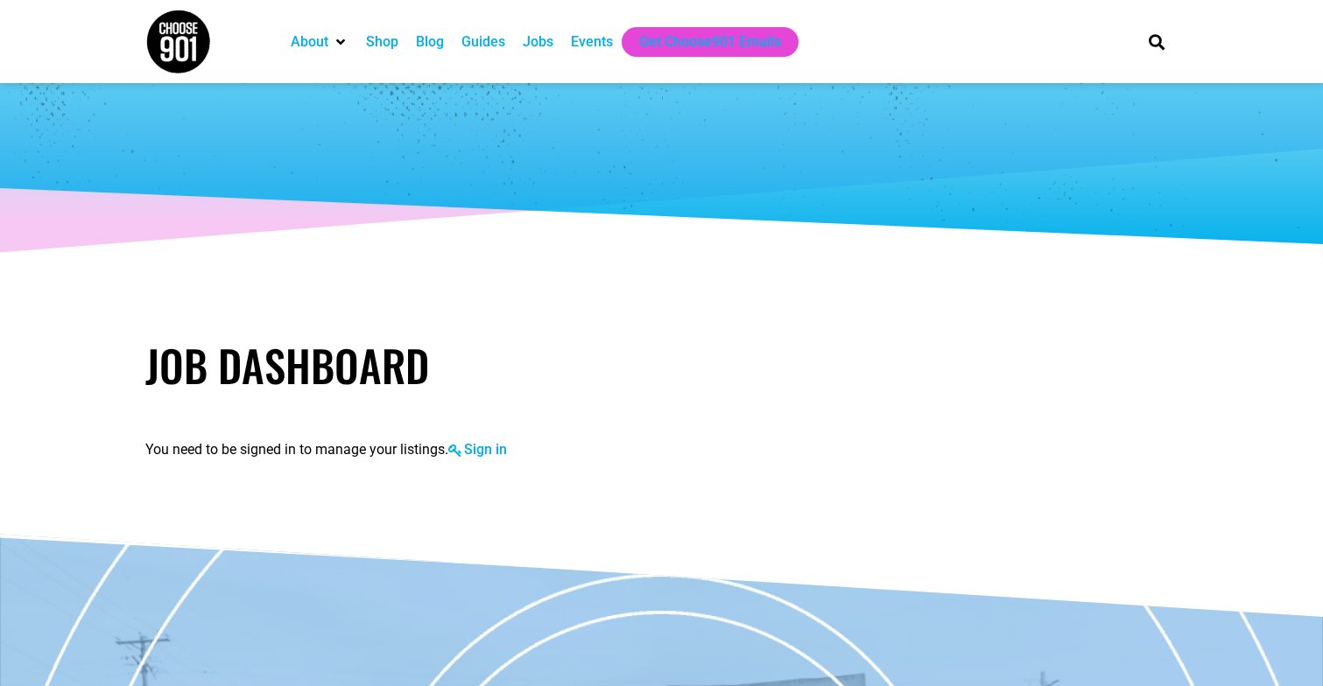
click at [491, 453] on link "Sign in" at bounding box center [477, 449] width 59 height 17
